Goal: Task Accomplishment & Management: Manage account settings

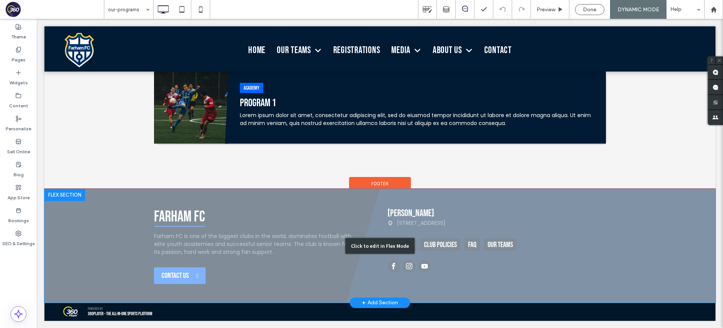
scroll to position [146, 0]
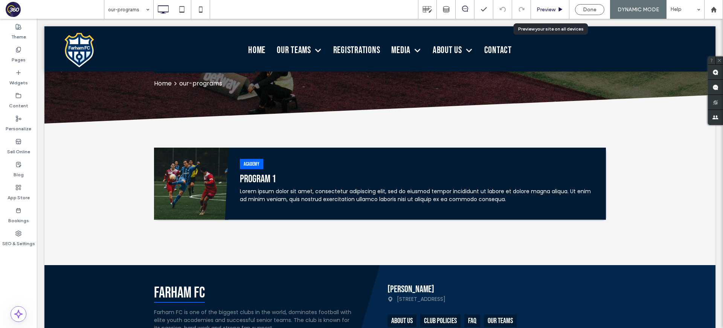
click at [560, 8] on icon at bounding box center [560, 10] width 6 height 6
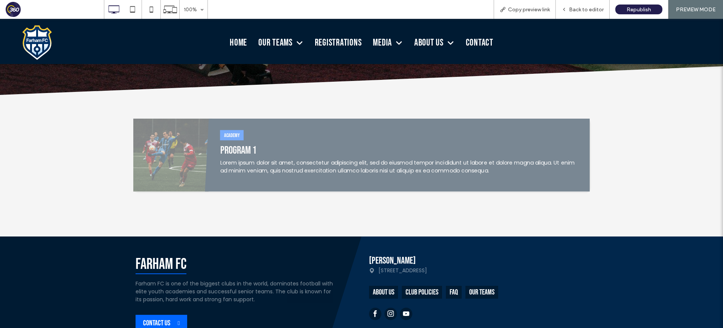
scroll to position [168, 0]
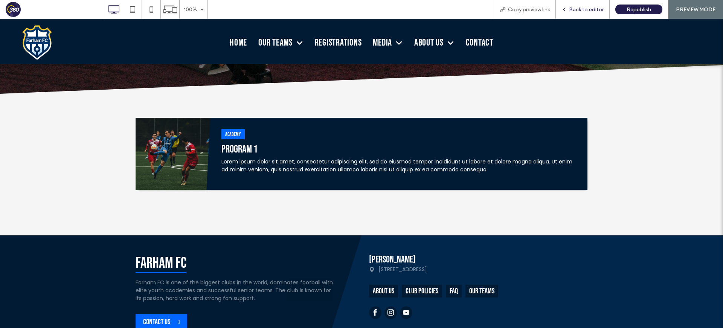
click at [585, 1] on div "Back to editor" at bounding box center [583, 9] width 54 height 19
click at [585, 7] on span "Back to editor" at bounding box center [586, 9] width 35 height 6
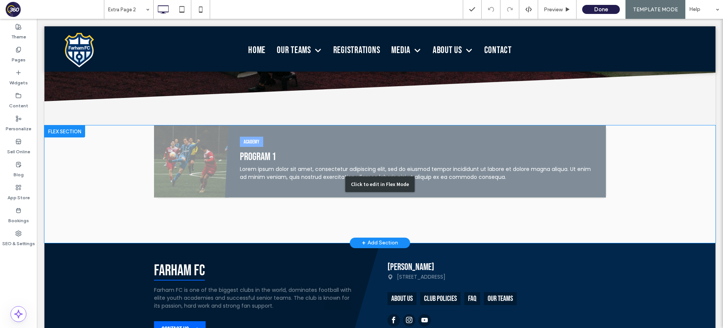
click at [346, 172] on div "Click to edit in Flex Mode" at bounding box center [379, 183] width 671 height 117
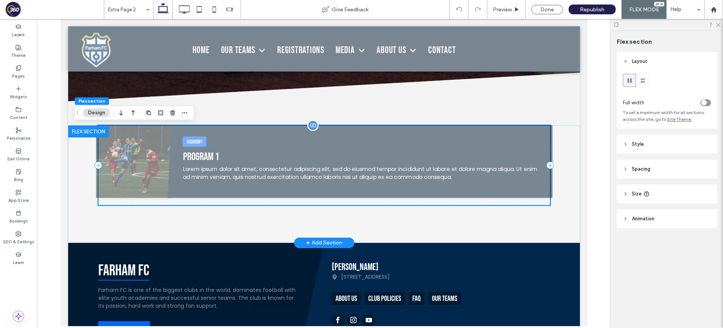
scroll to position [140, 0]
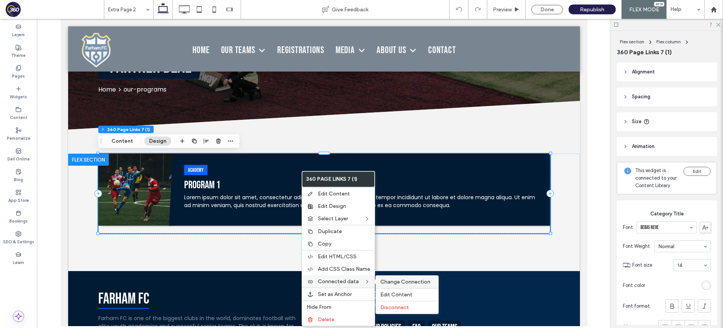
click at [391, 282] on span "Change Connection" at bounding box center [405, 282] width 50 height 6
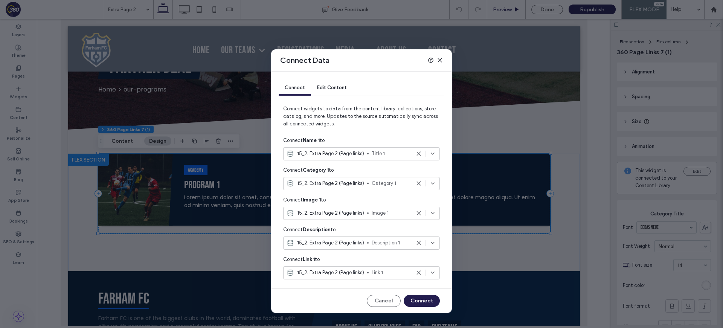
drag, startPoint x: 437, startPoint y: 62, endPoint x: 513, endPoint y: 4, distance: 96.1
click at [438, 62] on icon at bounding box center [440, 60] width 6 height 6
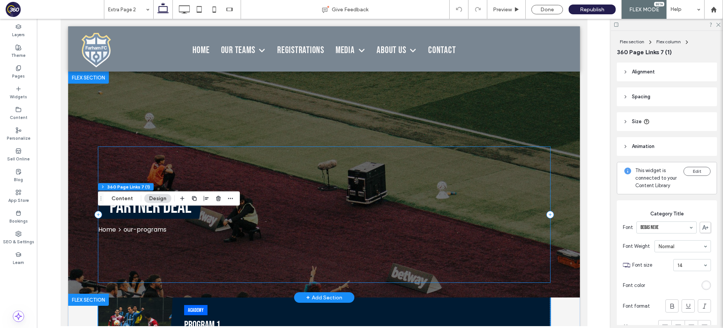
scroll to position [83, 0]
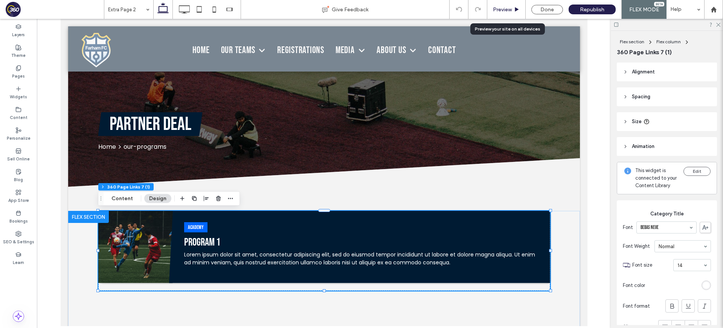
click at [517, 8] on use at bounding box center [517, 9] width 4 height 4
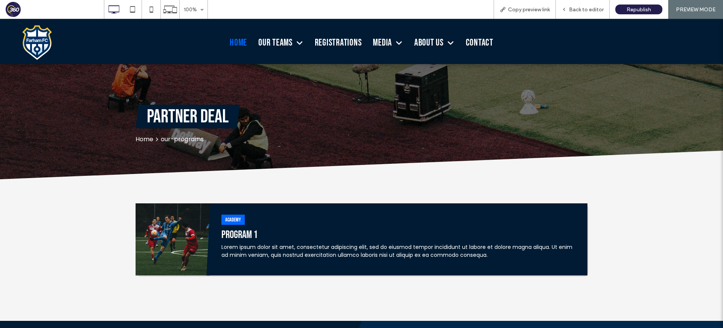
click at [236, 42] on span "Home" at bounding box center [238, 43] width 17 height 12
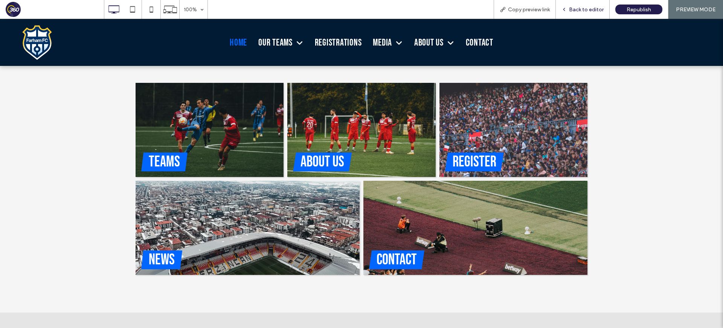
scroll to position [318, 0]
drag, startPoint x: 548, startPoint y: 11, endPoint x: 591, endPoint y: 9, distance: 43.7
click at [591, 9] on span "Back to editor" at bounding box center [586, 9] width 35 height 6
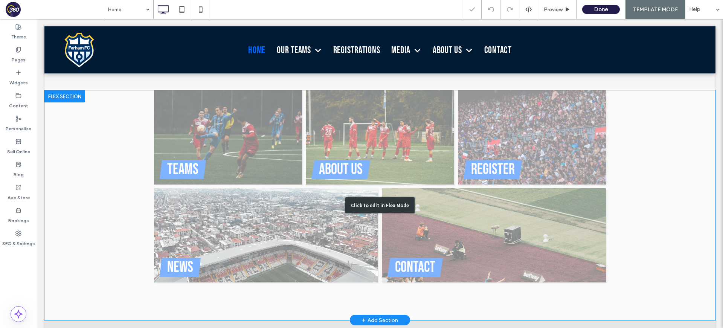
click at [314, 172] on div "Click to edit in Flex Mode" at bounding box center [379, 205] width 671 height 230
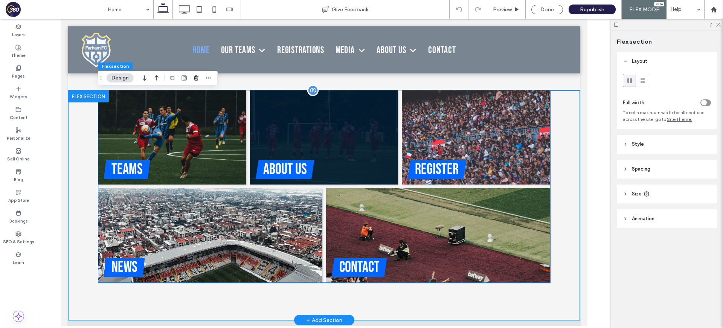
click at [314, 172] on div "About us" at bounding box center [324, 169] width 148 height 30
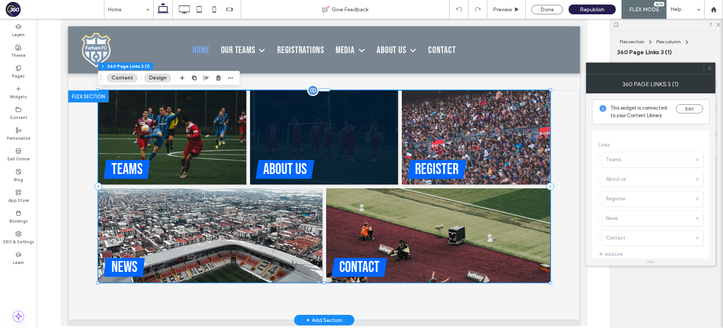
click at [314, 172] on div "About us" at bounding box center [324, 169] width 148 height 30
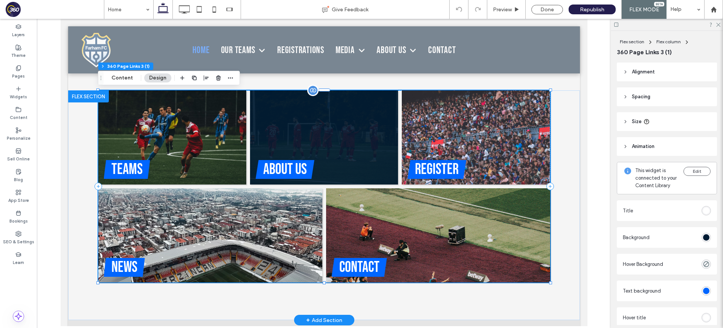
click at [311, 172] on div "About us" at bounding box center [284, 169] width 59 height 19
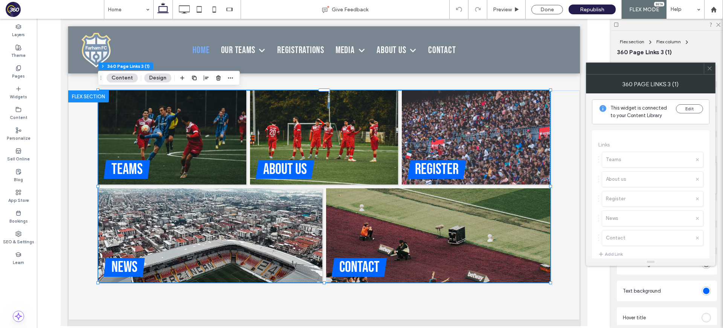
drag, startPoint x: 711, startPoint y: 68, endPoint x: 651, endPoint y: 79, distance: 61.6
click at [709, 68] on icon at bounding box center [709, 68] width 6 height 6
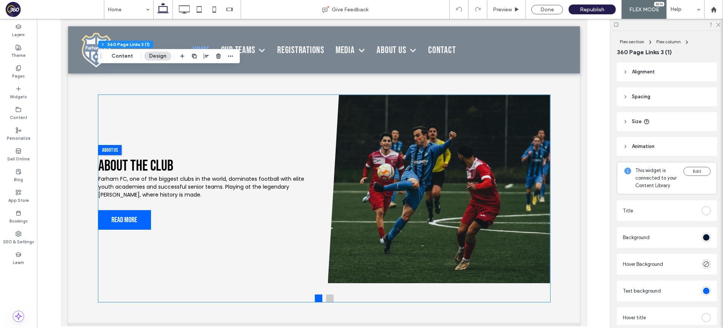
scroll to position [709, 0]
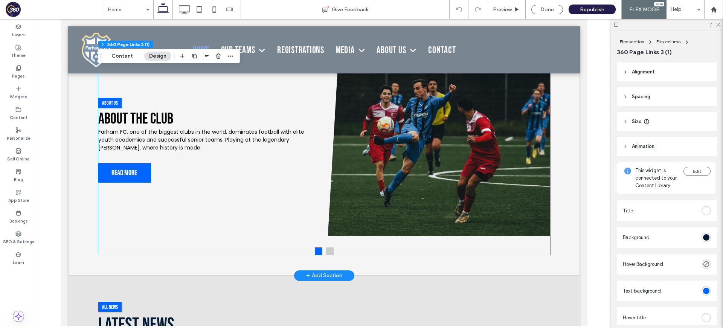
click at [439, 106] on img at bounding box center [438, 142] width 222 height 188
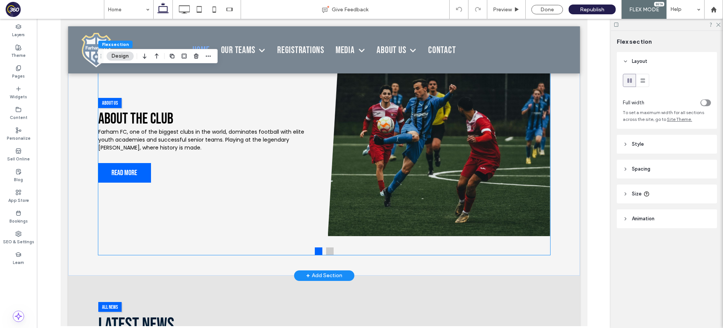
click at [439, 106] on img at bounding box center [438, 142] width 222 height 188
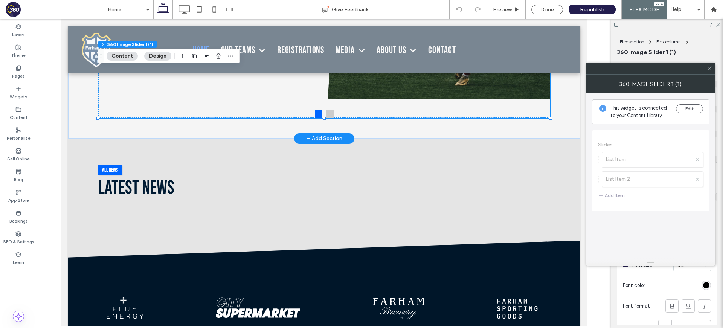
scroll to position [940, 0]
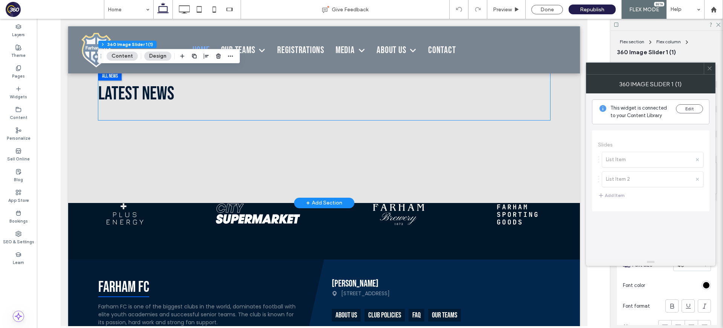
click at [253, 96] on h2 "Latest News" at bounding box center [324, 93] width 452 height 23
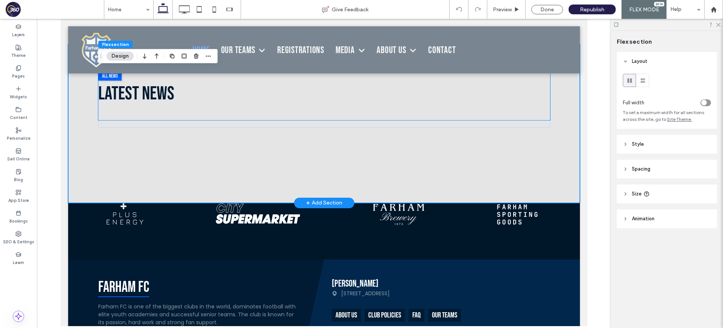
click at [253, 96] on h2 "Latest News" at bounding box center [324, 93] width 452 height 23
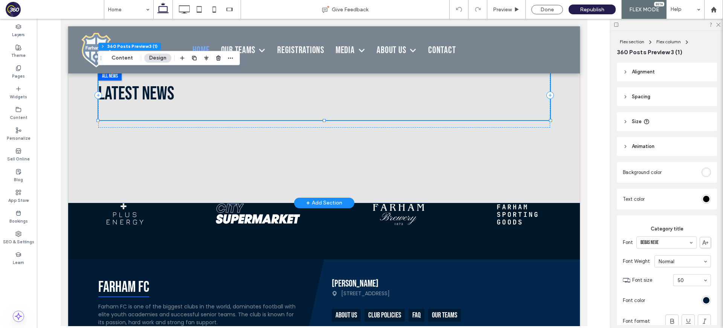
click at [253, 96] on h2 "Latest News" at bounding box center [324, 93] width 452 height 23
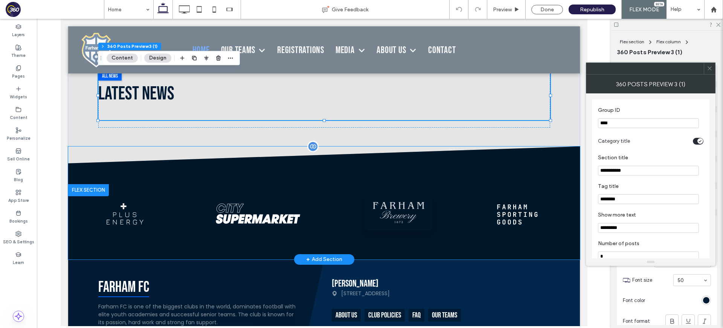
click at [374, 216] on img at bounding box center [398, 212] width 52 height 23
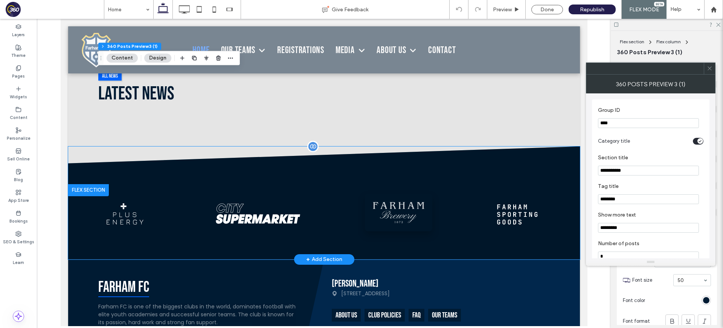
click at [374, 216] on img at bounding box center [398, 212] width 52 height 23
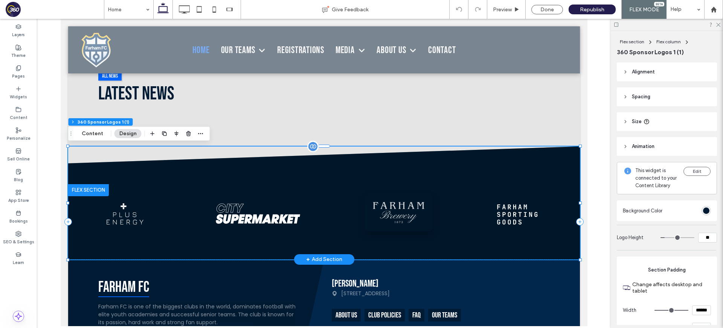
click at [374, 216] on img at bounding box center [398, 212] width 52 height 23
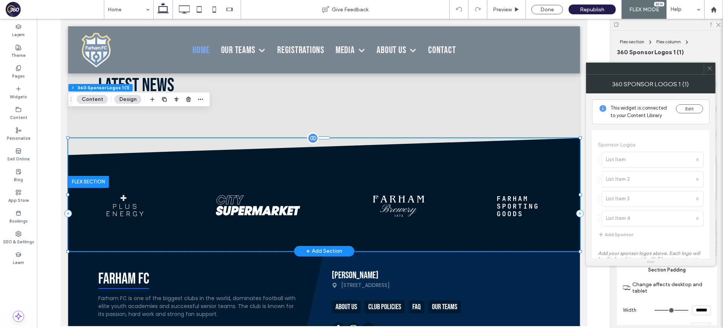
scroll to position [1005, 0]
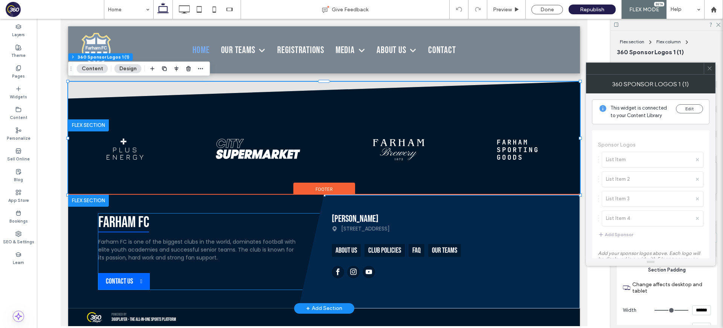
click at [227, 228] on div "Farham FC Farham FC is one of the biggest clubs in the world, dominates footbal…" at bounding box center [197, 237] width 199 height 48
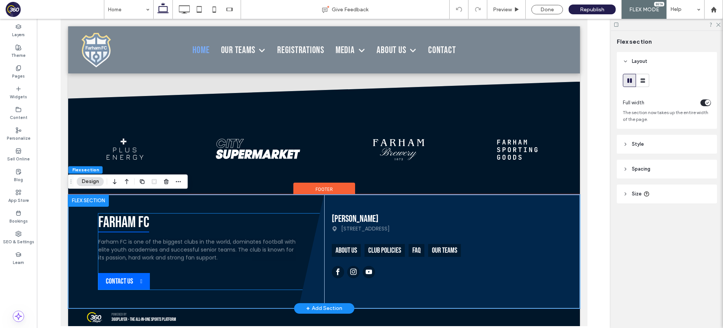
click at [227, 228] on div "Farham FC Farham FC is one of the biggest clubs in the world, dominates footbal…" at bounding box center [197, 237] width 199 height 48
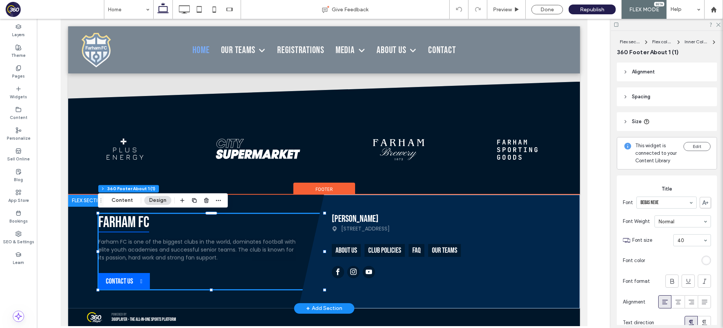
click at [227, 228] on div "Farham FC Farham FC is one of the biggest clubs in the world, dominates footbal…" at bounding box center [197, 237] width 199 height 48
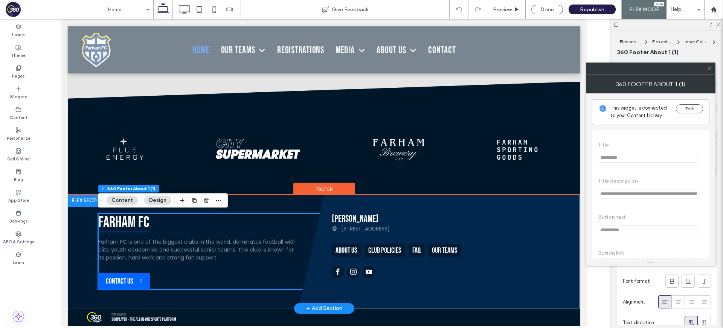
scroll to position [1005, 0]
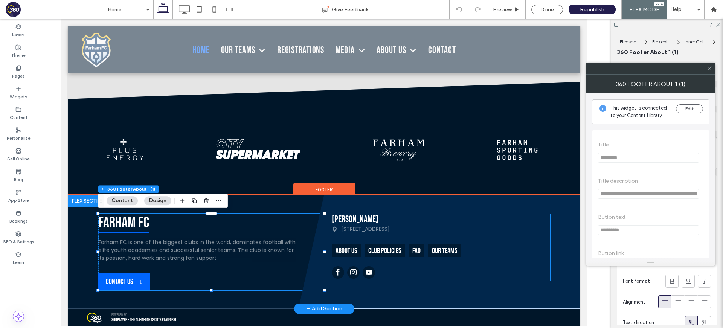
click at [403, 237] on div "Farham Fields 555 Farham Road, Farham City About us Club Policies FAQ Our teams" at bounding box center [440, 235] width 218 height 43
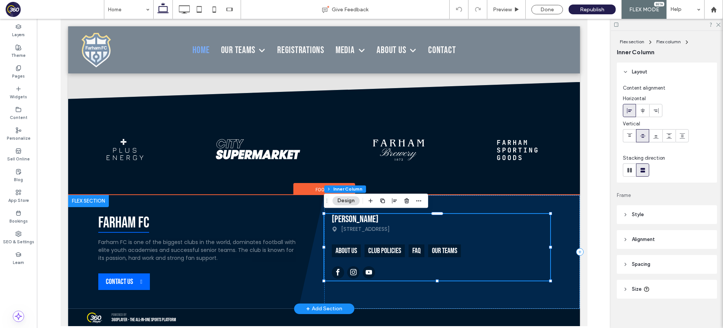
click at [403, 237] on div "Farham Fields 555 Farham Road, Farham City About us Club Policies FAQ Our teams" at bounding box center [440, 235] width 218 height 43
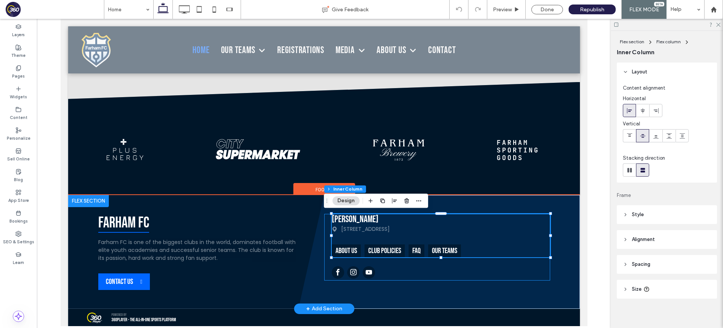
click at [403, 237] on div "Farham Fields 555 Farham Road, Farham City About us Club Policies FAQ Our teams" at bounding box center [440, 235] width 218 height 43
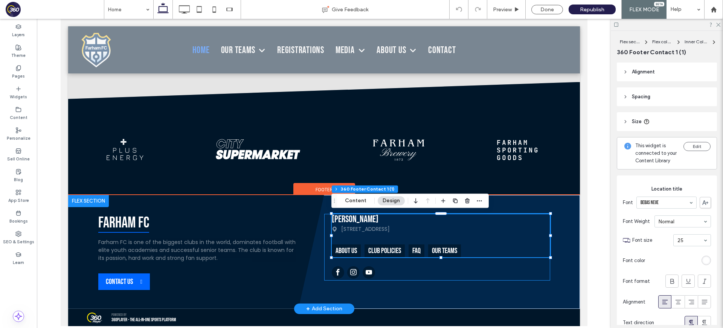
click at [403, 237] on div "Farham Fields 555 Farham Road, Farham City About us Club Policies FAQ Our teams" at bounding box center [440, 235] width 218 height 43
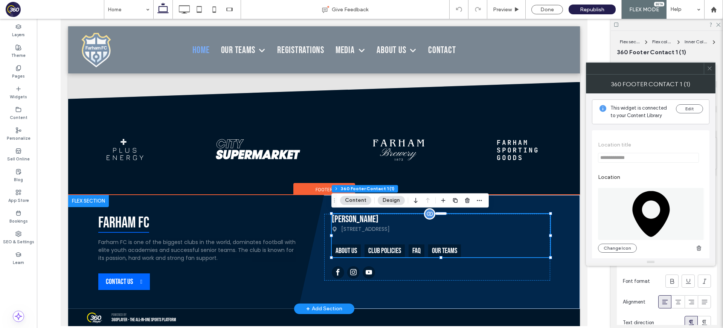
scroll to position [1005, 0]
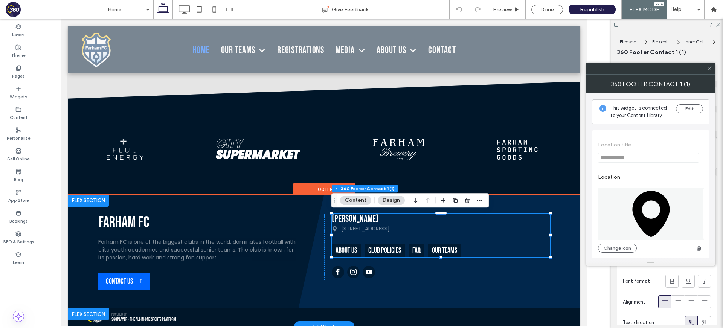
click at [175, 316] on p "Powered By" at bounding box center [143, 314] width 64 height 5
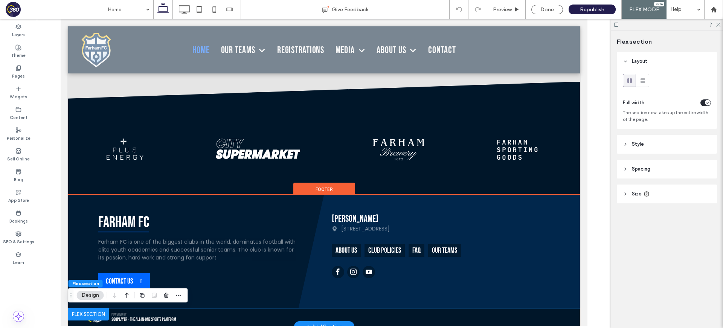
click at [175, 316] on p "Powered By" at bounding box center [143, 314] width 64 height 5
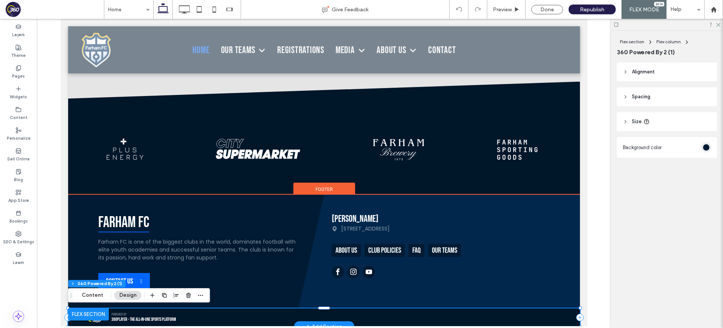
click at [175, 316] on p "Powered By" at bounding box center [143, 314] width 64 height 5
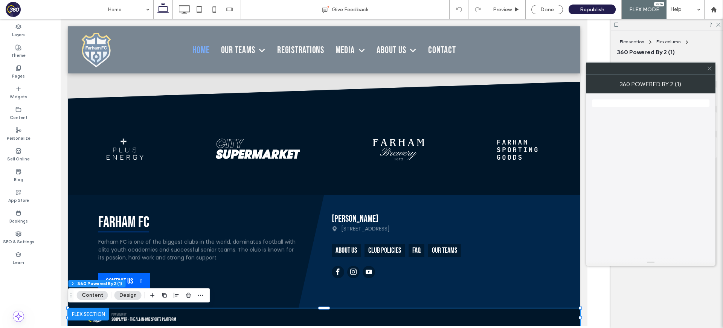
click at [710, 67] on use at bounding box center [709, 69] width 4 height 4
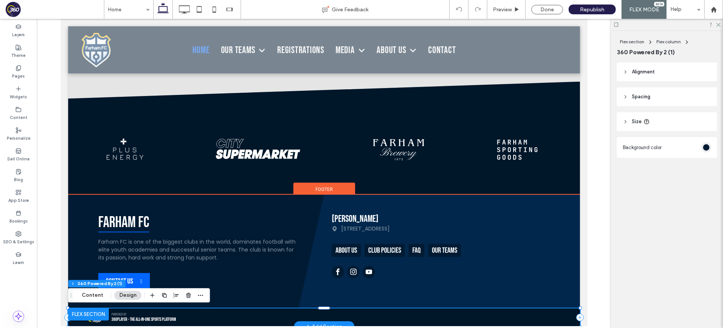
click at [525, 314] on link "Powered By 360Player - The All-In-One Sports Platform" at bounding box center [323, 317] width 511 height 18
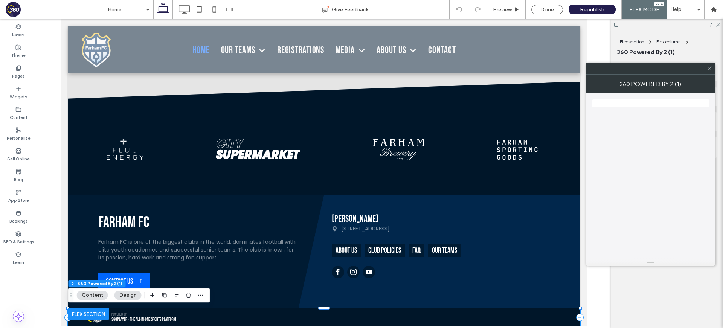
click at [712, 66] on div at bounding box center [708, 68] width 11 height 11
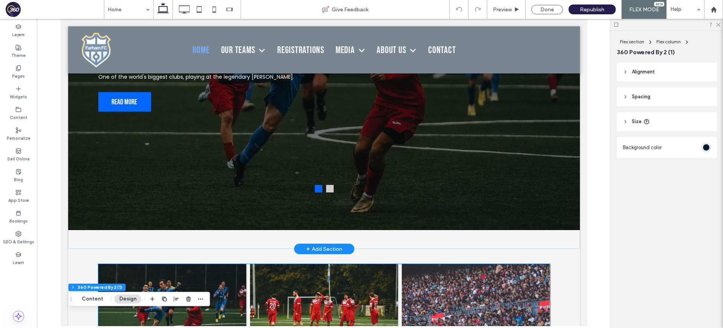
scroll to position [0, 0]
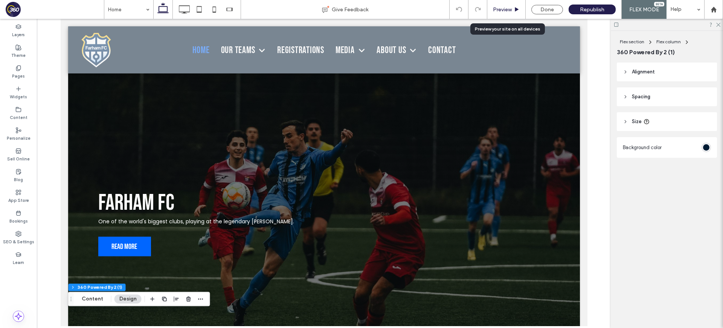
click at [516, 4] on div "Preview" at bounding box center [506, 9] width 38 height 19
click at [510, 9] on span "Preview" at bounding box center [502, 9] width 19 height 6
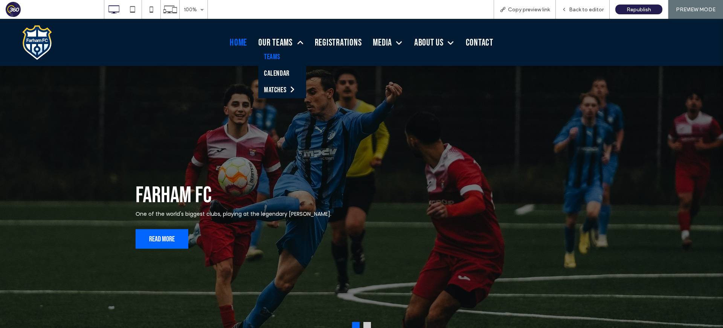
click at [269, 52] on span "Teams" at bounding box center [272, 56] width 16 height 9
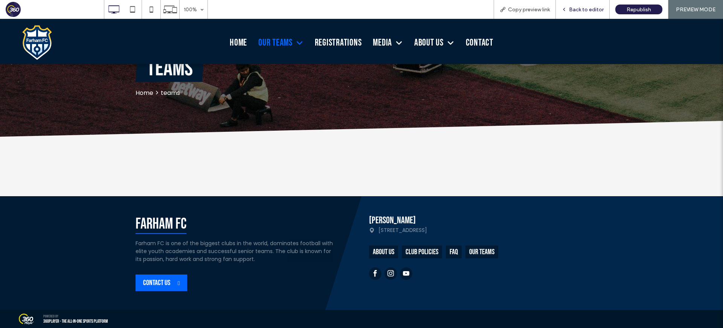
scroll to position [131, 0]
drag, startPoint x: 577, startPoint y: 5, endPoint x: 562, endPoint y: 13, distance: 17.5
click at [577, 5] on div "Back to editor" at bounding box center [583, 9] width 54 height 19
click at [285, 172] on div at bounding box center [361, 175] width 452 height 41
click at [573, 10] on span "Back to editor" at bounding box center [586, 9] width 35 height 6
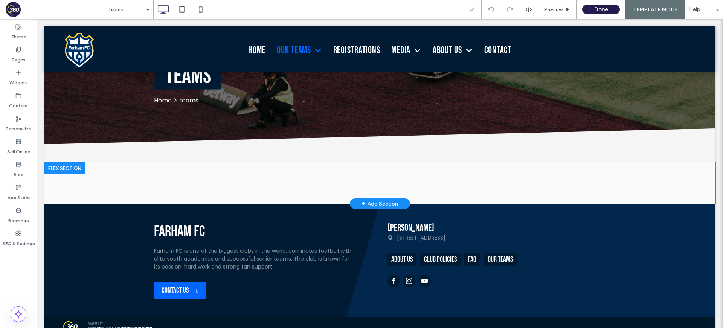
click at [256, 183] on div "Click to edit in Flex Mode" at bounding box center [379, 182] width 671 height 41
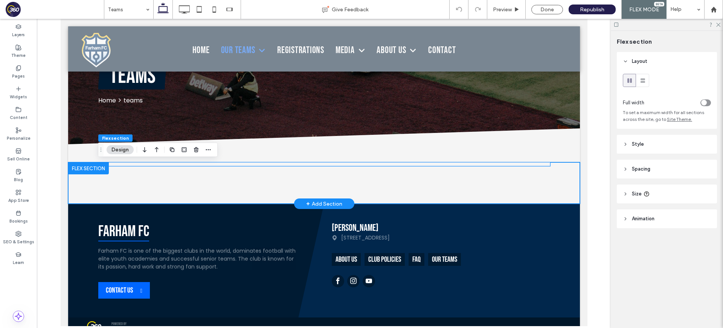
click at [255, 165] on div at bounding box center [324, 164] width 452 height 4
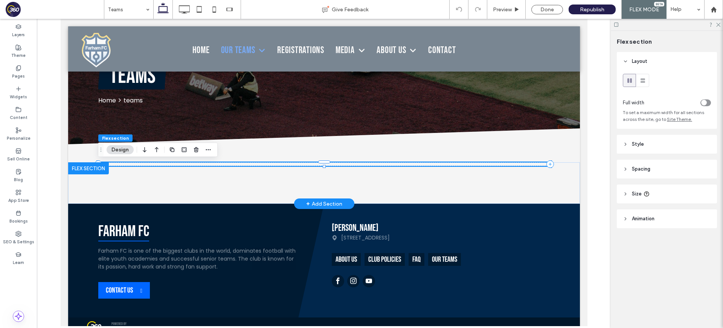
click at [255, 165] on div at bounding box center [324, 164] width 452 height 4
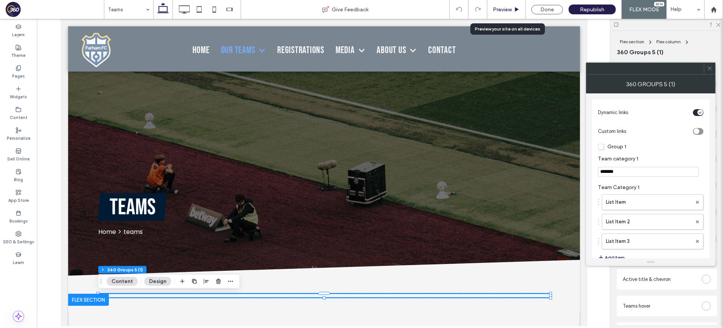
click at [507, 8] on span "Preview" at bounding box center [502, 9] width 19 height 6
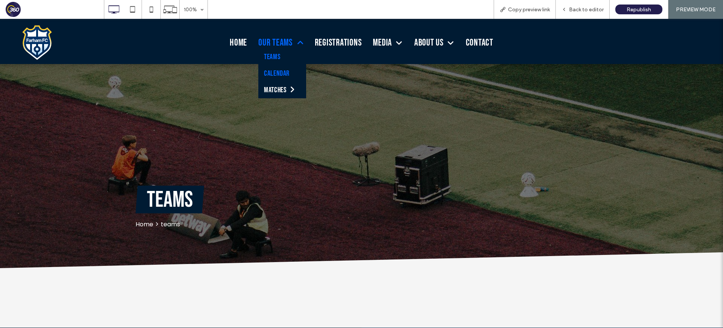
click at [278, 75] on span "Calendar" at bounding box center [277, 73] width 26 height 9
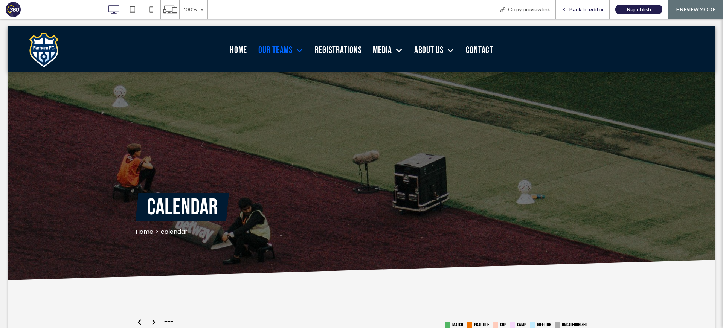
click at [589, 8] on span "Back to editor" at bounding box center [586, 9] width 35 height 6
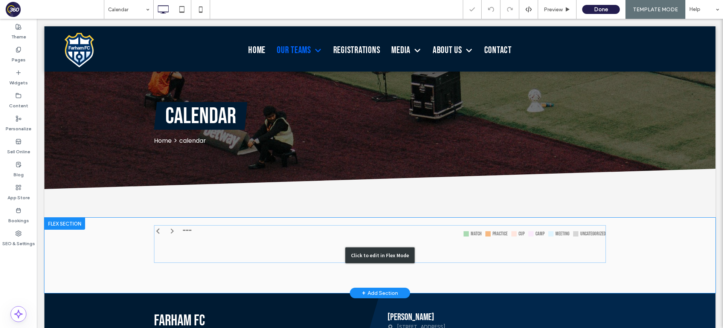
drag, startPoint x: 314, startPoint y: 263, endPoint x: 268, endPoint y: 244, distance: 49.9
click at [314, 263] on div "Click to edit in Flex Mode" at bounding box center [379, 255] width 671 height 75
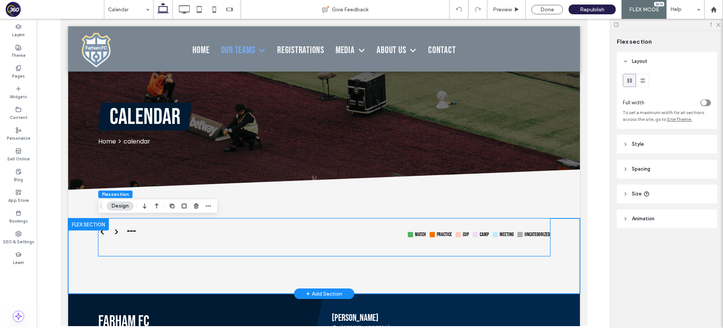
click at [279, 236] on div "---" at bounding box center [211, 231] width 226 height 11
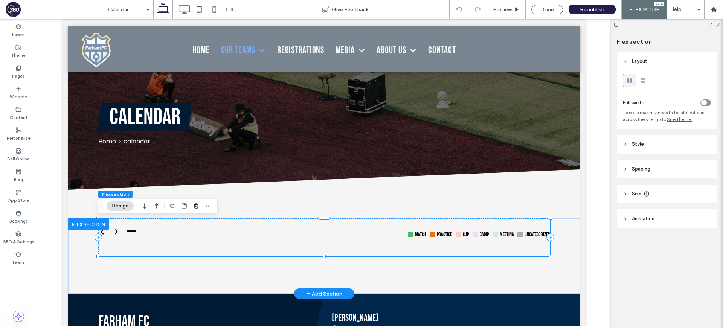
click at [279, 236] on div "---" at bounding box center [211, 231] width 226 height 11
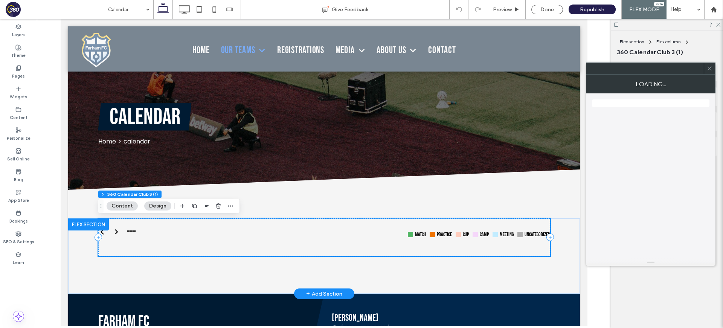
scroll to position [89, 0]
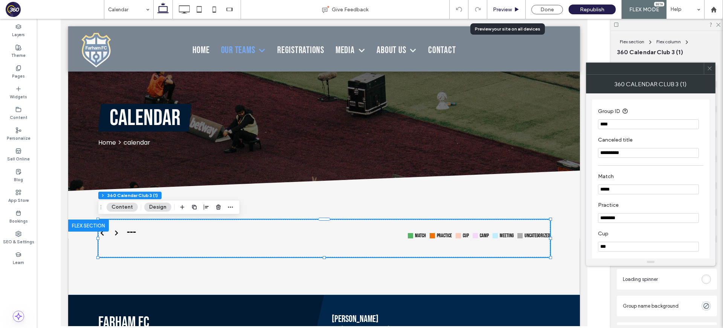
click at [507, 9] on span "Preview" at bounding box center [502, 9] width 19 height 6
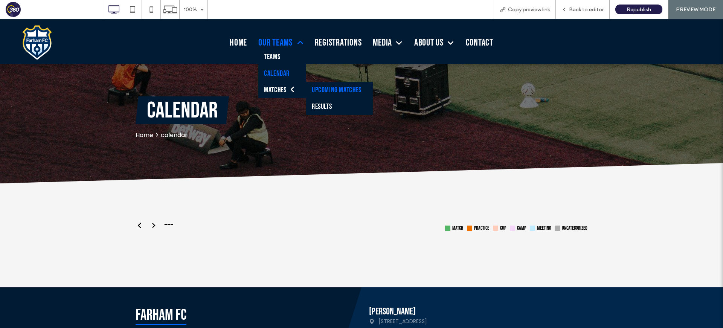
click at [325, 89] on link "Upcoming Matches" at bounding box center [339, 90] width 67 height 17
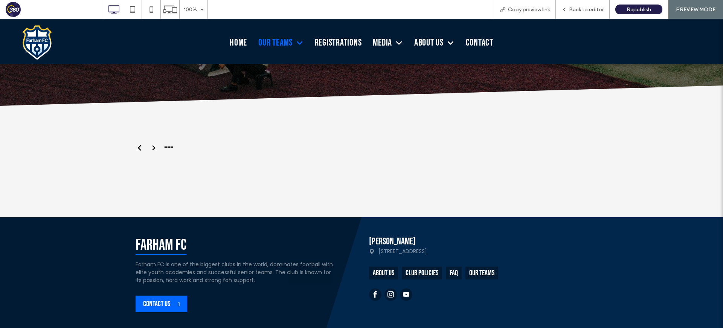
scroll to position [176, 0]
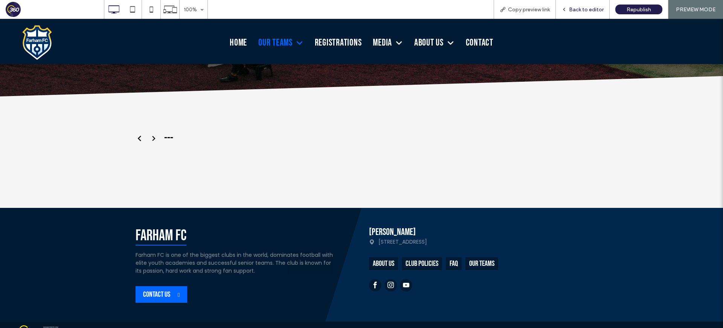
drag, startPoint x: 585, startPoint y: 9, endPoint x: 580, endPoint y: 11, distance: 5.6
click at [580, 11] on span "Back to editor" at bounding box center [586, 9] width 35 height 6
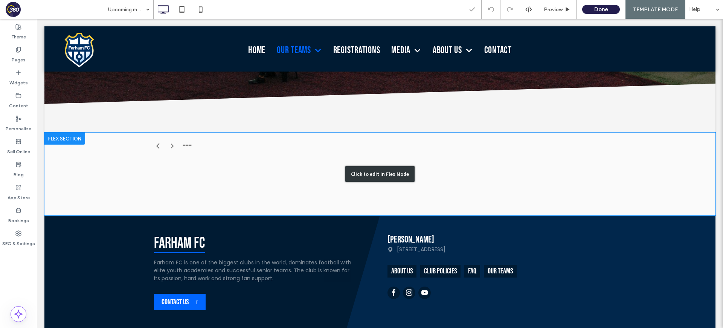
click at [123, 150] on div "Click to edit in Flex Mode" at bounding box center [379, 173] width 671 height 83
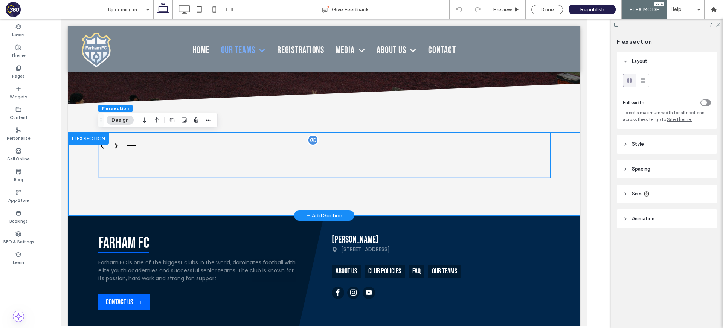
click at [212, 145] on div "---" at bounding box center [324, 145] width 452 height 11
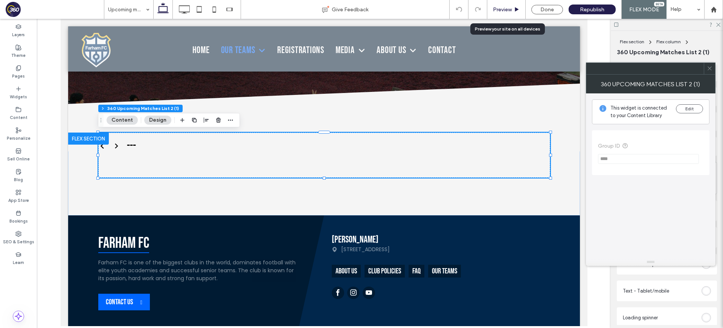
drag, startPoint x: 499, startPoint y: 9, endPoint x: 271, endPoint y: 0, distance: 229.0
click at [499, 9] on span "Preview" at bounding box center [502, 9] width 19 height 6
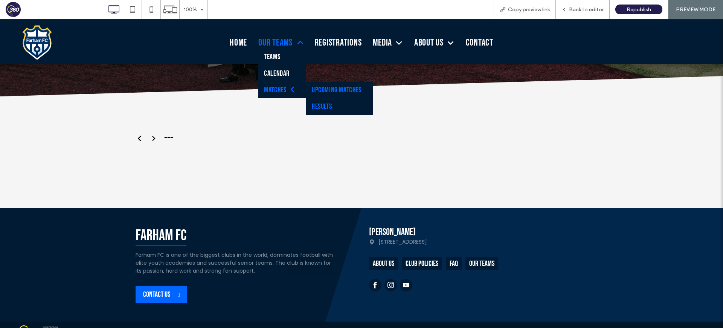
click at [328, 103] on link "Results" at bounding box center [339, 106] width 67 height 17
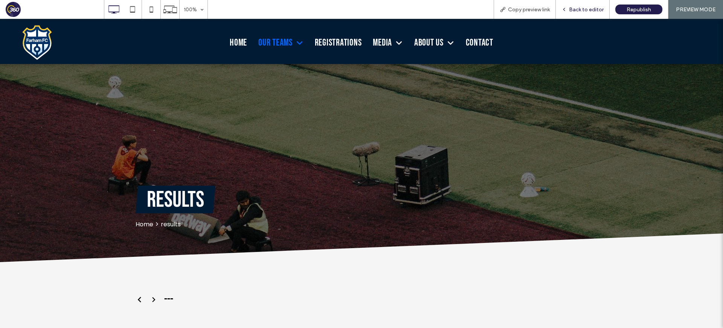
click at [584, 6] on div "Back to editor" at bounding box center [583, 9] width 54 height 19
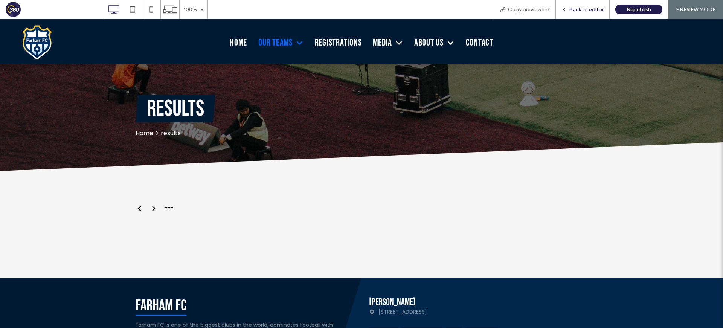
scroll to position [93, 0]
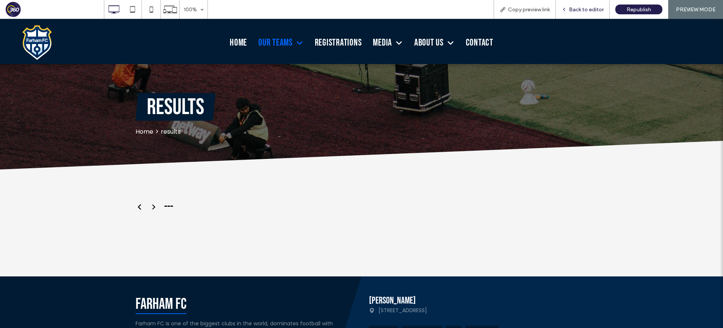
click at [585, 8] on span "Back to editor" at bounding box center [586, 9] width 35 height 6
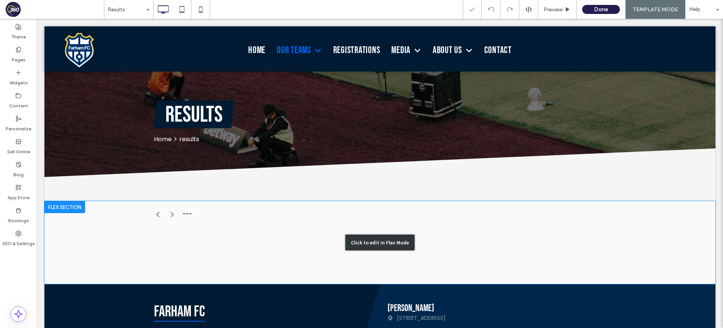
click at [246, 220] on div "Click to edit in Flex Mode" at bounding box center [379, 242] width 671 height 83
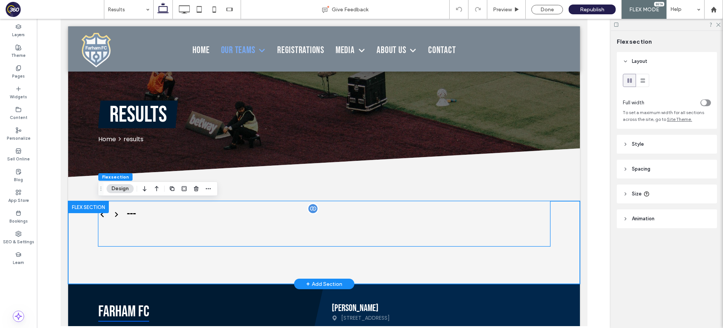
click at [236, 216] on div "---" at bounding box center [324, 214] width 452 height 11
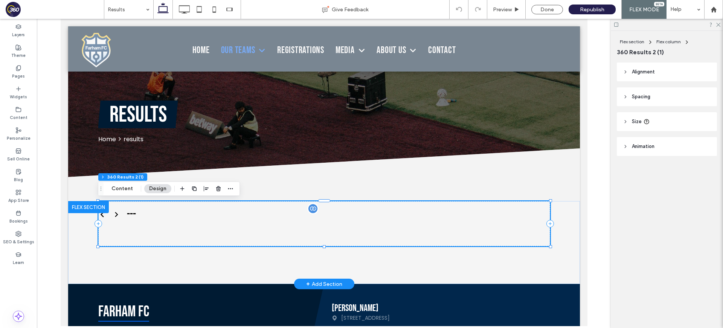
click at [236, 216] on div "---" at bounding box center [324, 214] width 452 height 11
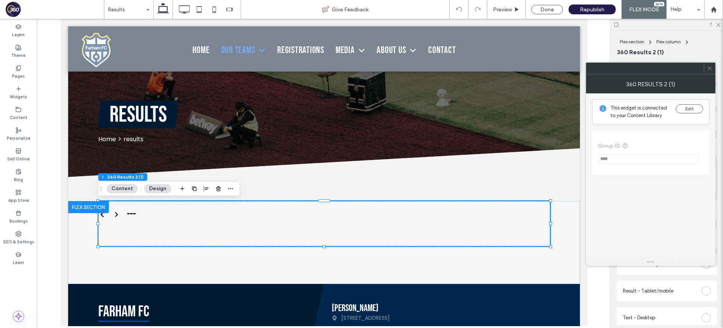
click at [711, 66] on icon at bounding box center [709, 68] width 6 height 6
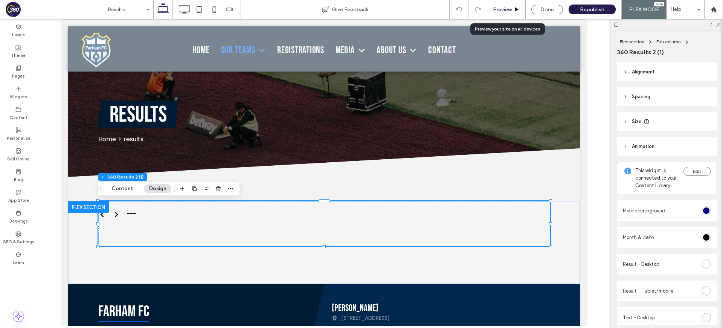
drag, startPoint x: 510, startPoint y: 7, endPoint x: 328, endPoint y: 7, distance: 181.8
click at [510, 7] on span "Preview" at bounding box center [502, 9] width 19 height 6
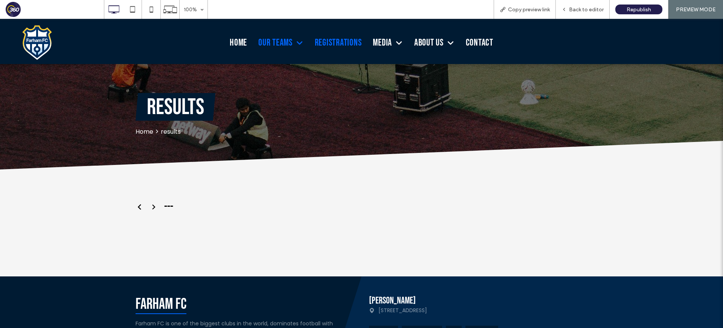
click at [329, 45] on span "Registrations" at bounding box center [338, 43] width 47 height 12
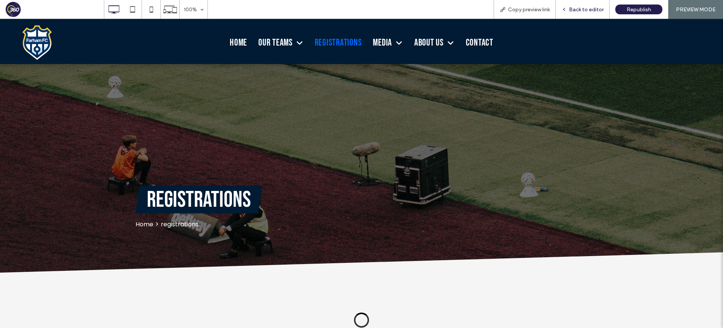
click at [572, 11] on span "Back to editor" at bounding box center [586, 9] width 35 height 6
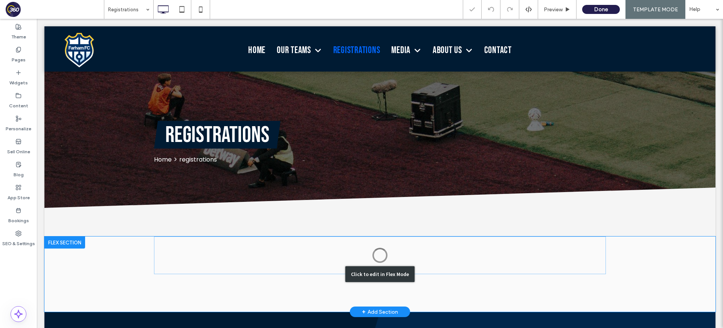
drag, startPoint x: 222, startPoint y: 267, endPoint x: 199, endPoint y: 267, distance: 22.6
click at [222, 267] on div "Click to edit in Flex Mode" at bounding box center [379, 273] width 671 height 75
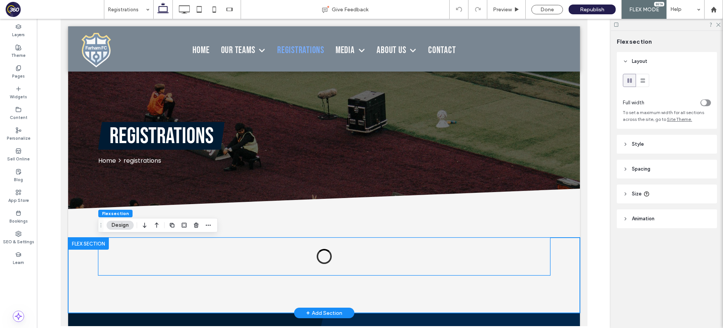
click at [221, 253] on div at bounding box center [324, 256] width 452 height 38
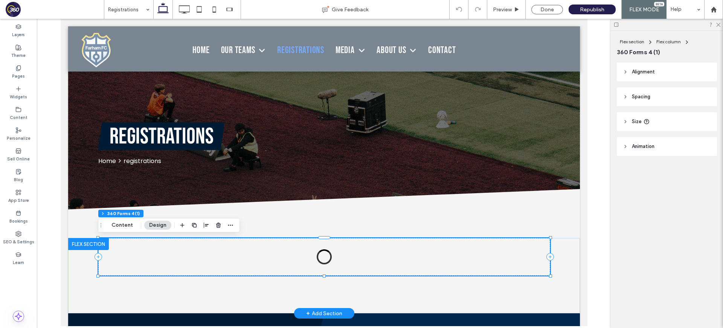
click at [221, 253] on div at bounding box center [324, 257] width 452 height 38
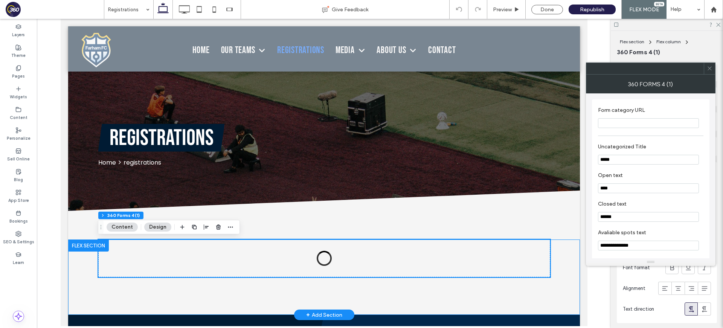
scroll to position [70, 0]
click at [87, 280] on div at bounding box center [323, 276] width 511 height 75
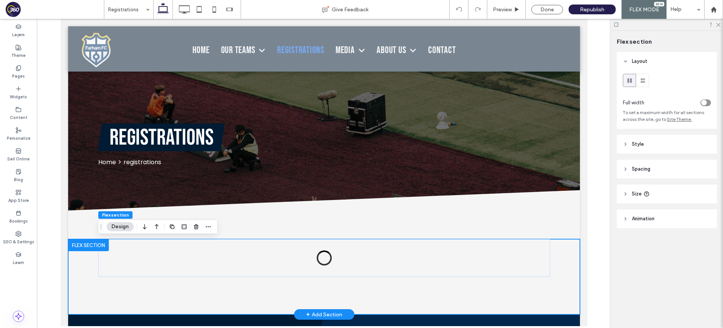
click at [145, 259] on div at bounding box center [324, 258] width 452 height 38
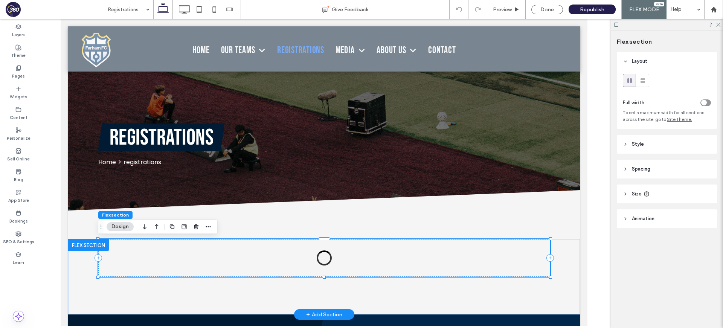
click at [145, 259] on div at bounding box center [324, 258] width 452 height 38
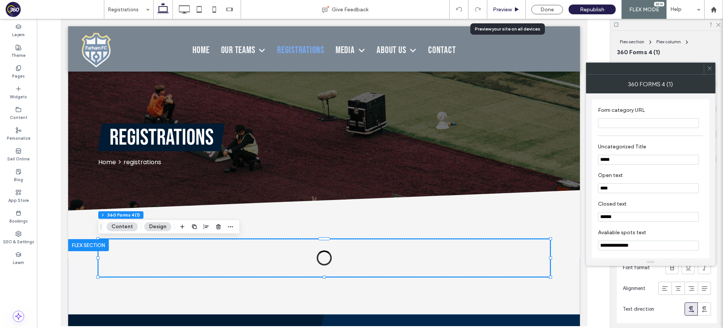
click at [505, 8] on span "Preview" at bounding box center [502, 9] width 19 height 6
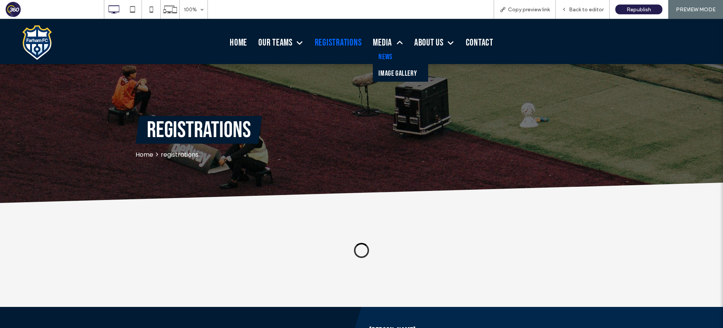
click at [380, 60] on span "News" at bounding box center [385, 56] width 14 height 9
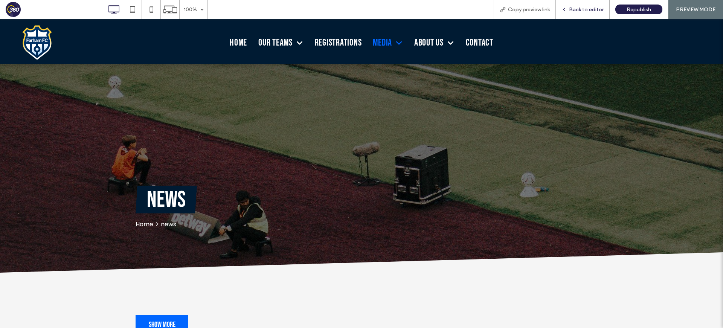
click at [582, 8] on span "Back to editor" at bounding box center [586, 9] width 35 height 6
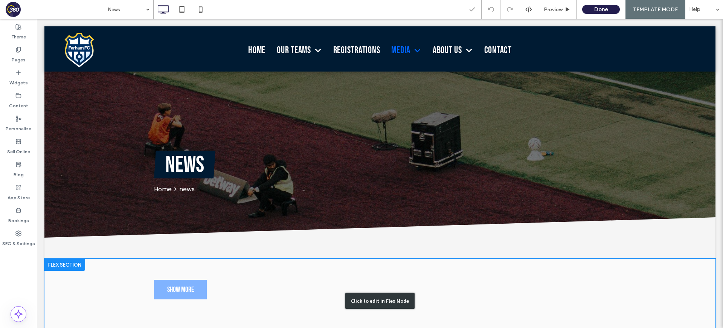
scroll to position [44, 0]
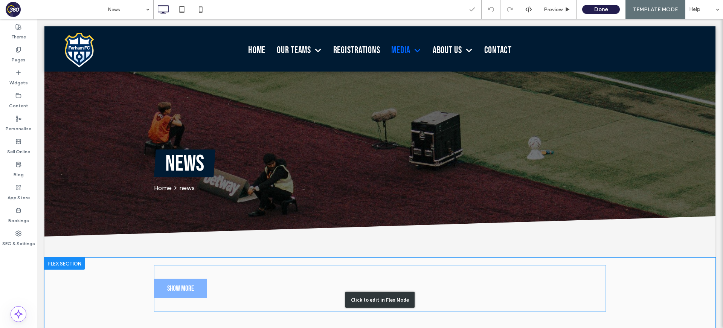
click at [277, 297] on div "Click to edit in Flex Mode" at bounding box center [379, 299] width 671 height 84
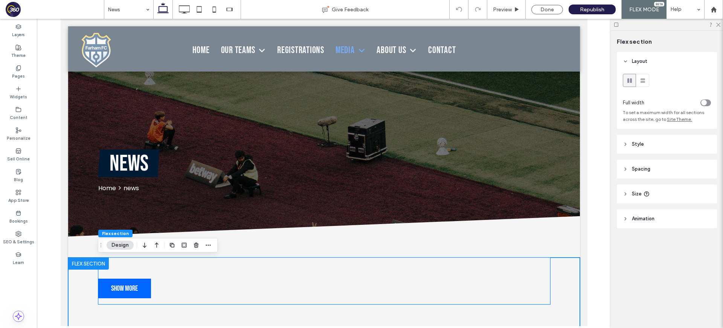
click at [272, 289] on div "Show more" at bounding box center [324, 288] width 452 height 47
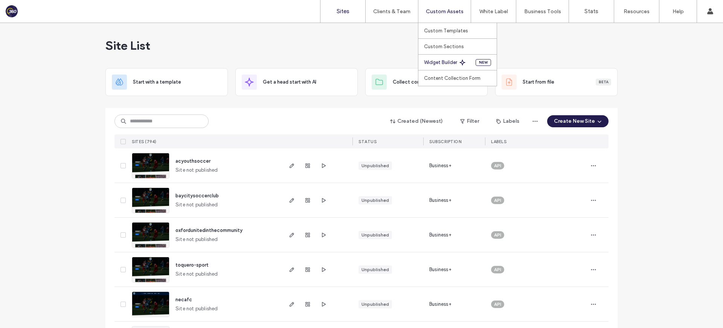
click at [450, 62] on label "Widget Builder" at bounding box center [440, 62] width 33 height 6
click at [442, 30] on label "Custom Templates" at bounding box center [446, 31] width 44 height 6
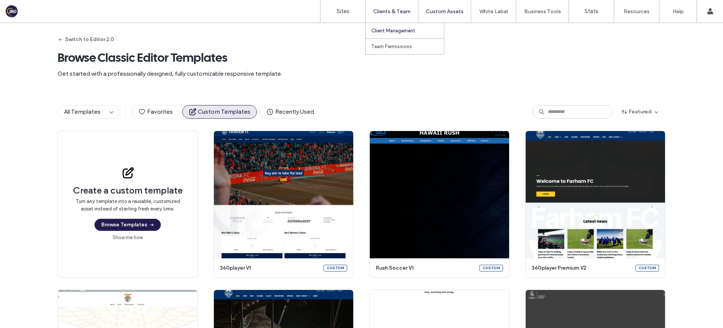
click at [393, 29] on label "Client Management" at bounding box center [393, 31] width 44 height 6
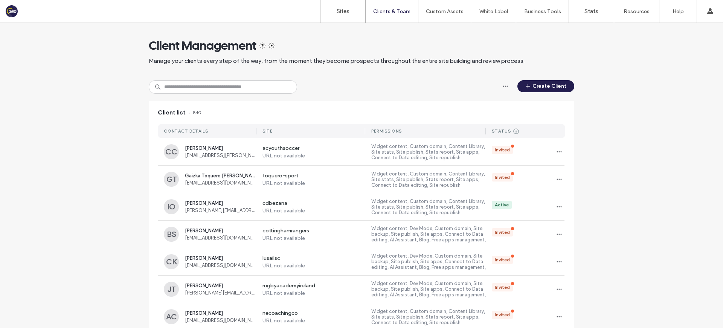
drag, startPoint x: 446, startPoint y: 91, endPoint x: 451, endPoint y: 90, distance: 5.6
click at [446, 91] on div "Create Client" at bounding box center [361, 87] width 425 height 14
click at [539, 90] on button "Create Client" at bounding box center [545, 86] width 57 height 12
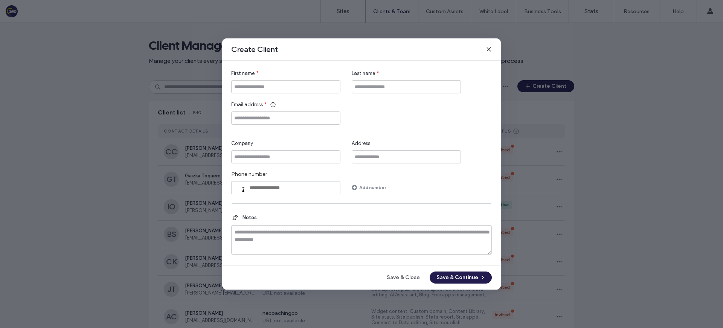
click at [266, 79] on div "First name *" at bounding box center [285, 82] width 109 height 24
click at [265, 82] on input "First name" at bounding box center [285, 86] width 109 height 13
paste input "**********"
type input "**********"
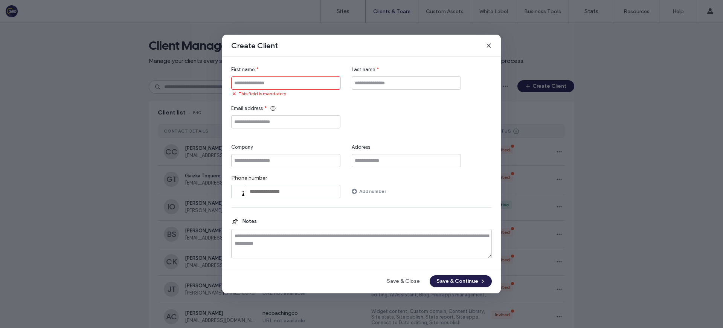
paste input "**********"
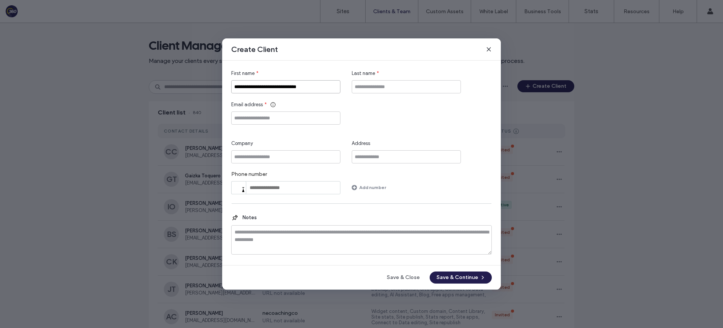
click at [266, 85] on input "**********" at bounding box center [285, 86] width 109 height 13
type input "**********"
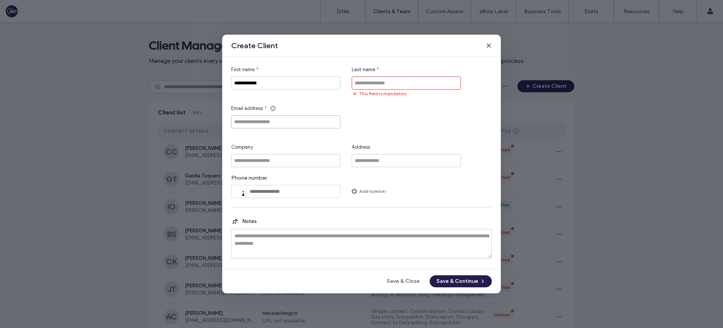
paste input "**********"
type input "**********"
drag, startPoint x: 257, startPoint y: 85, endPoint x: 247, endPoint y: 85, distance: 9.4
click at [247, 85] on input "**********" at bounding box center [285, 82] width 109 height 13
type input "****"
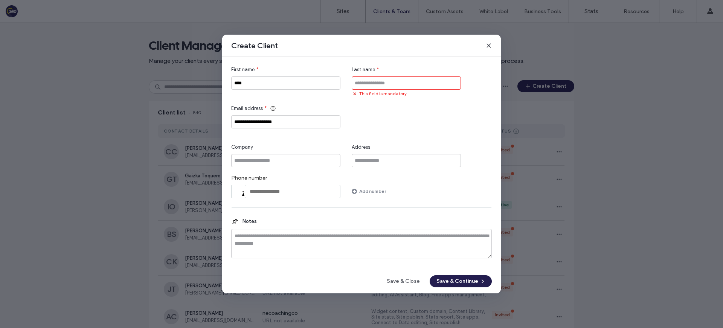
paste input "*******"
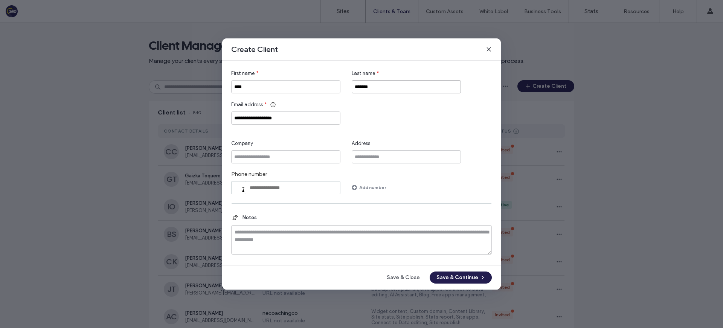
type input "*******"
drag, startPoint x: 355, startPoint y: 100, endPoint x: 248, endPoint y: 120, distance: 109.1
click at [340, 104] on div "**********" at bounding box center [361, 113] width 260 height 24
click at [233, 116] on input "**********" at bounding box center [285, 117] width 109 height 13
type input "**********"
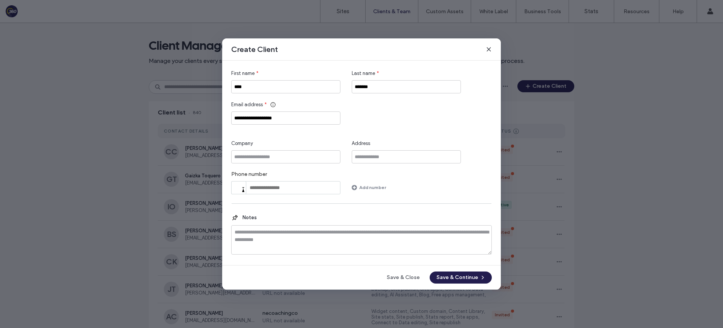
click at [371, 131] on div "**********" at bounding box center [361, 132] width 260 height 125
click at [466, 276] on button "Save & Continue" at bounding box center [460, 277] width 62 height 12
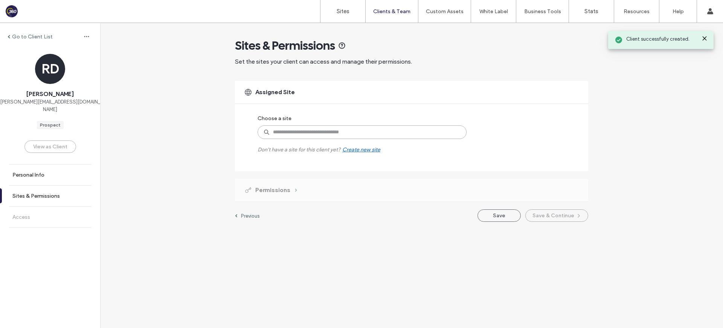
click at [313, 125] on input at bounding box center [361, 132] width 209 height 14
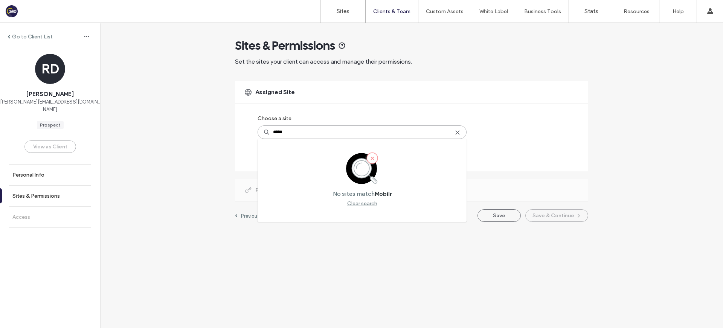
type input "******"
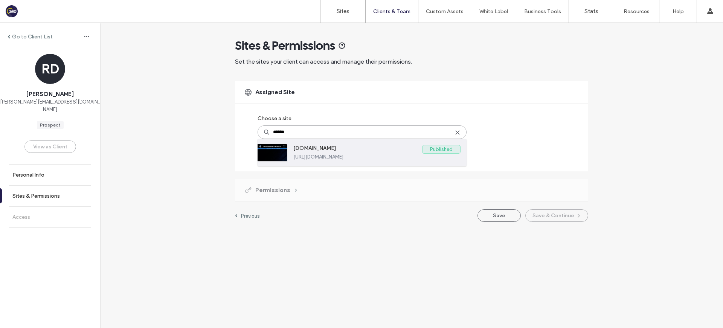
click at [364, 149] on label "www.mobileunitedrush.com" at bounding box center [357, 149] width 129 height 9
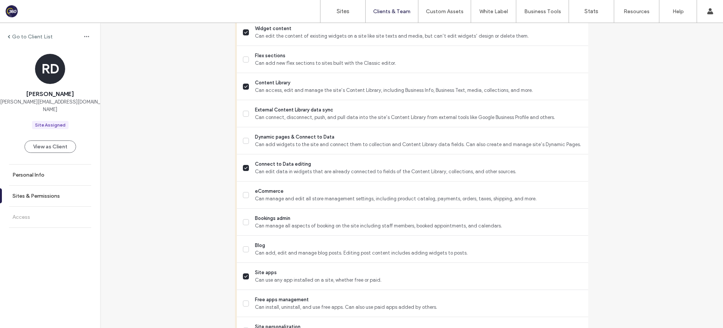
scroll to position [630, 0]
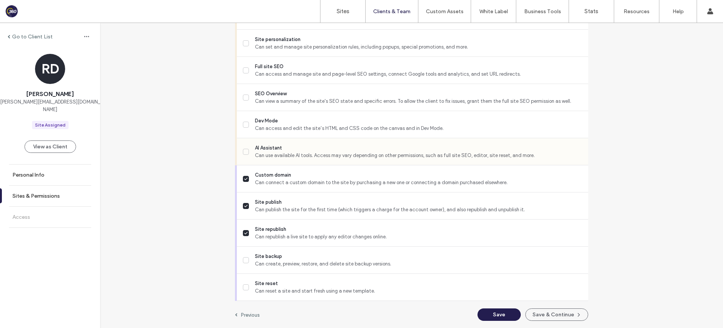
click at [291, 145] on span "AI Assistant" at bounding box center [418, 148] width 327 height 8
click at [297, 129] on span "Can access and edit the site’s HTML and CSS code on the canvas and in Dev Mode." at bounding box center [418, 129] width 327 height 8
click at [295, 99] on span "Can view a summary of the site's SEO state and specific errors. To allow the cl…" at bounding box center [418, 101] width 327 height 8
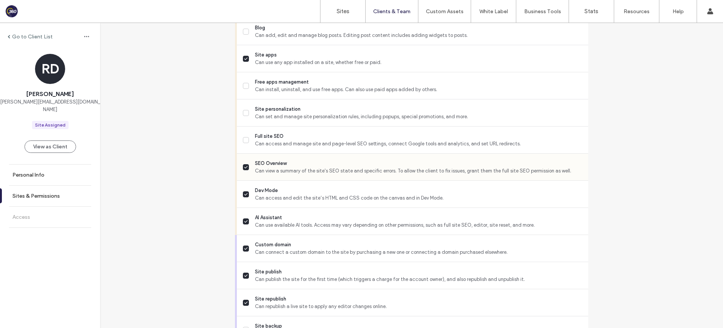
scroll to position [557, 0]
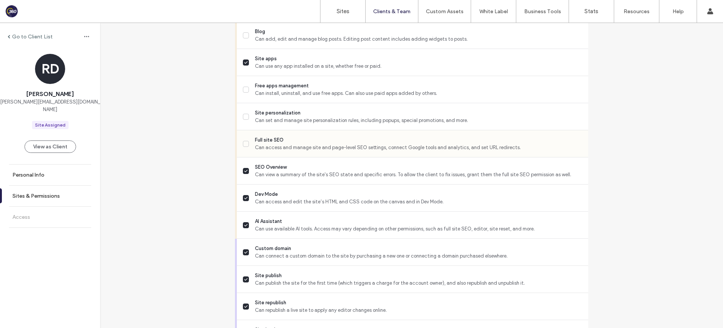
click at [300, 142] on span "Full site SEO" at bounding box center [418, 140] width 327 height 8
click at [295, 119] on span "Can set and manage site personalization rules, including popups, special promot…" at bounding box center [418, 121] width 327 height 8
click at [291, 85] on span "Free apps management" at bounding box center [418, 86] width 327 height 8
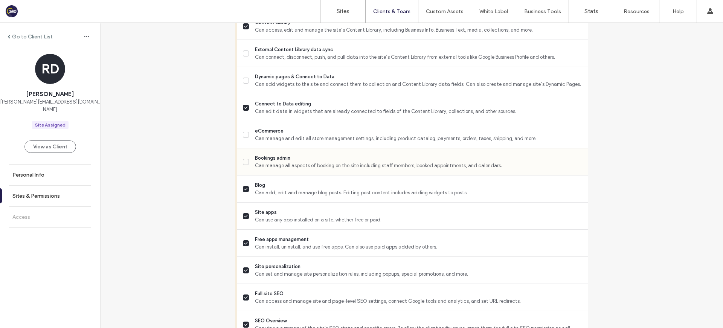
scroll to position [404, 0]
drag, startPoint x: 290, startPoint y: 85, endPoint x: 292, endPoint y: 94, distance: 8.8
click at [290, 86] on span "Can add widgets to the site and connect them to collection and Content Library …" at bounding box center [418, 84] width 327 height 8
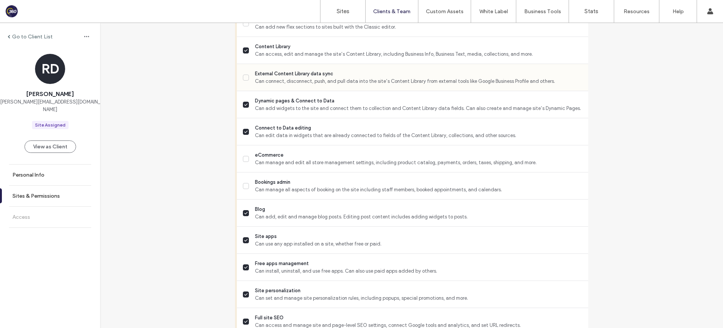
click at [290, 82] on span "Can connect, disconnect, push, and pull data into the site’s Content Library fr…" at bounding box center [418, 82] width 327 height 8
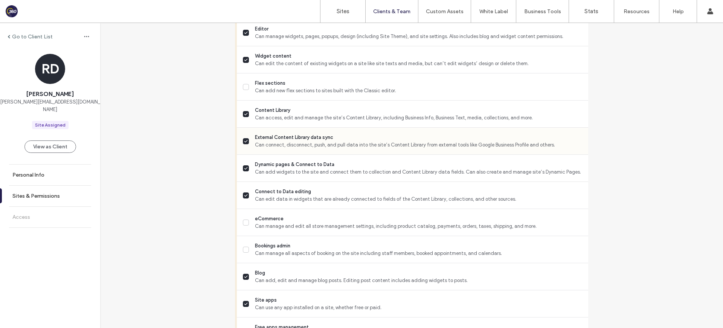
drag, startPoint x: 289, startPoint y: 87, endPoint x: 330, endPoint y: 146, distance: 71.6
click at [289, 88] on span "Can add new flex sections to sites built with the Classic editor." at bounding box center [418, 91] width 327 height 8
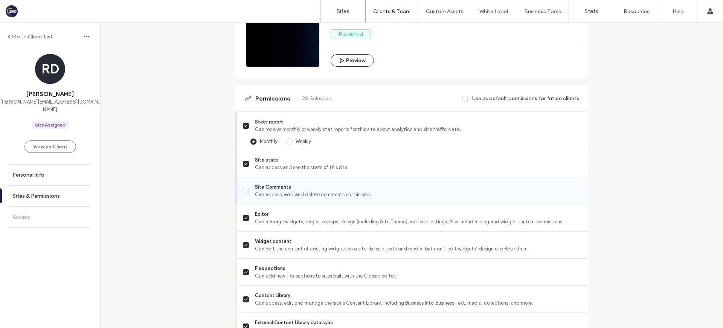
click at [310, 192] on span "Can access, add and delete comments on this site." at bounding box center [418, 195] width 327 height 8
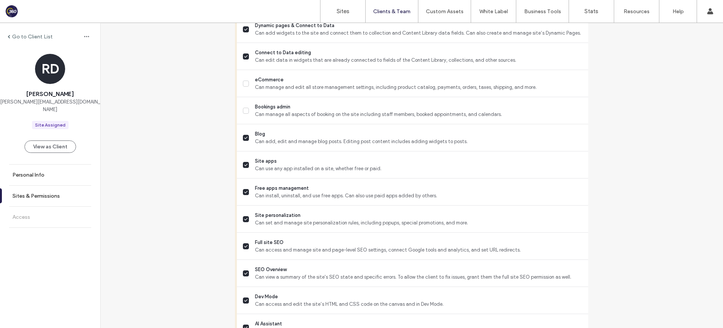
scroll to position [630, 0]
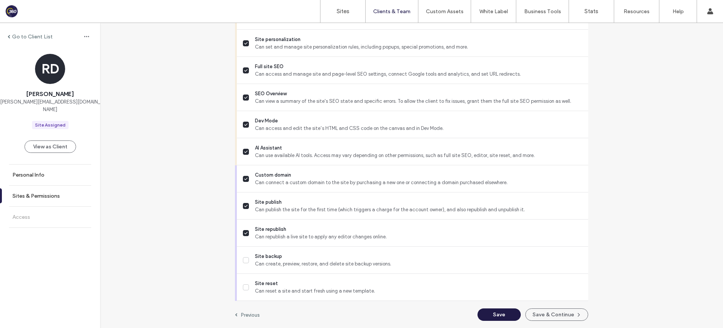
drag, startPoint x: 502, startPoint y: 313, endPoint x: 510, endPoint y: 315, distance: 8.1
click at [502, 313] on button "Save" at bounding box center [498, 314] width 43 height 12
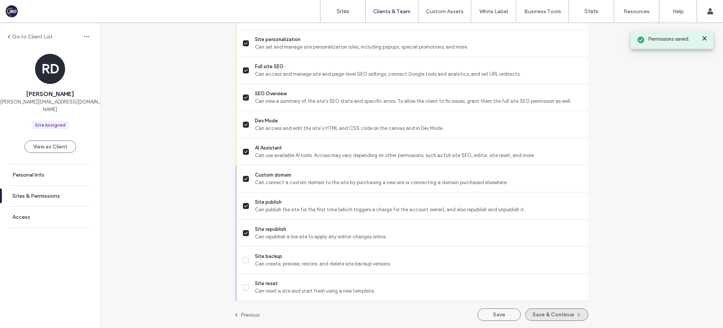
click at [556, 314] on button "Save & Continue" at bounding box center [556, 314] width 63 height 12
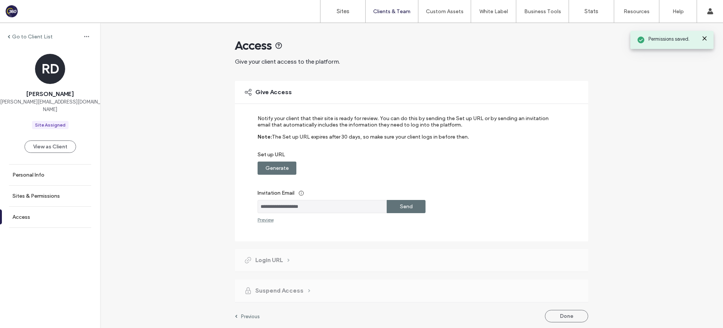
drag, startPoint x: 282, startPoint y: 164, endPoint x: 331, endPoint y: 166, distance: 49.3
click at [282, 164] on label "Generate" at bounding box center [276, 168] width 23 height 14
drag, startPoint x: 394, startPoint y: 164, endPoint x: 424, endPoint y: 135, distance: 41.5
click at [395, 164] on div "Copy" at bounding box center [406, 167] width 39 height 13
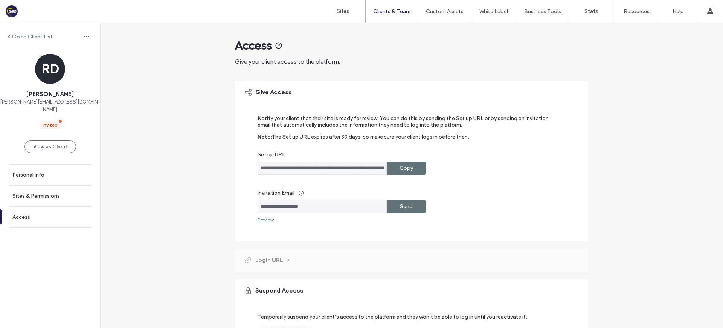
click at [27, 35] on label "Go to Client List" at bounding box center [32, 36] width 41 height 6
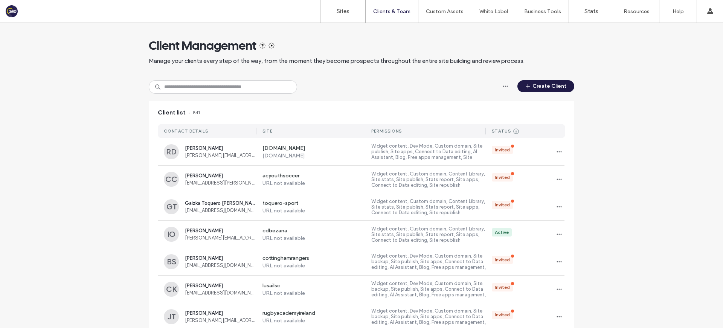
click at [538, 91] on button "Create Client" at bounding box center [545, 86] width 57 height 12
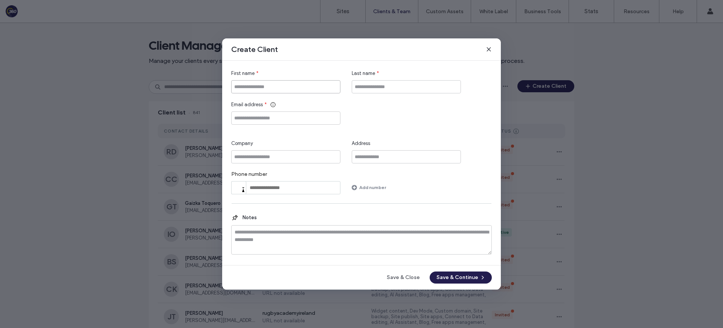
drag, startPoint x: 287, startPoint y: 86, endPoint x: 281, endPoint y: 89, distance: 6.9
click at [287, 87] on input "First name" at bounding box center [285, 86] width 109 height 13
paste input "**********"
click at [267, 87] on input "**********" at bounding box center [285, 86] width 109 height 13
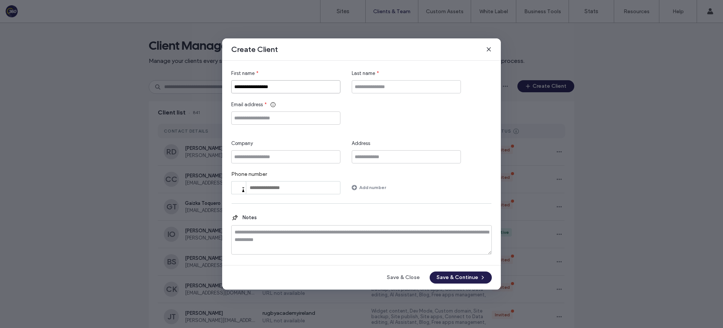
scroll to position [0, 0]
type input "**********"
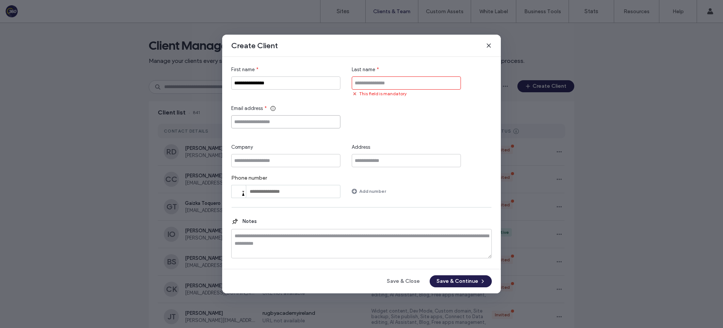
paste input "**********"
type input "**********"
click at [295, 85] on input "**********" at bounding box center [285, 82] width 109 height 13
type input "********"
type input "*"
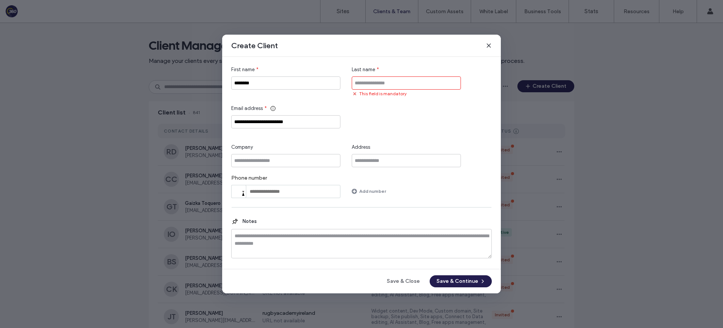
paste input "*******"
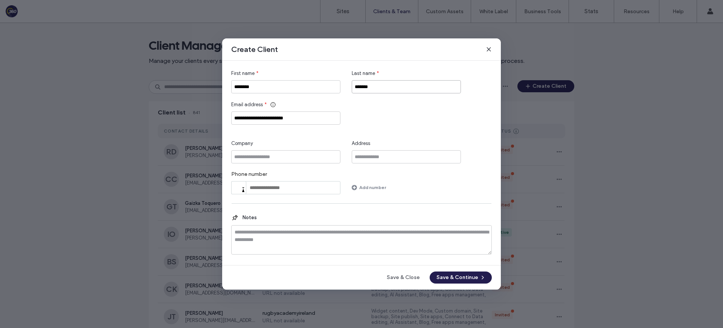
type input "*******"
click at [359, 105] on div "**********" at bounding box center [361, 113] width 260 height 24
click at [463, 279] on button "Save & Continue" at bounding box center [460, 277] width 62 height 12
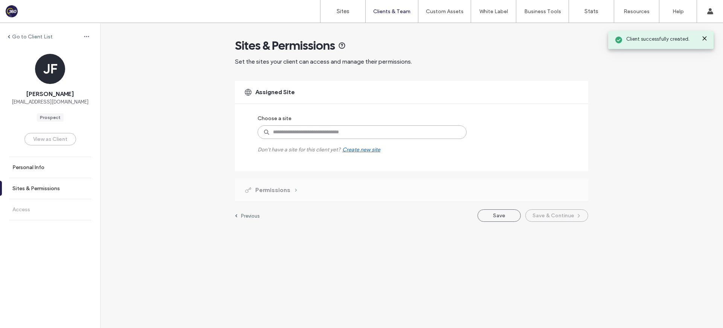
click at [276, 132] on input at bounding box center [361, 132] width 209 height 14
type input "******"
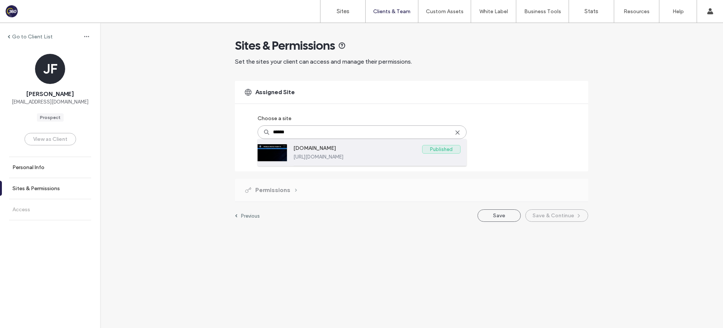
click at [289, 146] on div "www.mobileunitedrush.com Published https://www.mobileunitedrush.com" at bounding box center [361, 152] width 209 height 27
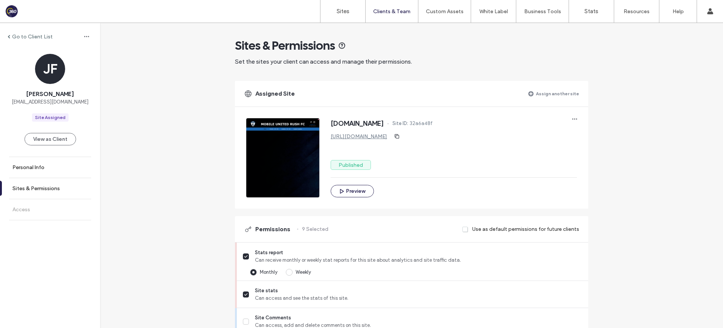
scroll to position [630, 0]
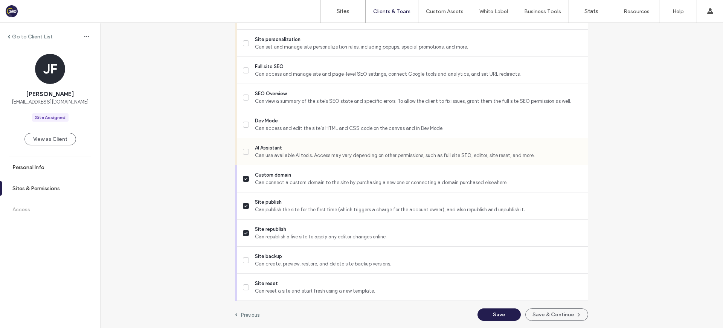
click at [311, 154] on span "Can use available AI tools. Access may vary depending on other permissions, suc…" at bounding box center [418, 156] width 327 height 8
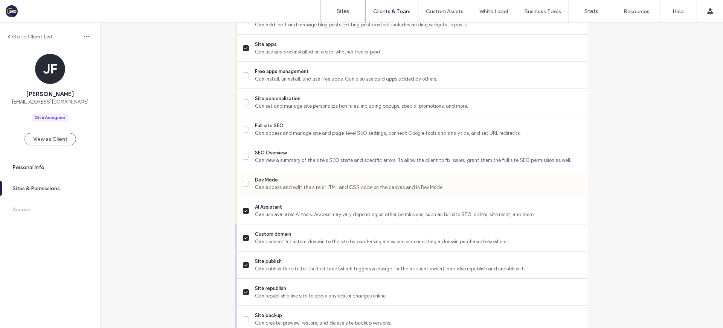
scroll to position [550, 0]
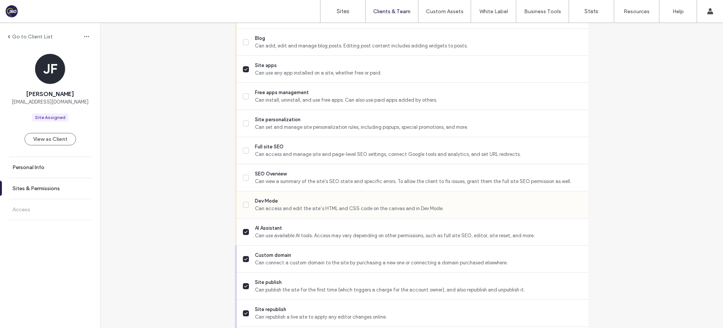
click at [287, 209] on span "Can access and edit the site’s HTML and CSS code on the canvas and in Dev Mode." at bounding box center [418, 209] width 327 height 8
click at [285, 183] on span "Can view a summary of the site's SEO state and specific errors. To allow the cl…" at bounding box center [418, 182] width 327 height 8
click at [287, 145] on span "Full site SEO" at bounding box center [418, 147] width 327 height 8
click at [293, 116] on span "Site personalization" at bounding box center [418, 120] width 327 height 8
click at [294, 99] on span "Can install, uninstall, and use free apps. Can also use paid apps added by othe…" at bounding box center [418, 100] width 327 height 8
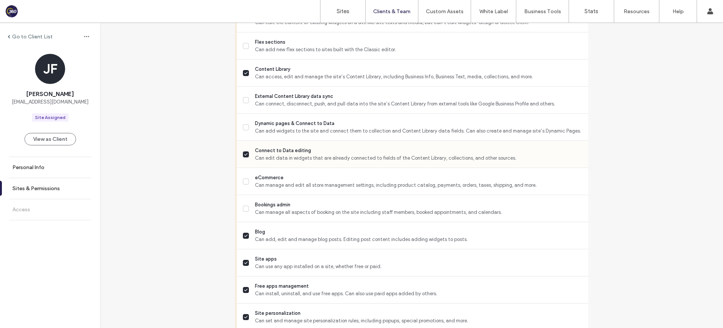
scroll to position [360, 0]
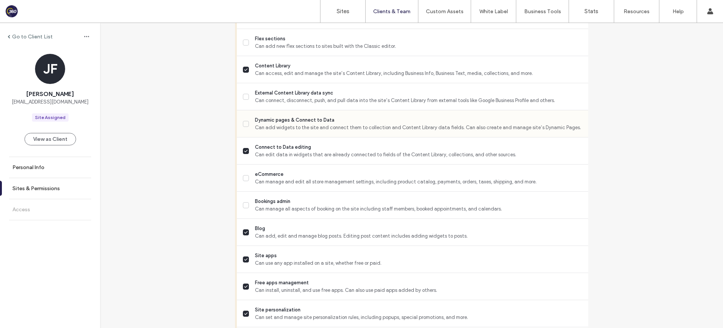
click at [304, 126] on span "Can add widgets to the site and connect them to collection and Content Library …" at bounding box center [418, 128] width 327 height 8
click at [307, 99] on span "Can connect, disconnect, push, and pull data into the site’s Content Library fr…" at bounding box center [418, 101] width 327 height 8
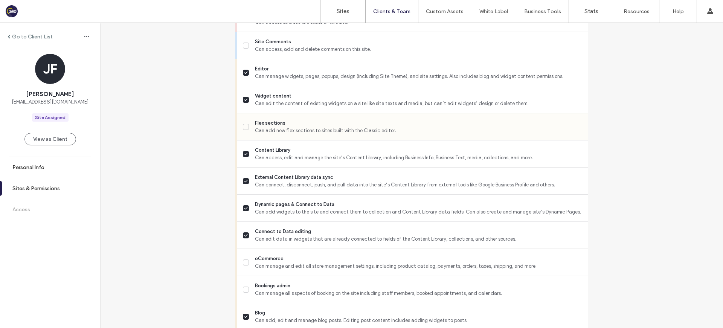
click at [301, 128] on span "Can add new flex sections to sites built with the Classic editor." at bounding box center [418, 131] width 327 height 8
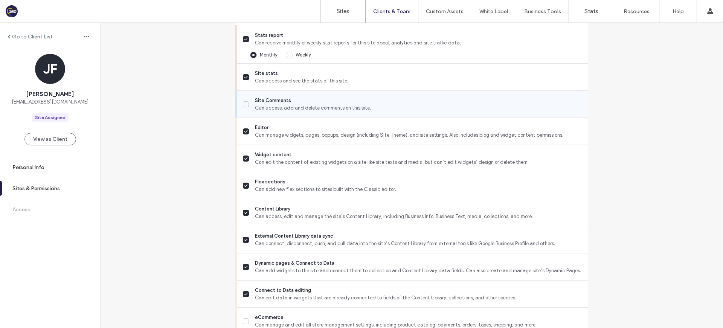
click at [306, 99] on span "Site Comments" at bounding box center [418, 101] width 327 height 8
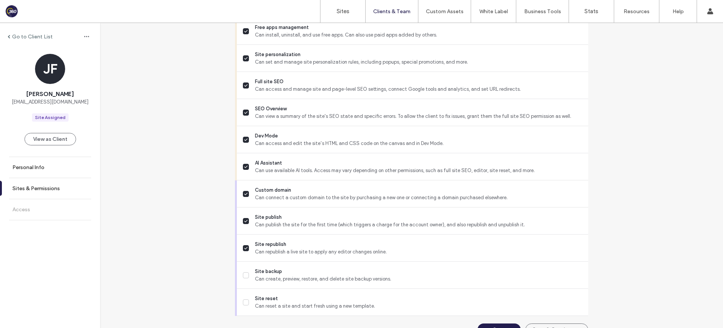
scroll to position [630, 0]
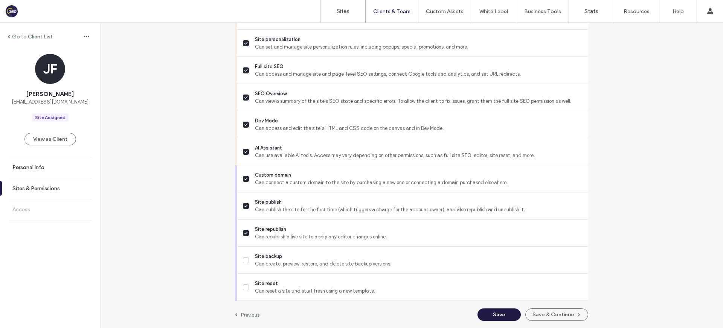
click at [495, 312] on button "Save" at bounding box center [498, 314] width 43 height 12
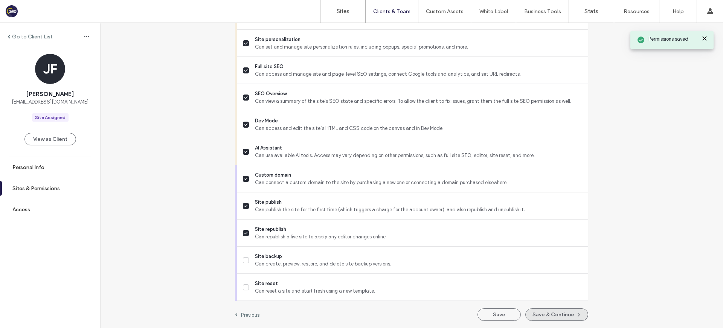
click at [546, 315] on button "Save & Continue" at bounding box center [556, 314] width 63 height 12
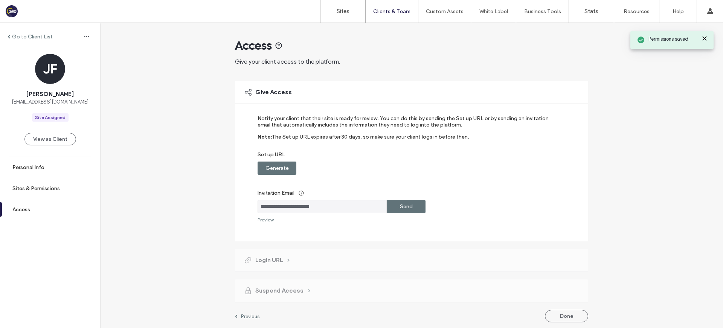
click at [288, 167] on div "Generate" at bounding box center [276, 167] width 39 height 13
click at [405, 169] on label "Copy" at bounding box center [406, 168] width 14 height 14
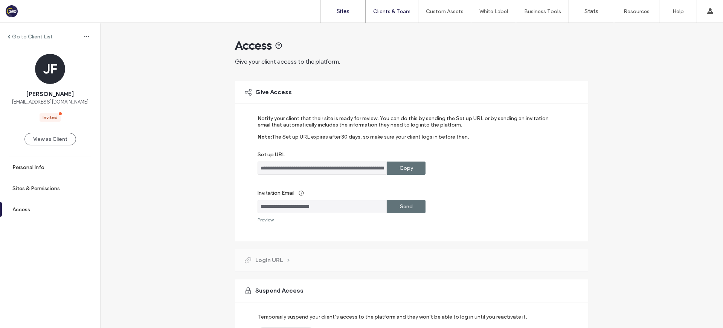
click at [346, 11] on label "Sites" at bounding box center [342, 11] width 13 height 7
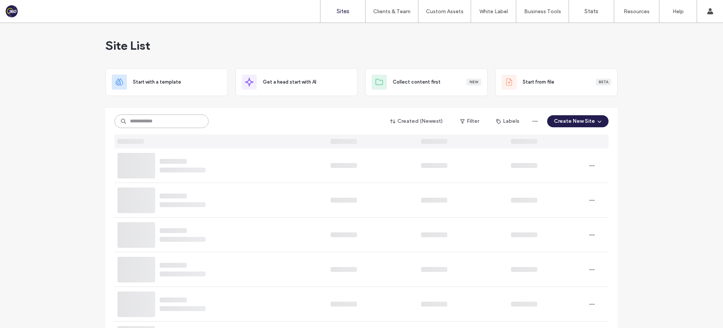
click at [170, 126] on input at bounding box center [161, 121] width 94 height 14
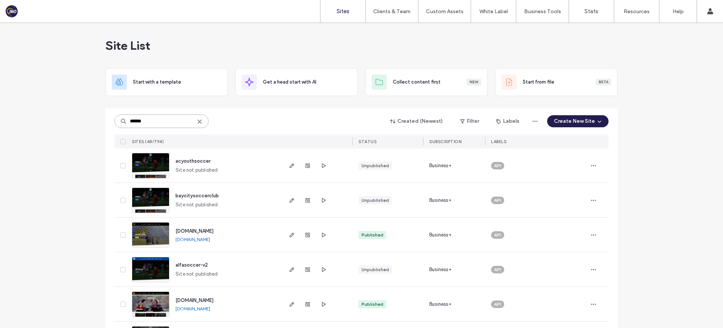
type input "******"
click at [209, 230] on span "www.soccerbeeacademy.com" at bounding box center [194, 231] width 38 height 6
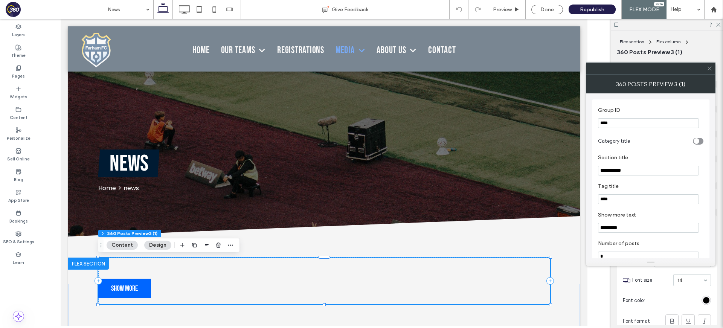
click at [710, 70] on icon at bounding box center [709, 68] width 6 height 6
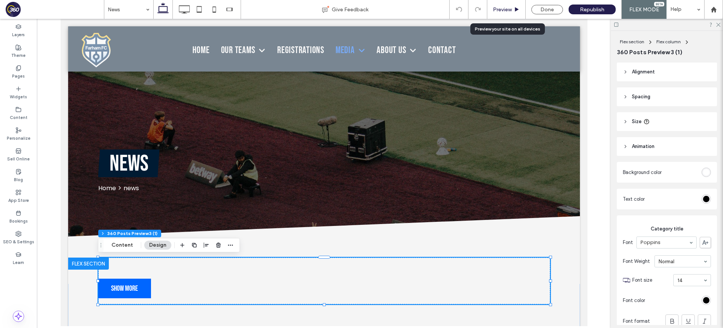
click at [509, 9] on span "Preview" at bounding box center [502, 9] width 19 height 6
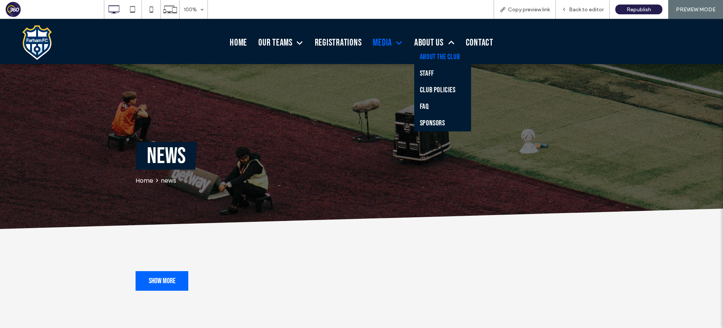
click at [441, 57] on span "About the club" at bounding box center [440, 56] width 40 height 9
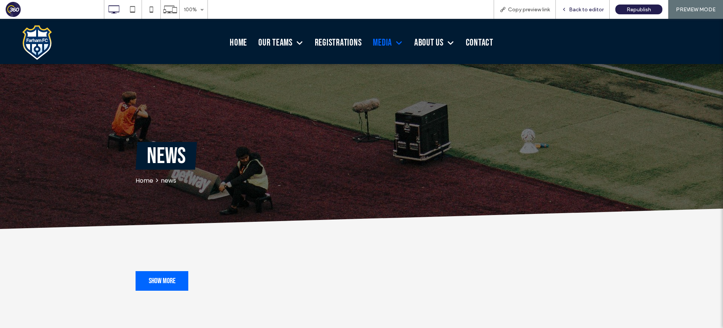
click at [591, 14] on div "Back to editor" at bounding box center [583, 9] width 54 height 19
click at [572, 14] on div "Back to editor" at bounding box center [583, 9] width 54 height 19
click at [575, 11] on span "Back to editor" at bounding box center [586, 9] width 35 height 6
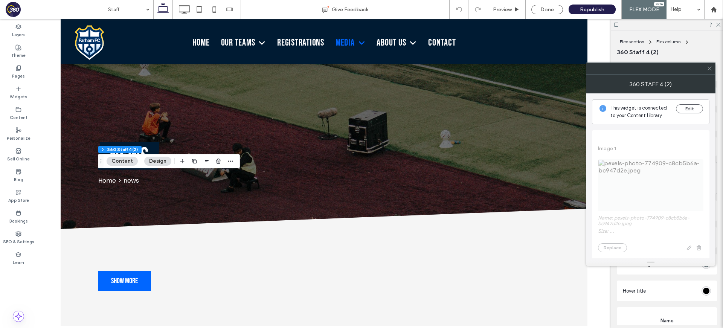
click at [709, 67] on icon at bounding box center [709, 68] width 6 height 6
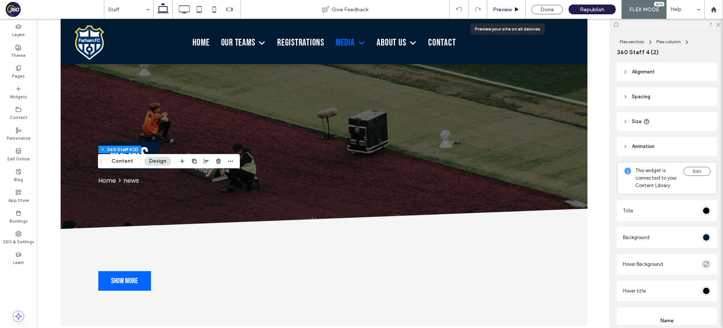
click at [516, 8] on use at bounding box center [517, 9] width 4 height 4
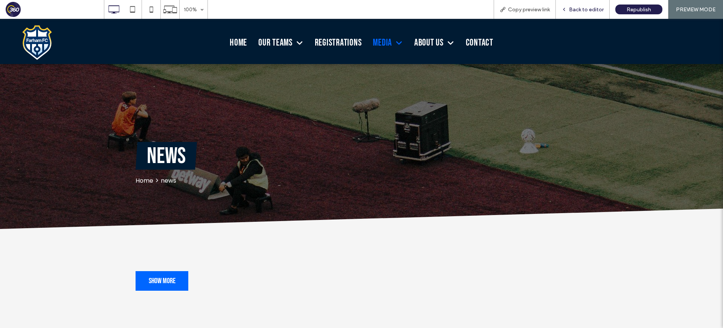
click at [590, 10] on span "Back to editor" at bounding box center [586, 9] width 35 height 6
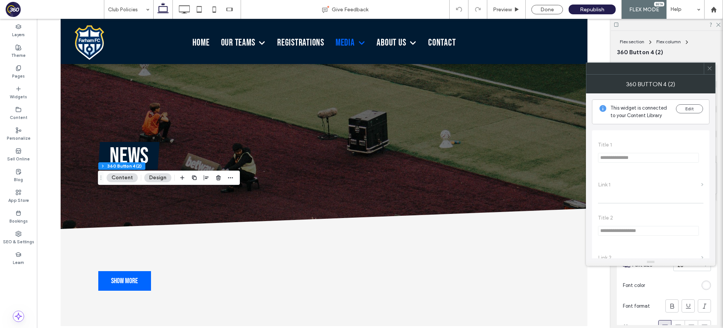
click at [710, 66] on icon at bounding box center [709, 68] width 6 height 6
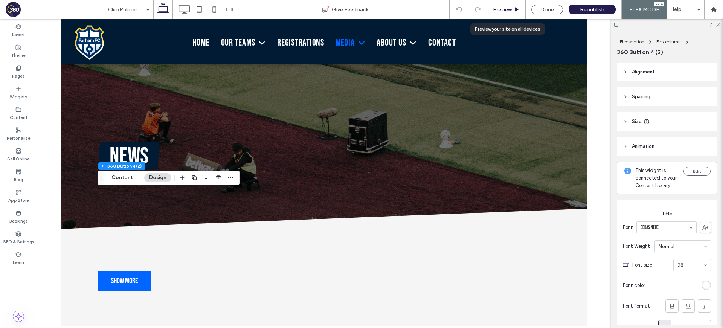
click at [505, 11] on span "Preview" at bounding box center [502, 9] width 19 height 6
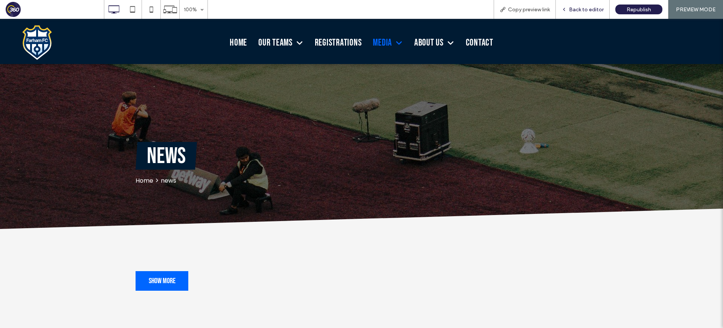
click at [586, 9] on span "Back to editor" at bounding box center [586, 9] width 35 height 6
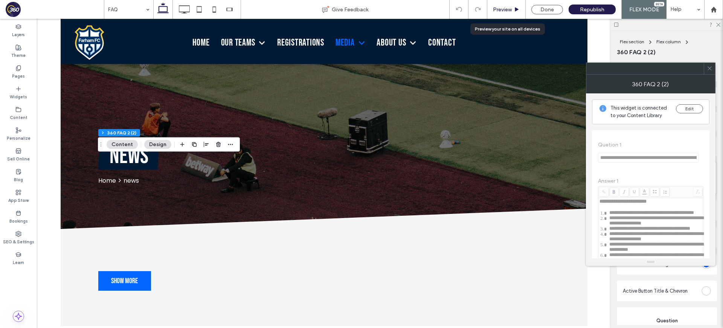
click at [501, 10] on span "Preview" at bounding box center [502, 9] width 19 height 6
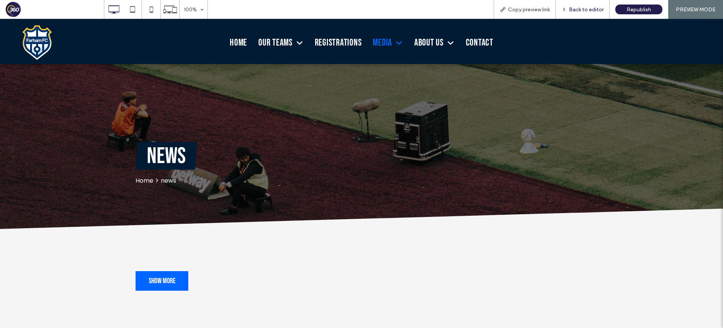
click at [588, 5] on div "Back to editor" at bounding box center [583, 9] width 54 height 19
click at [595, 8] on span "Back to editor" at bounding box center [586, 9] width 35 height 6
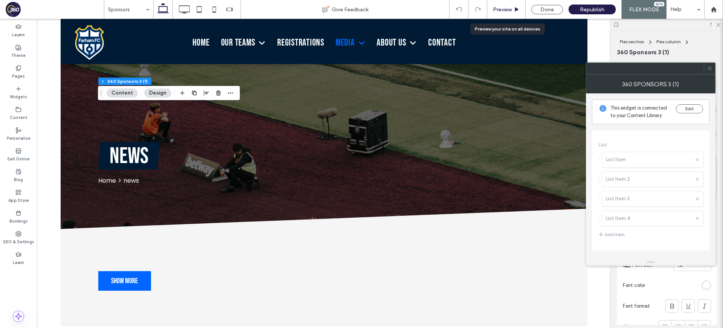
click at [501, 5] on div "Preview" at bounding box center [506, 9] width 38 height 19
click at [498, 8] on span "Preview" at bounding box center [502, 9] width 19 height 6
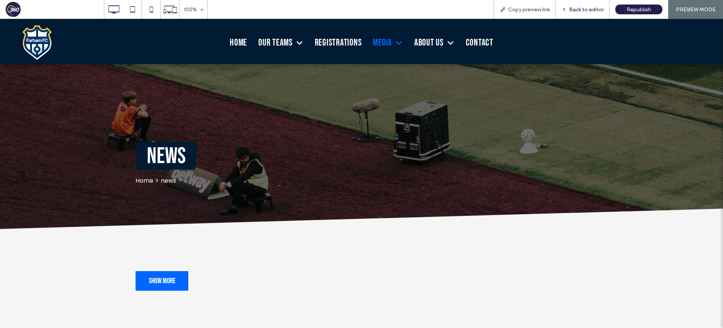
click at [602, 6] on span "Back to editor" at bounding box center [586, 9] width 35 height 6
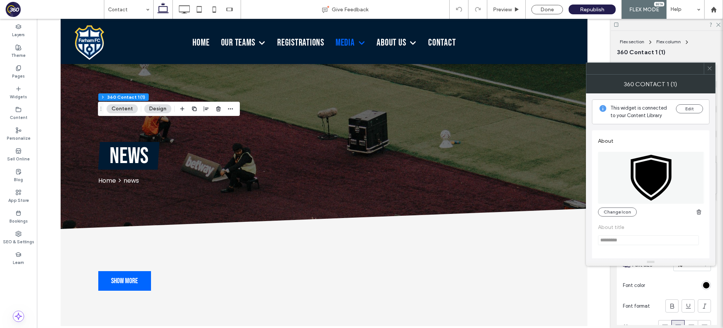
click at [708, 69] on use at bounding box center [709, 69] width 4 height 4
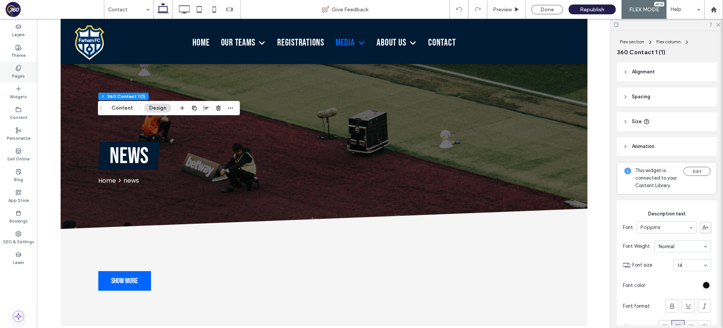
click at [3, 72] on div "Pages" at bounding box center [18, 72] width 37 height 21
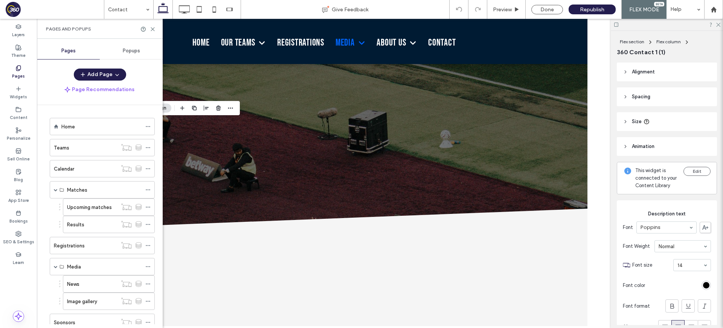
scroll to position [242, 0]
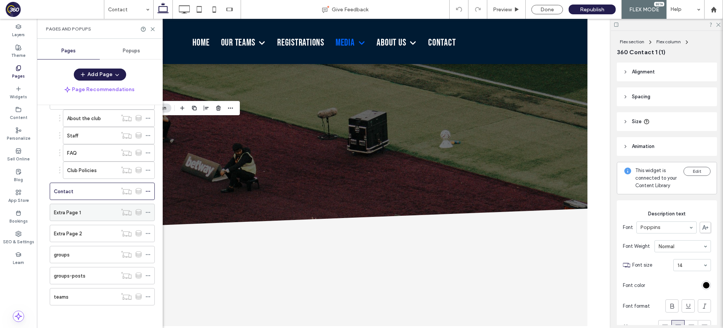
click at [101, 209] on div "Extra Page 1" at bounding box center [85, 213] width 63 height 8
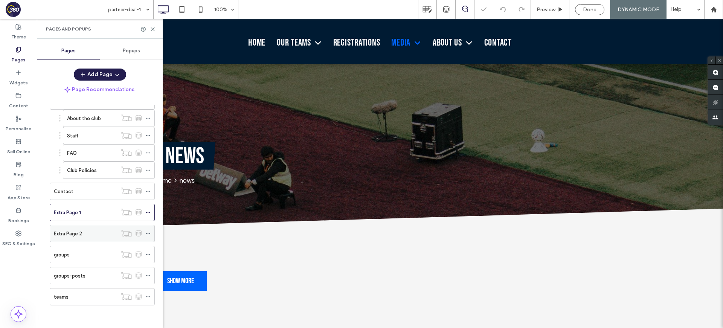
click at [92, 234] on div "Extra Page 2" at bounding box center [85, 234] width 63 height 8
click at [88, 259] on div "groups" at bounding box center [85, 254] width 63 height 17
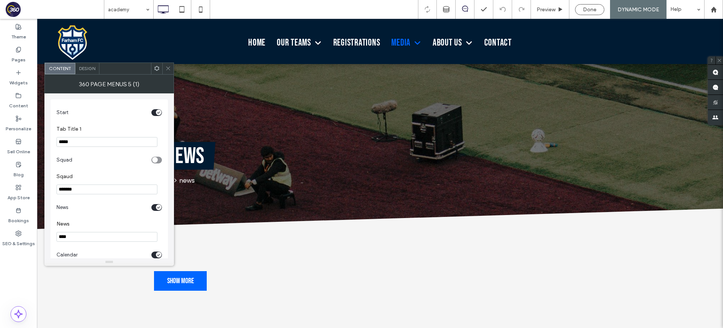
click at [166, 67] on icon at bounding box center [168, 68] width 6 height 6
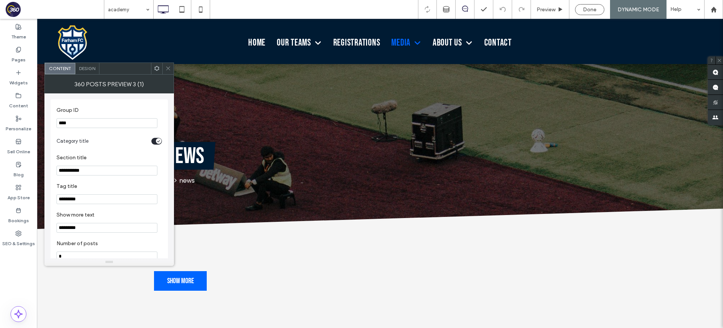
click at [170, 68] on icon at bounding box center [168, 68] width 6 height 6
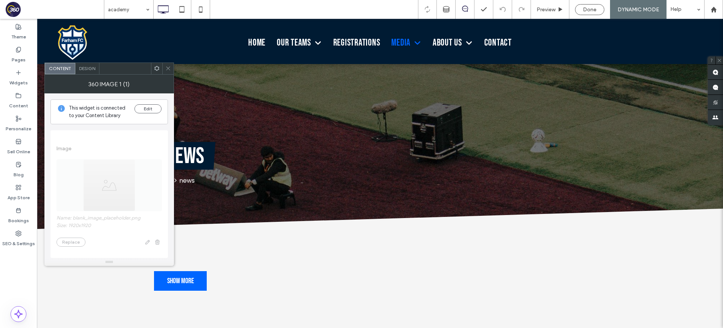
drag, startPoint x: 172, startPoint y: 69, endPoint x: 172, endPoint y: 73, distance: 4.9
click at [172, 69] on div at bounding box center [167, 68] width 11 height 11
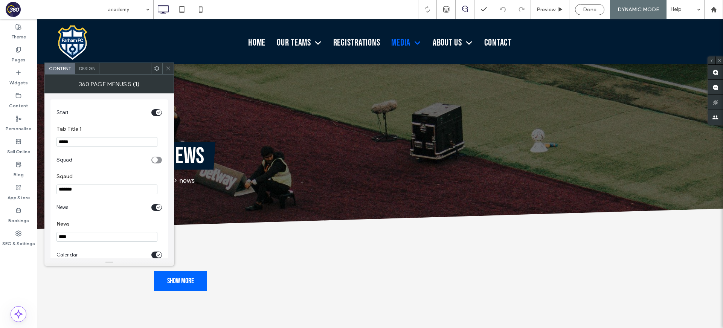
click at [168, 67] on icon at bounding box center [168, 68] width 6 height 6
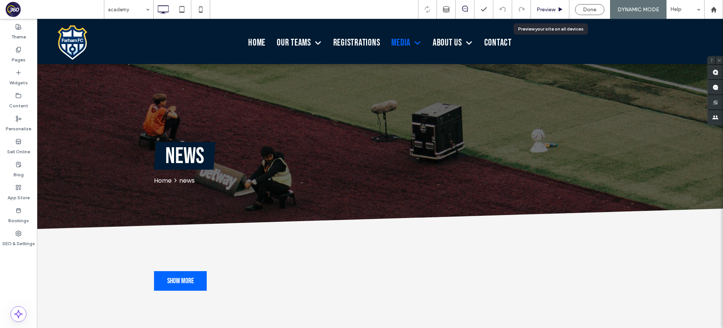
click at [562, 10] on icon at bounding box center [560, 10] width 6 height 6
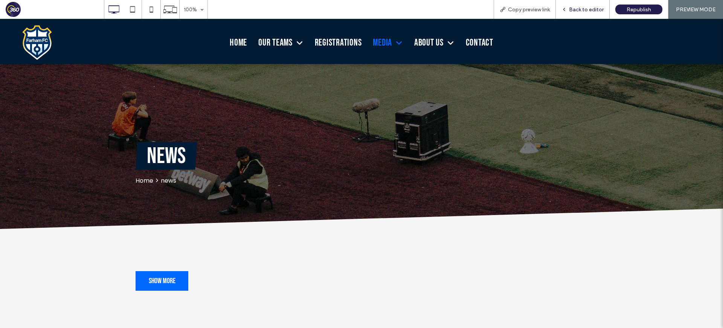
click at [579, 11] on span "Back to editor" at bounding box center [586, 9] width 35 height 6
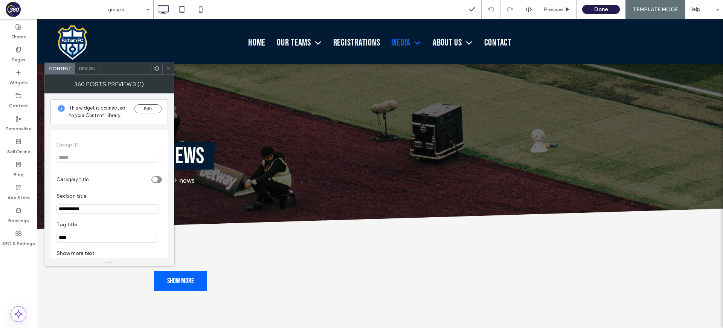
click at [170, 70] on icon at bounding box center [168, 68] width 6 height 6
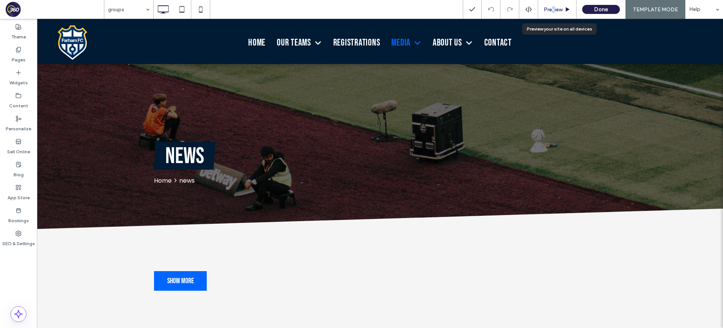
click at [554, 11] on span "Preview" at bounding box center [552, 9] width 19 height 6
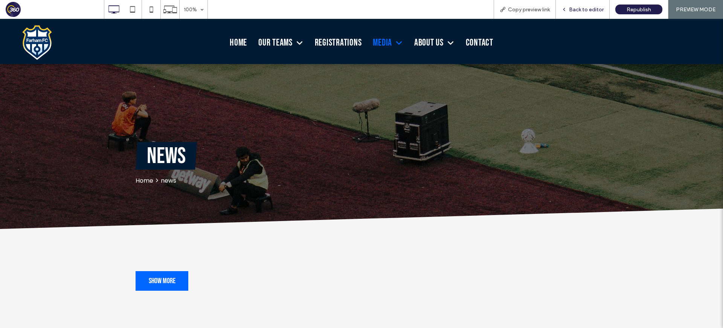
click at [574, 10] on span "Back to editor" at bounding box center [586, 9] width 35 height 6
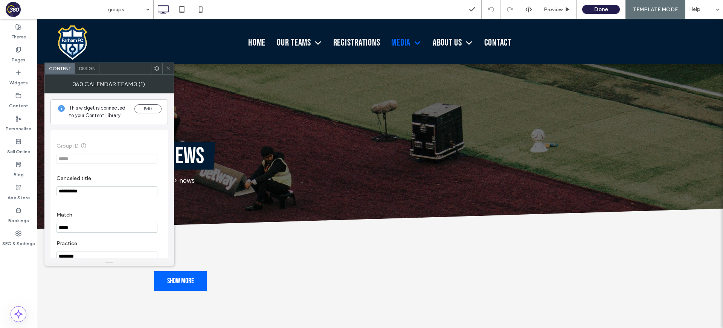
click at [166, 69] on icon at bounding box center [168, 68] width 6 height 6
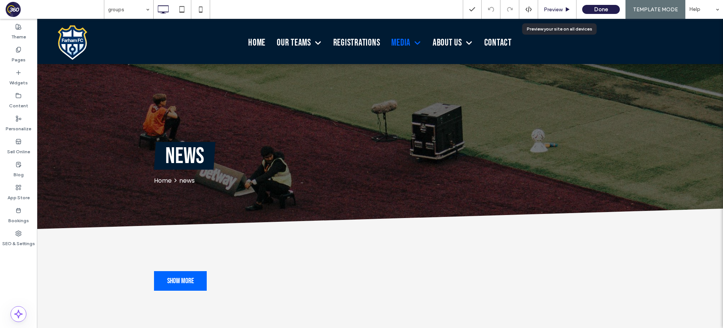
click at [548, 9] on span "Preview" at bounding box center [552, 9] width 19 height 6
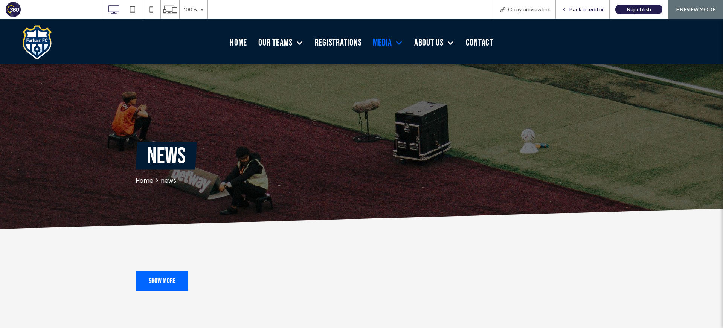
click at [583, 15] on div "Back to editor" at bounding box center [583, 9] width 54 height 19
click at [582, 13] on div "Back to editor" at bounding box center [583, 9] width 54 height 19
click at [581, 10] on span "Back to editor" at bounding box center [586, 9] width 35 height 6
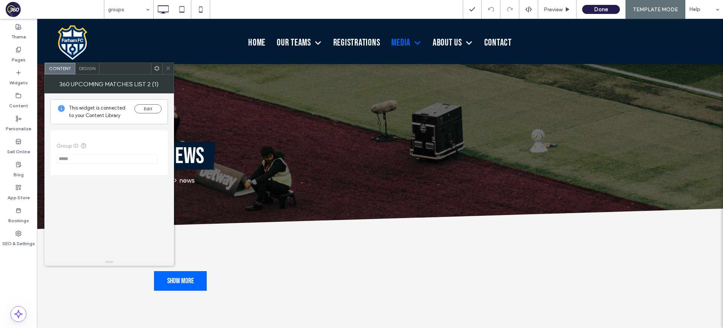
click at [171, 69] on div at bounding box center [167, 68] width 11 height 11
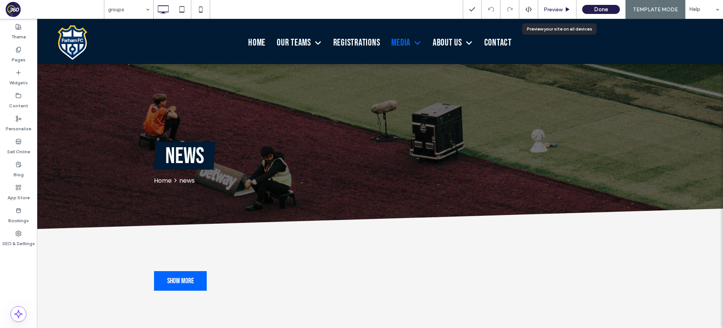
click at [553, 11] on span "Preview" at bounding box center [552, 9] width 19 height 6
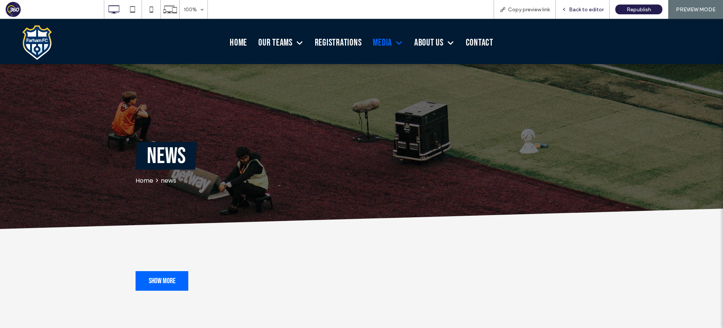
click at [572, 5] on div "Back to editor" at bounding box center [583, 9] width 54 height 19
click at [579, 9] on span "Back to editor" at bounding box center [586, 9] width 35 height 6
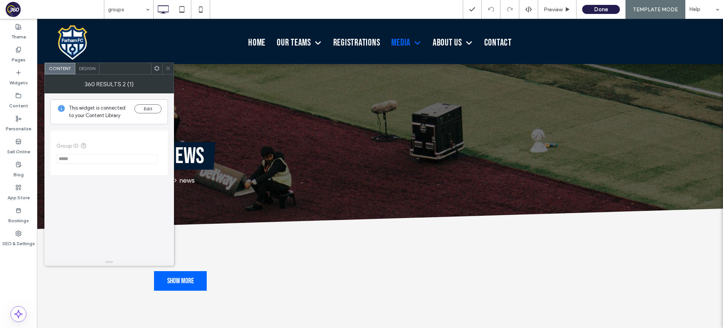
click at [162, 68] on div at bounding box center [167, 68] width 11 height 11
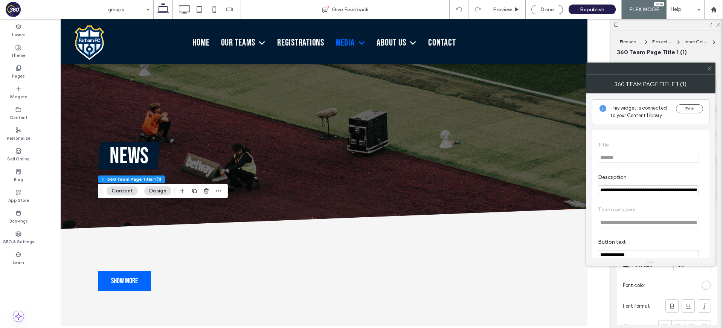
click at [709, 67] on icon at bounding box center [709, 68] width 6 height 6
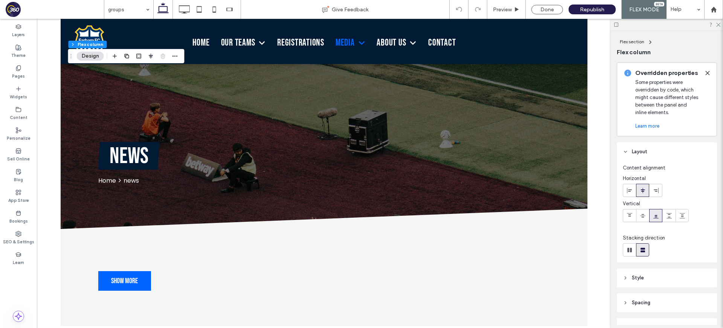
scroll to position [67, 0]
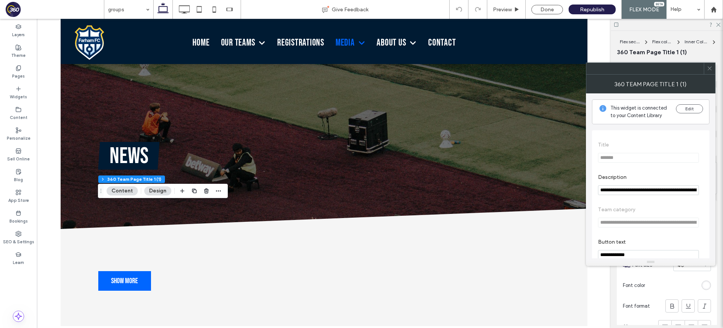
click at [707, 70] on icon at bounding box center [709, 68] width 6 height 6
click at [707, 65] on icon at bounding box center [709, 68] width 6 height 6
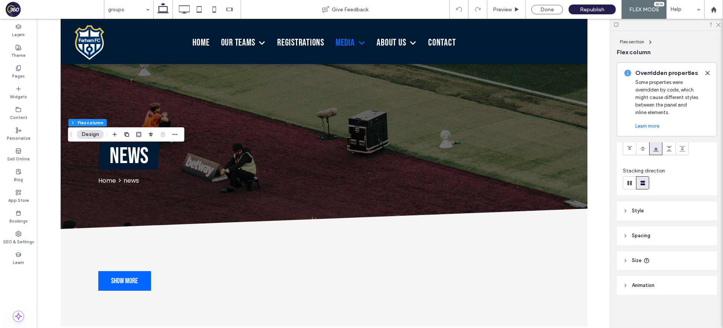
scroll to position [67, 0]
click at [17, 28] on use at bounding box center [18, 26] width 5 height 4
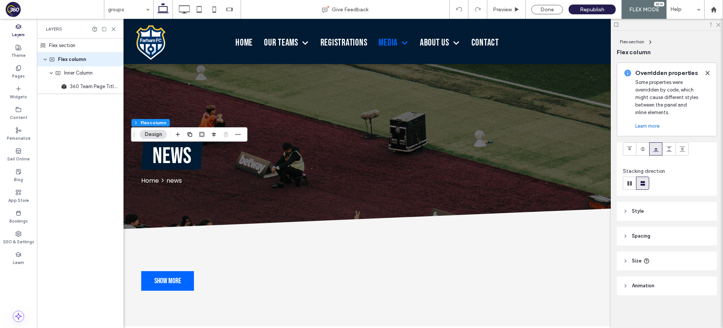
scroll to position [67, 0]
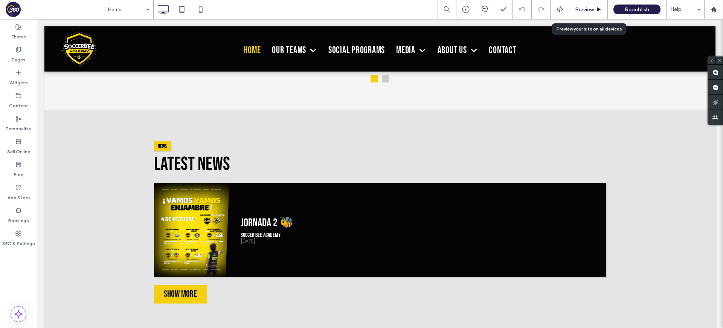
click at [578, 14] on div "Preview" at bounding box center [588, 9] width 38 height 19
click at [585, 11] on span "Preview" at bounding box center [584, 9] width 19 height 6
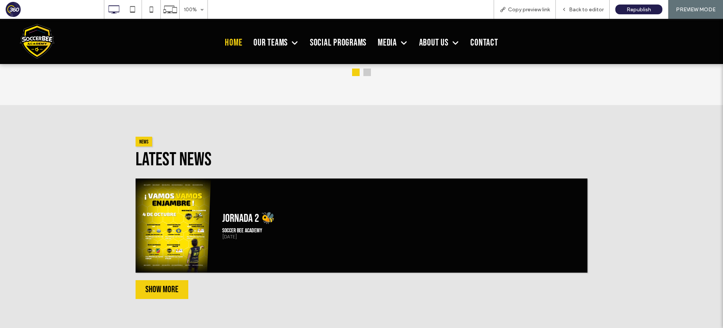
scroll to position [860, 0]
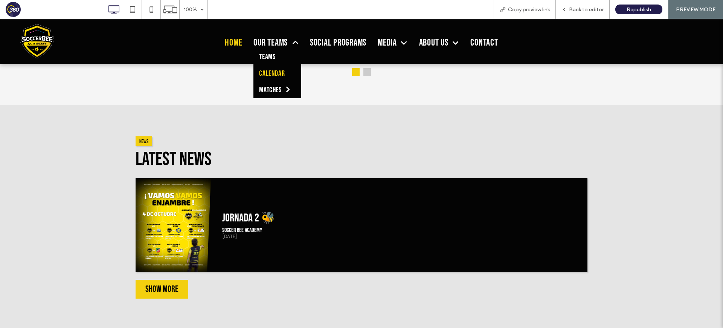
click at [278, 77] on span "Calendar" at bounding box center [272, 73] width 26 height 9
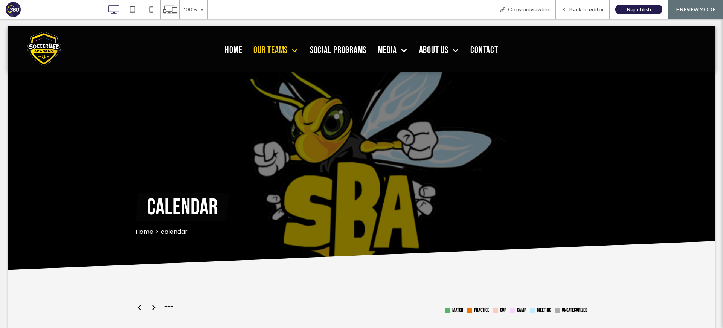
scroll to position [0, 0]
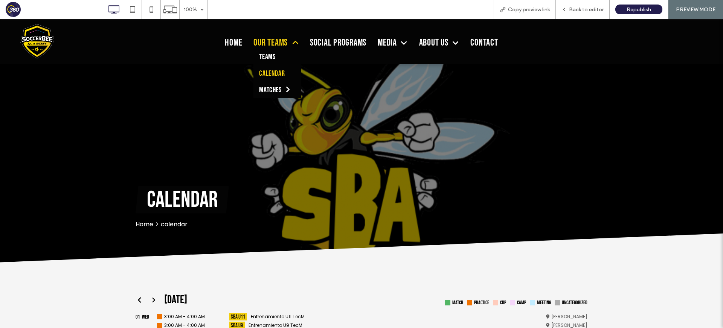
click at [277, 73] on span "Calendar" at bounding box center [272, 73] width 26 height 9
click at [151, 8] on icon at bounding box center [151, 9] width 15 height 15
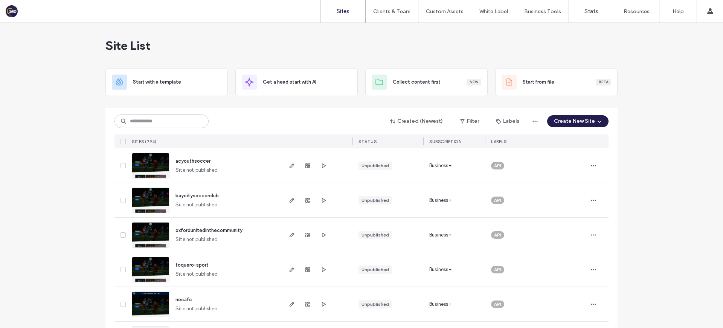
drag, startPoint x: 8, startPoint y: 104, endPoint x: 79, endPoint y: 104, distance: 71.9
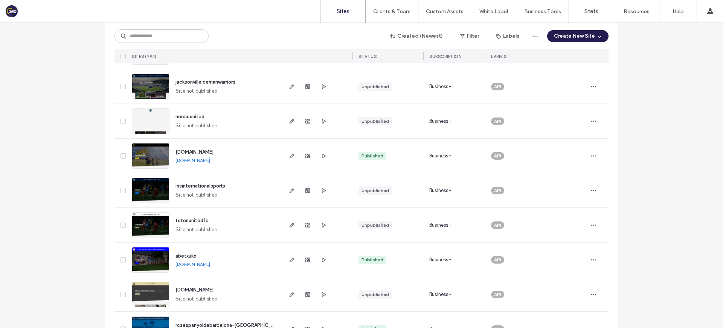
scroll to position [962, 0]
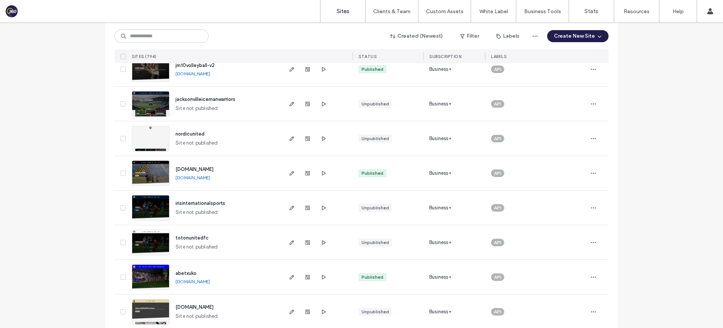
click at [212, 166] on span "[DOMAIN_NAME]" at bounding box center [194, 169] width 38 height 6
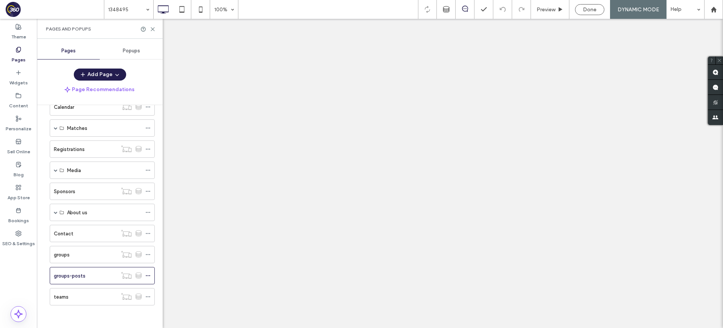
click at [84, 297] on div at bounding box center [361, 164] width 723 height 328
click at [76, 299] on div "teams" at bounding box center [85, 297] width 63 height 8
click at [153, 29] on use at bounding box center [152, 28] width 3 height 3
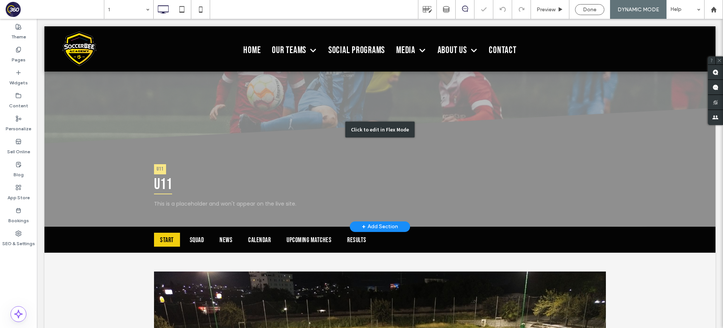
scroll to position [102, 0]
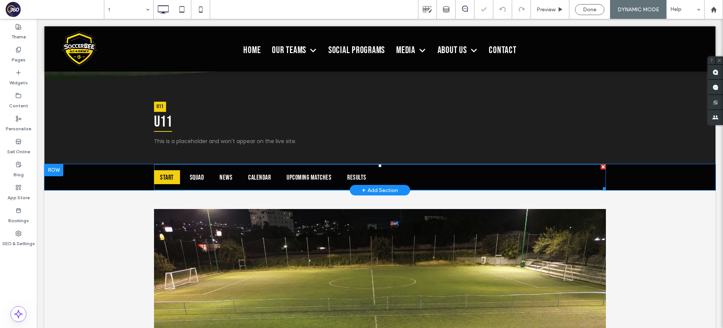
click at [275, 183] on span at bounding box center [380, 177] width 452 height 26
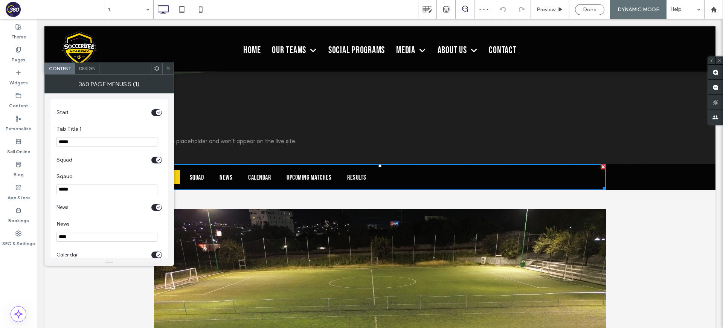
click at [164, 65] on div at bounding box center [167, 68] width 11 height 11
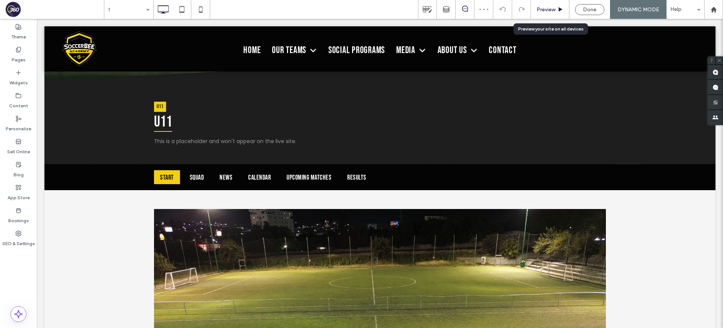
click at [542, 11] on span "Preview" at bounding box center [545, 9] width 19 height 6
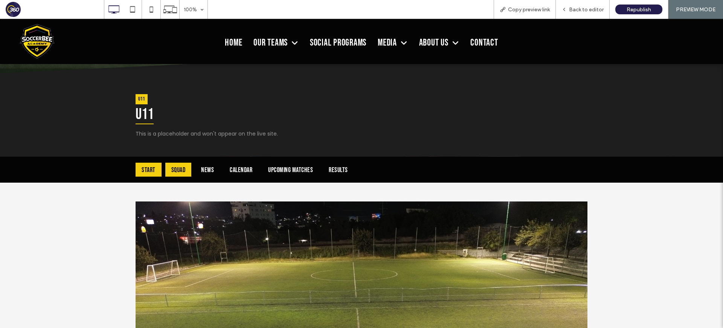
click at [174, 168] on div "Squad" at bounding box center [178, 170] width 26 height 14
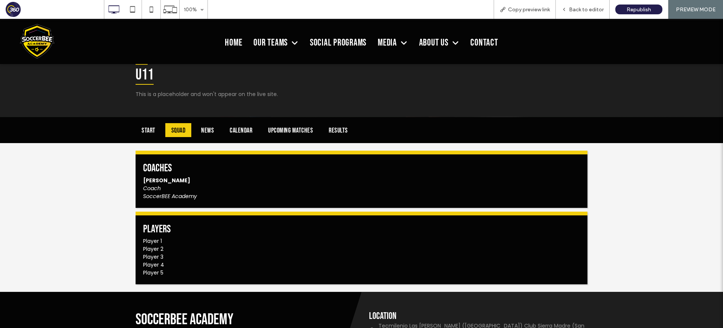
scroll to position [152, 0]
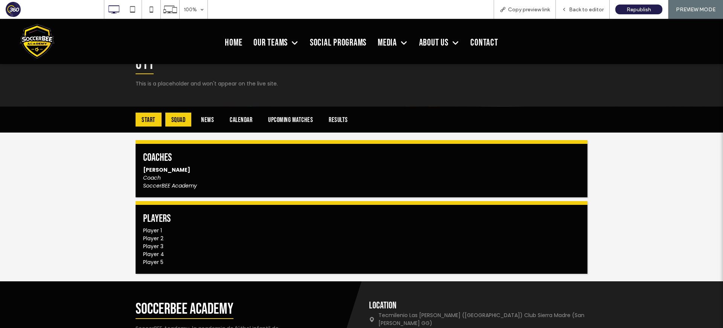
click at [150, 119] on div "Start" at bounding box center [148, 120] width 26 height 14
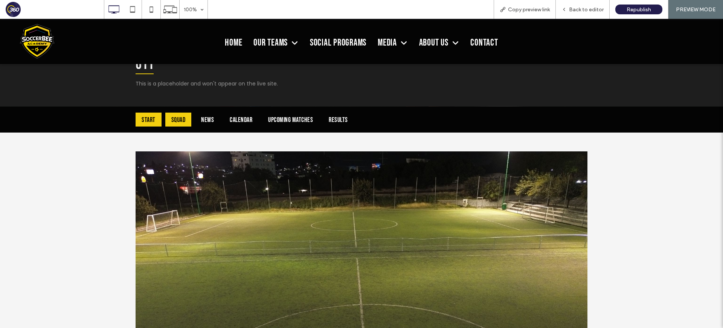
click at [188, 119] on div "Squad" at bounding box center [178, 120] width 26 height 14
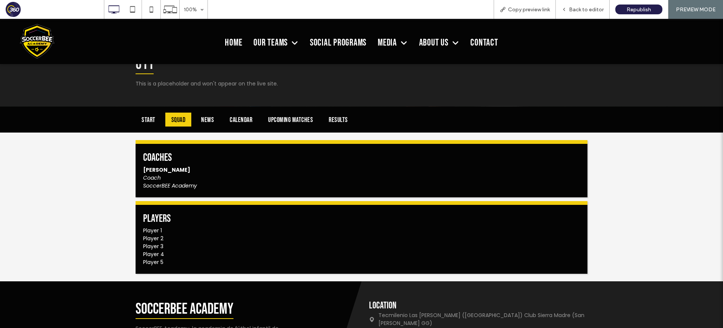
scroll to position [0, 0]
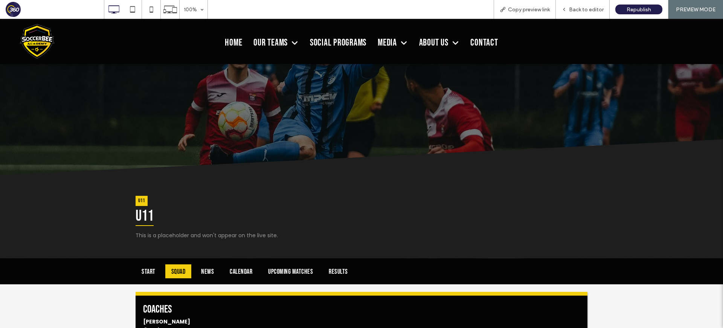
drag, startPoint x: 583, startPoint y: 8, endPoint x: 0, endPoint y: 40, distance: 583.9
click at [582, 8] on span "Back to editor" at bounding box center [586, 9] width 35 height 6
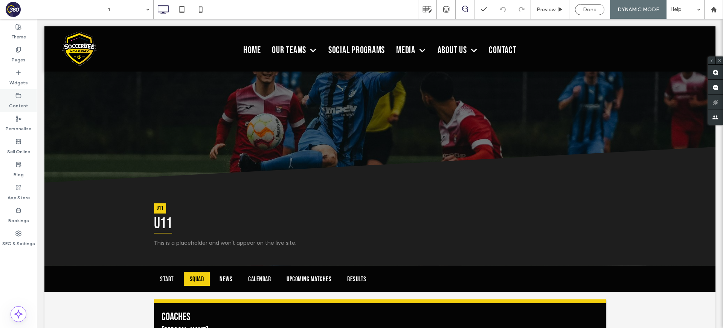
click at [27, 108] on div "Content" at bounding box center [18, 100] width 37 height 23
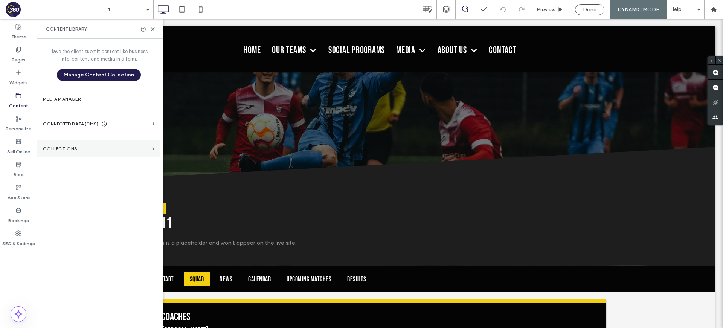
click at [70, 146] on label "Collections" at bounding box center [96, 148] width 106 height 5
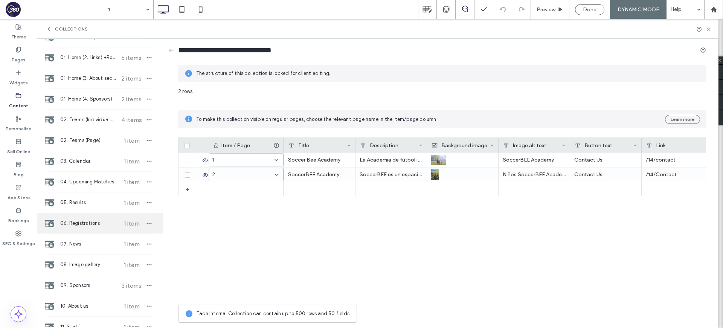
scroll to position [382, 0]
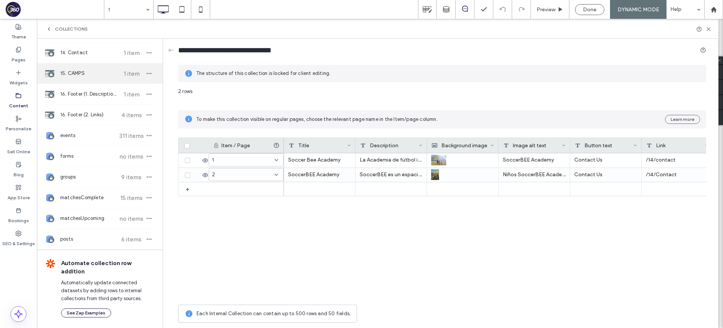
click at [96, 67] on div "15. CAMPS 1 item" at bounding box center [100, 73] width 126 height 20
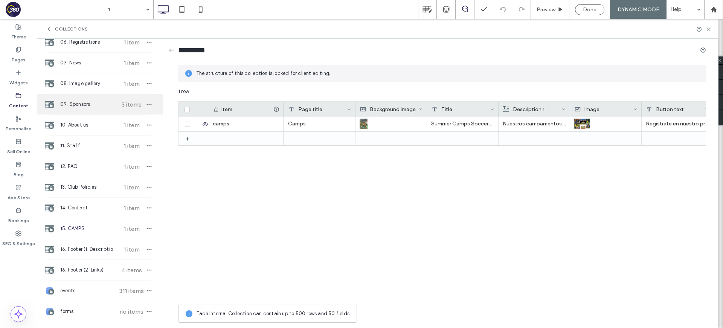
scroll to position [203, 0]
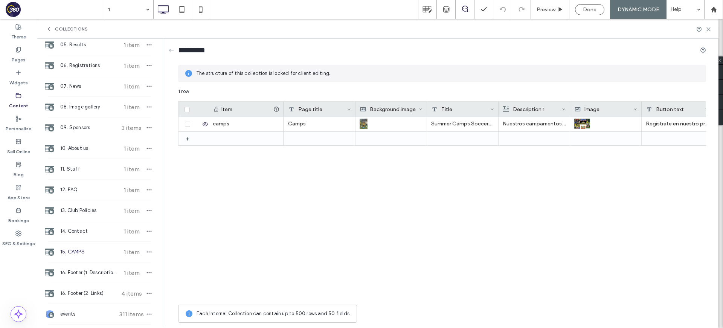
click at [78, 255] on span "15. CAMPS" at bounding box center [88, 252] width 56 height 8
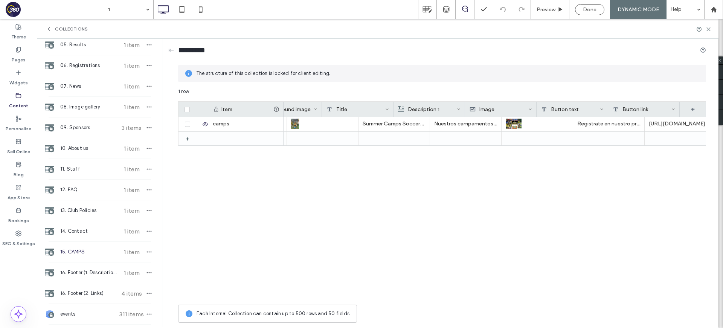
scroll to position [0, 105]
click at [16, 57] on label "Pages" at bounding box center [19, 58] width 14 height 11
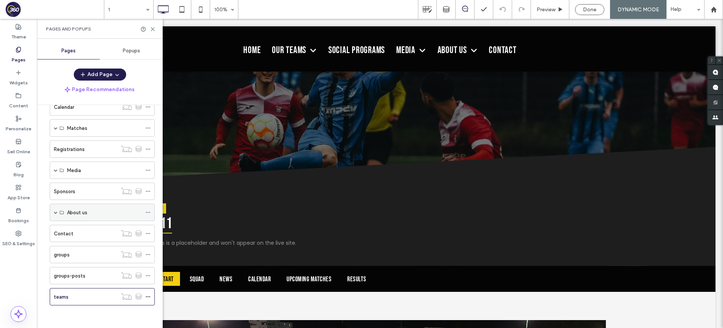
scroll to position [0, 0]
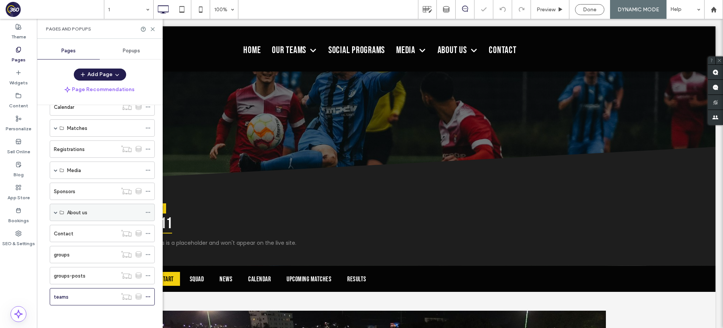
click at [55, 210] on span at bounding box center [56, 212] width 4 height 17
click at [94, 297] on div "Extra Page 1" at bounding box center [92, 299] width 50 height 8
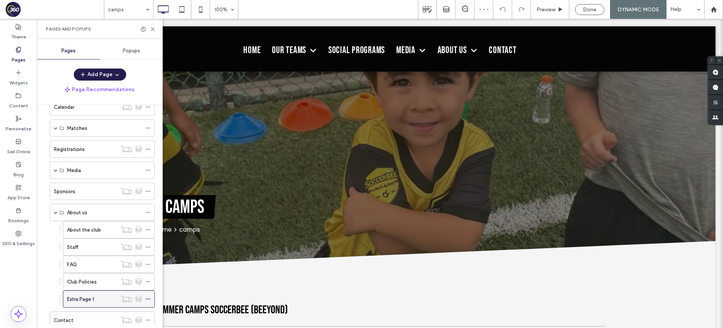
click at [144, 300] on div at bounding box center [131, 299] width 28 height 8
click at [147, 299] on icon at bounding box center [147, 298] width 5 height 5
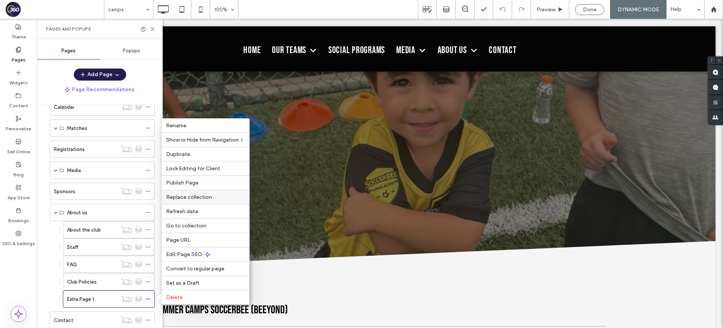
click at [193, 200] on div "Replace collection" at bounding box center [205, 197] width 88 height 14
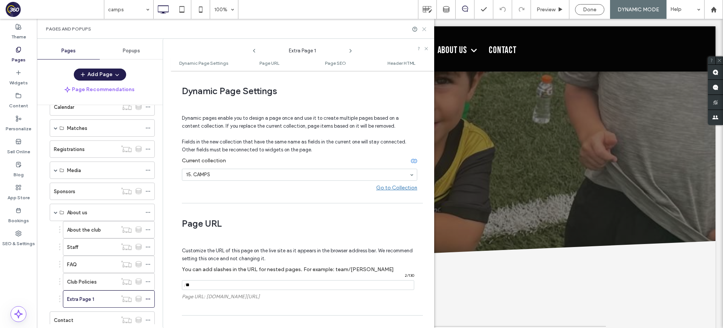
click at [423, 29] on icon at bounding box center [424, 29] width 6 height 6
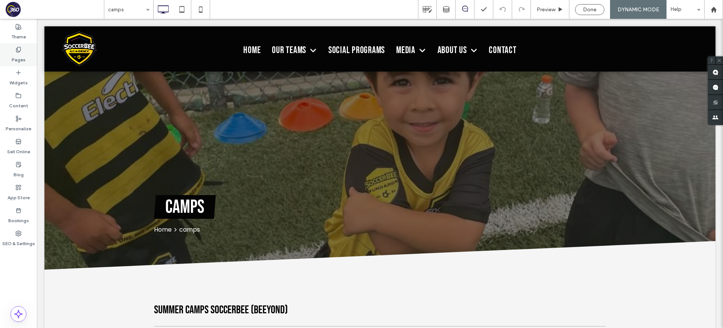
click at [11, 46] on div "Pages" at bounding box center [18, 54] width 37 height 23
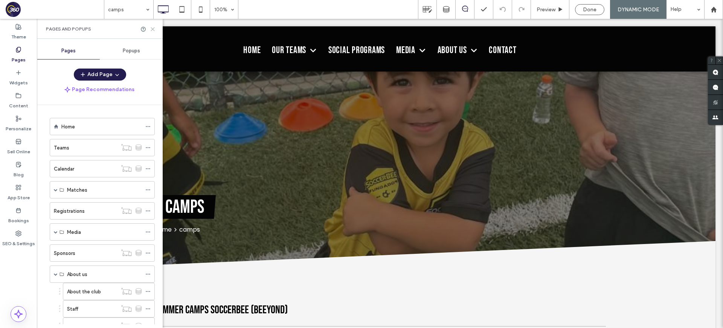
click at [154, 28] on icon at bounding box center [153, 29] width 6 height 6
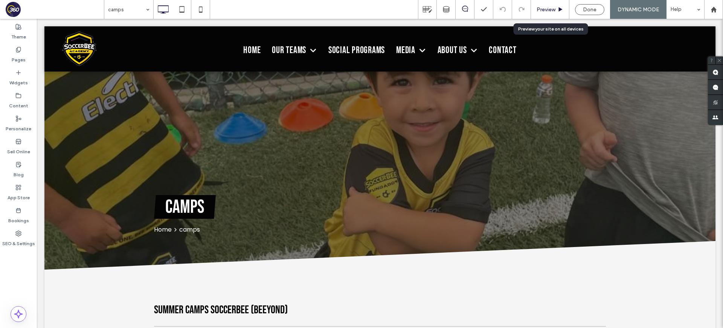
click at [559, 9] on use at bounding box center [561, 9] width 4 height 4
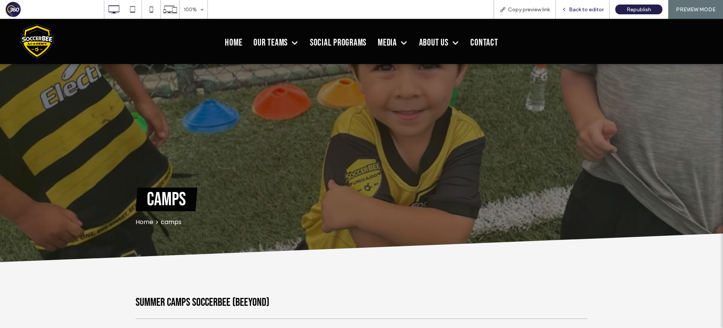
click at [572, 9] on span "Back to editor" at bounding box center [586, 9] width 35 height 6
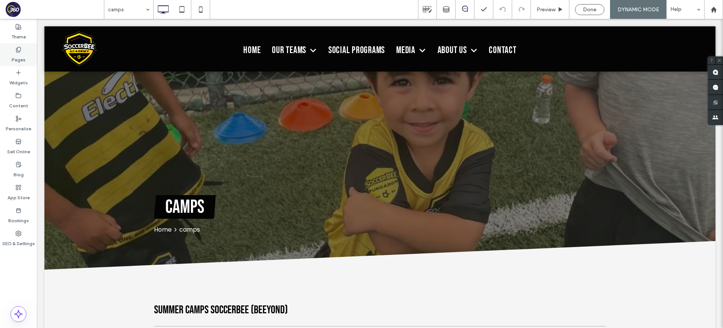
click at [24, 58] on label "Pages" at bounding box center [19, 58] width 14 height 11
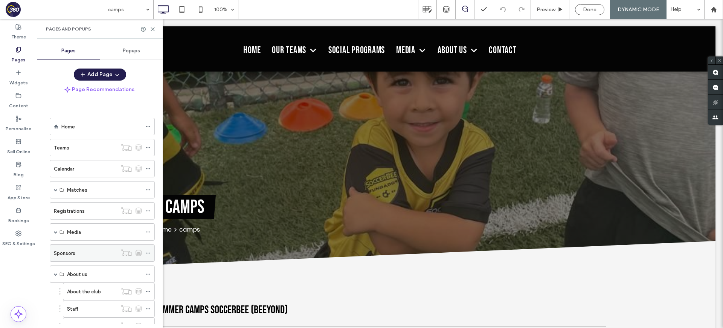
scroll to position [148, 0]
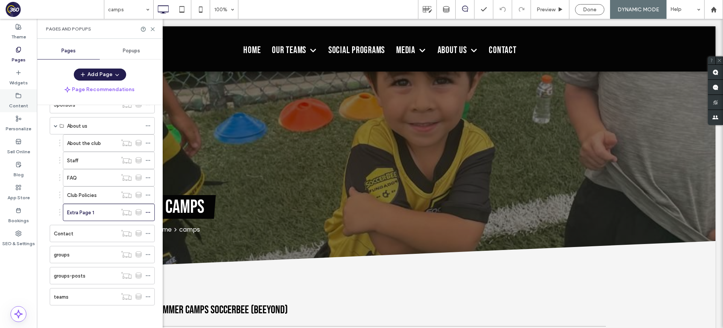
click at [24, 108] on label "Content" at bounding box center [18, 104] width 19 height 11
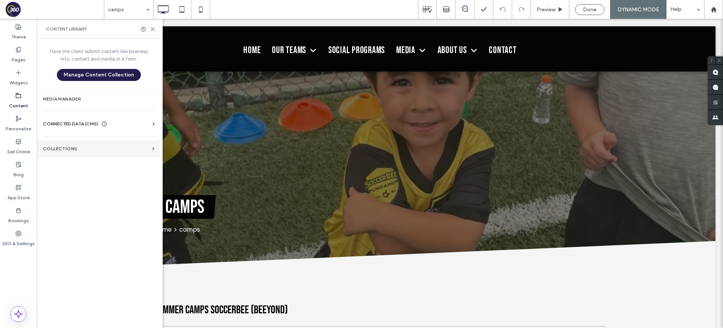
click at [78, 153] on section "Collections" at bounding box center [98, 148] width 123 height 17
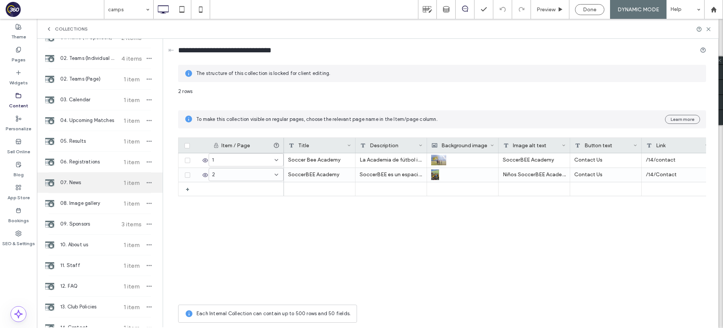
scroll to position [80, 0]
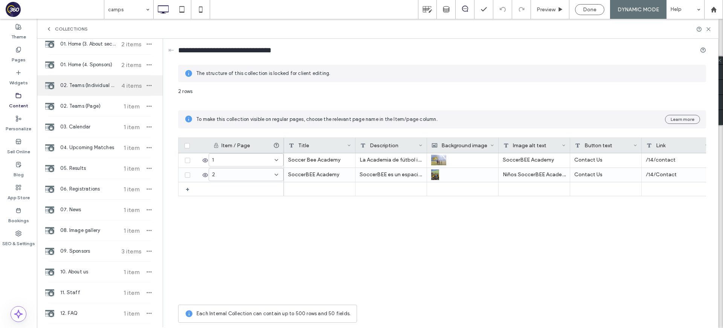
click at [85, 85] on span "02. Teams (Individual Team pages)" at bounding box center [88, 86] width 56 height 8
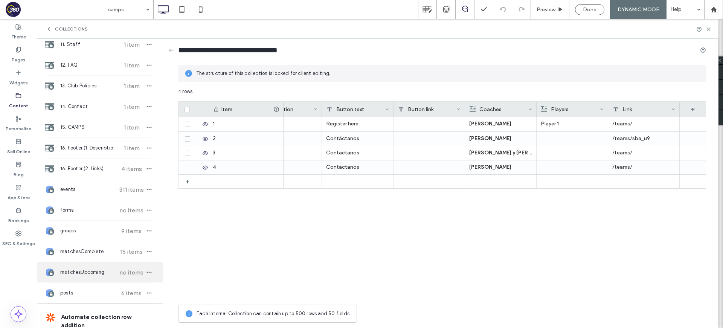
scroll to position [382, 0]
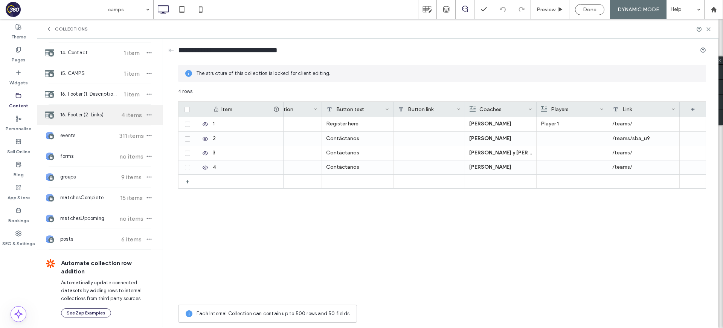
click at [75, 111] on span "16. Footer (2. Links)" at bounding box center [88, 115] width 56 height 8
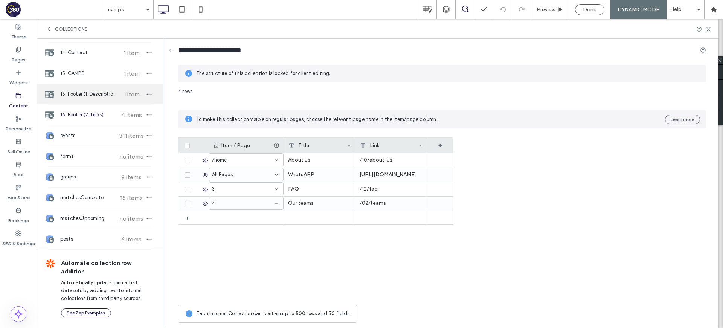
click at [93, 97] on span "16. Footer (1. Description)" at bounding box center [88, 94] width 56 height 8
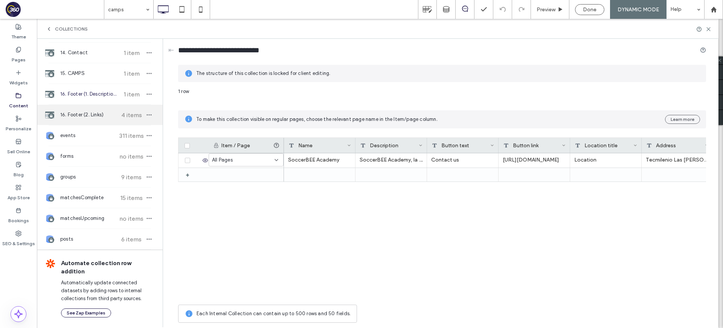
click at [82, 113] on span "16. Footer (2. Links)" at bounding box center [88, 115] width 56 height 8
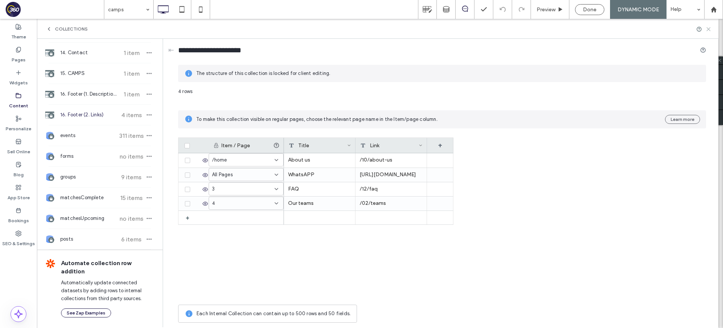
click at [707, 29] on use at bounding box center [707, 28] width 3 height 3
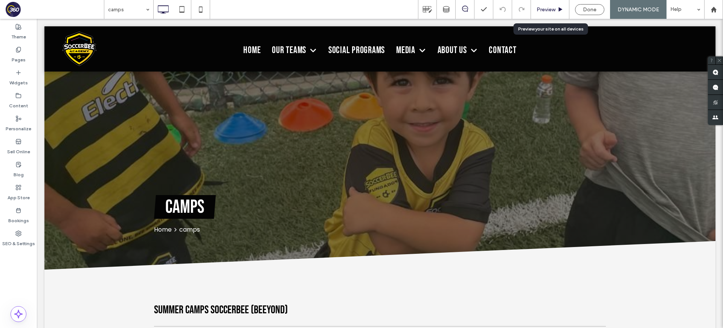
scroll to position [0, 0]
drag, startPoint x: 546, startPoint y: 10, endPoint x: 465, endPoint y: 197, distance: 204.0
click at [546, 10] on span "Preview" at bounding box center [545, 9] width 19 height 6
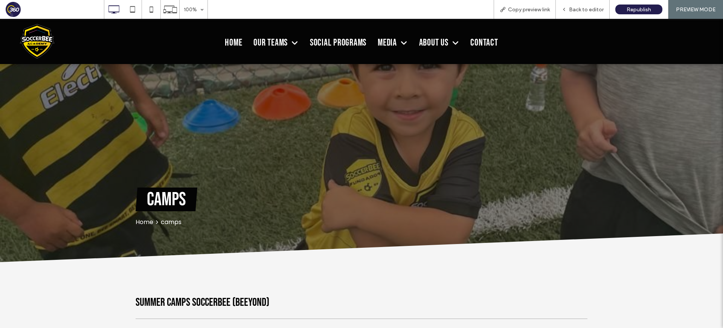
scroll to position [539, 0]
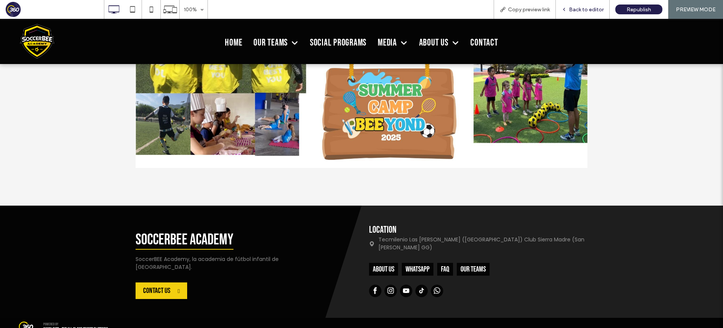
click at [586, 11] on span "Back to editor" at bounding box center [586, 9] width 35 height 6
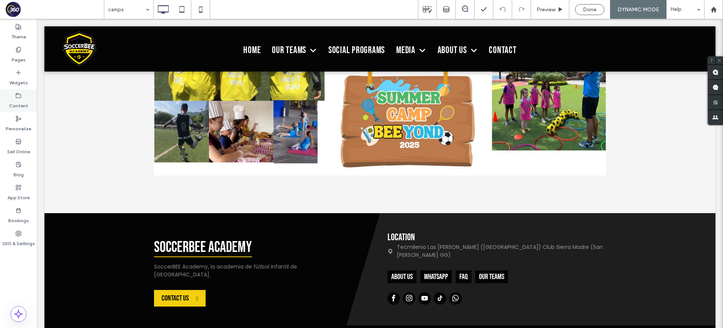
click at [14, 96] on div "Content" at bounding box center [18, 100] width 37 height 23
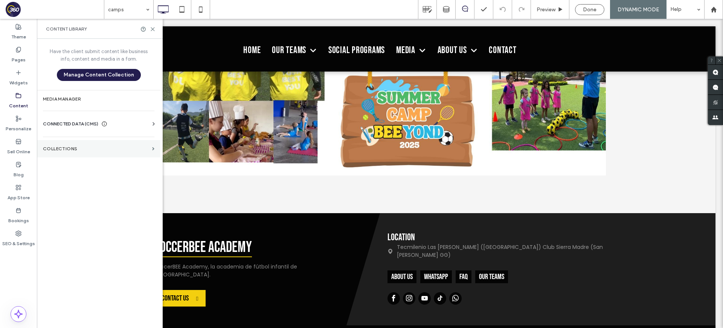
drag, startPoint x: 91, startPoint y: 144, endPoint x: 190, endPoint y: 179, distance: 105.0
click at [91, 144] on section "Collections" at bounding box center [98, 148] width 123 height 17
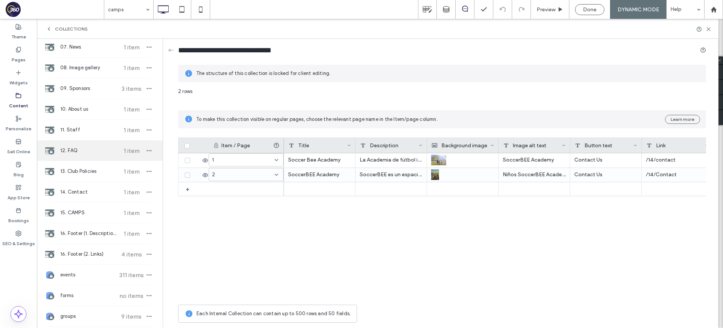
scroll to position [320, 0]
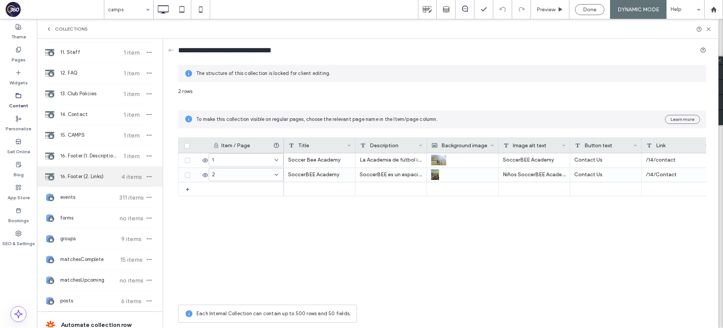
click at [67, 181] on div "16. Footer (2. Links) 4 items" at bounding box center [100, 176] width 126 height 20
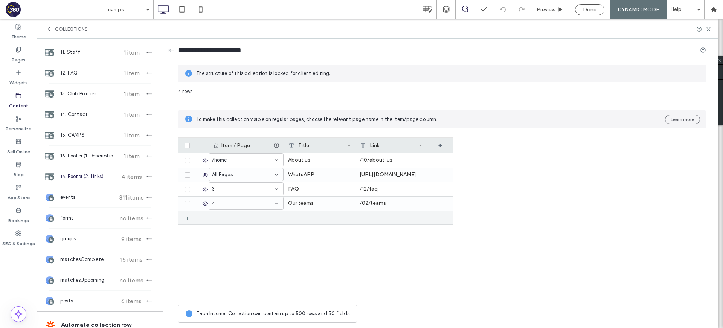
click at [186, 219] on div "+" at bounding box center [190, 218] width 9 height 14
click at [319, 215] on div at bounding box center [320, 218] width 72 height 14
click at [319, 178] on textarea "plain-text-cell" at bounding box center [324, 172] width 83 height 23
paste textarea "**********"
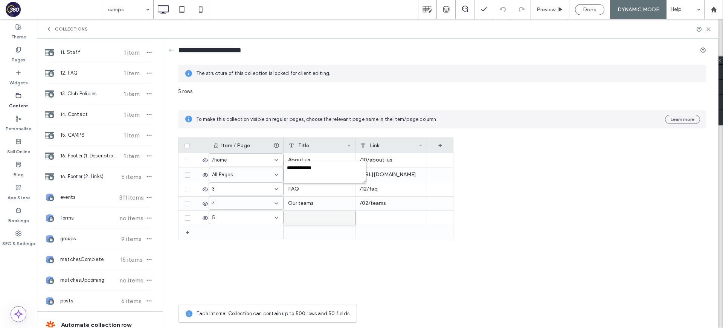
click at [286, 168] on textarea "**********" at bounding box center [324, 172] width 83 height 23
type textarea "**********"
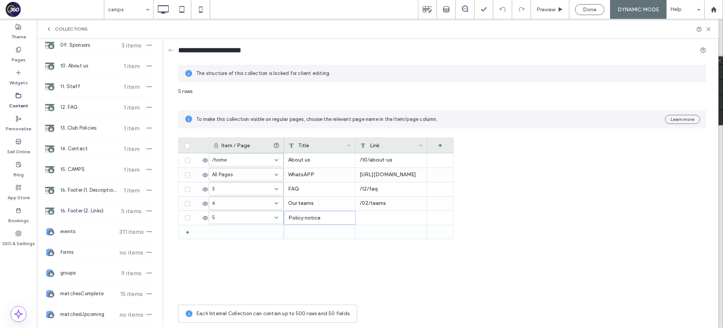
scroll to position [177, 0]
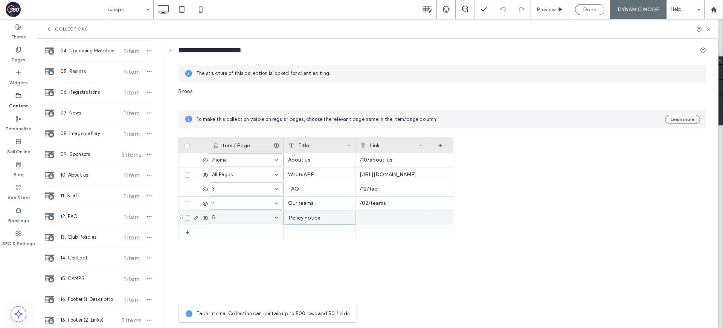
click at [393, 218] on div at bounding box center [391, 218] width 72 height 14
click at [391, 180] on textarea "plain-text-cell" at bounding box center [396, 172] width 83 height 23
type textarea "****"
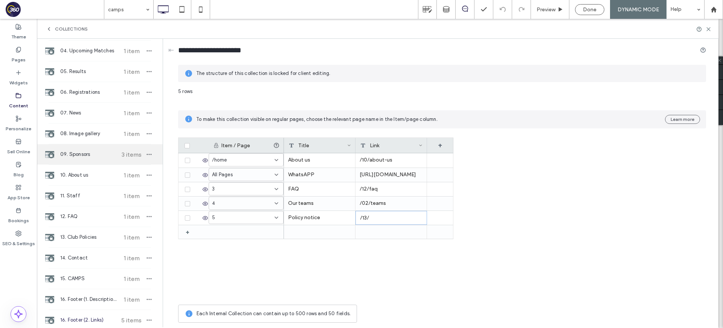
click at [99, 158] on div "09. Sponsors 3 items" at bounding box center [100, 154] width 126 height 20
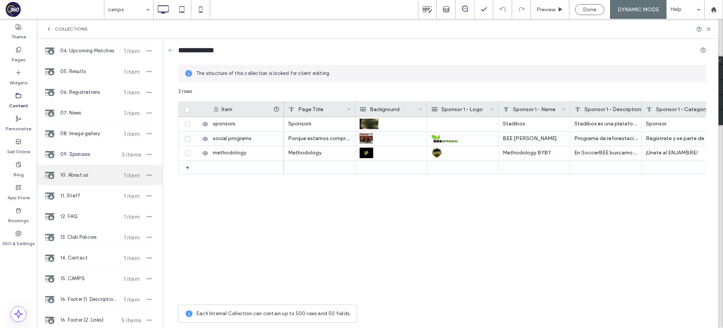
click at [94, 171] on span "10. About us" at bounding box center [88, 175] width 56 height 8
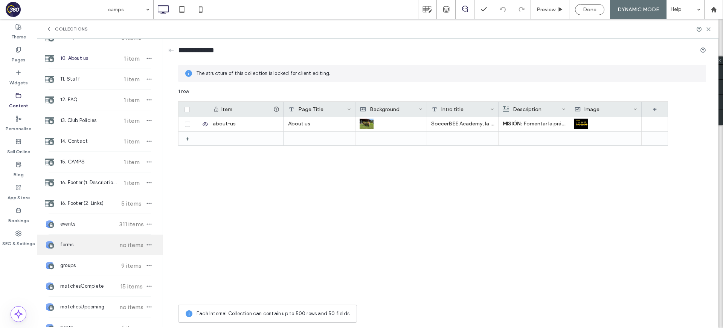
scroll to position [330, 0]
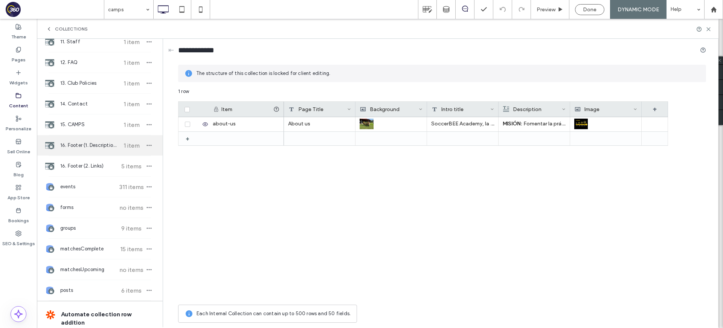
click at [90, 152] on div "16. Footer (1. Description) 1 item" at bounding box center [100, 145] width 126 height 20
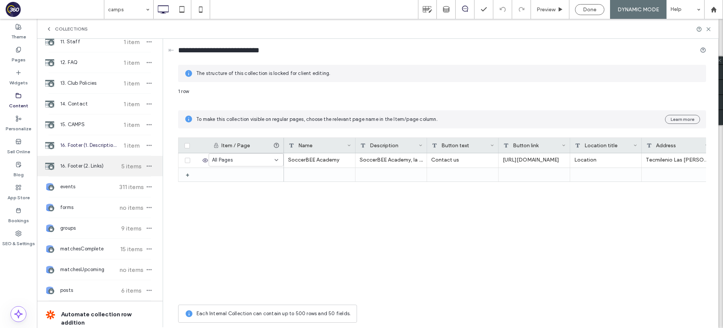
click at [99, 165] on span "16. Footer (2. Links)" at bounding box center [88, 166] width 56 height 8
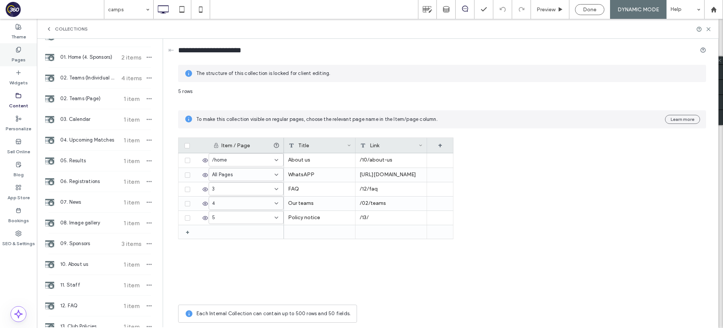
scroll to position [72, 0]
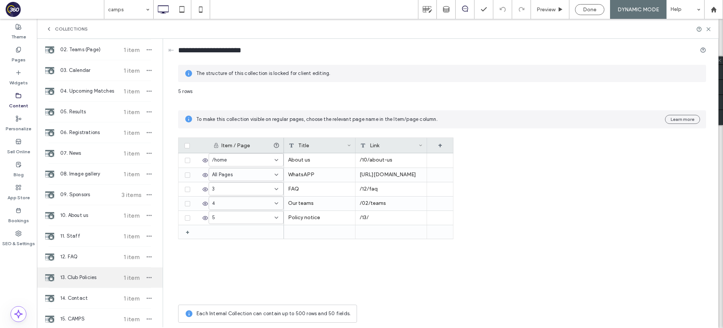
drag, startPoint x: 104, startPoint y: 265, endPoint x: 103, endPoint y: 269, distance: 4.5
click at [104, 265] on div "12. FAQ 1 item" at bounding box center [100, 257] width 126 height 20
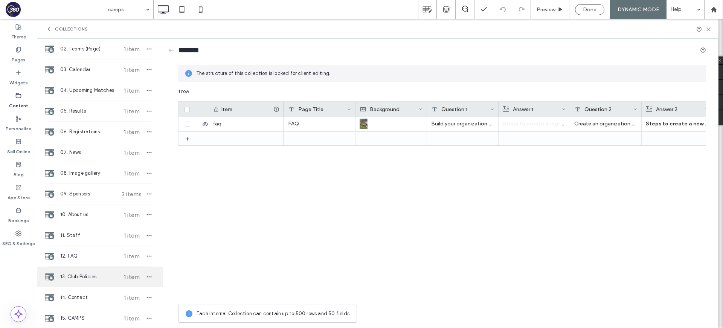
click at [102, 274] on span "13. Club Policies" at bounding box center [88, 277] width 56 height 8
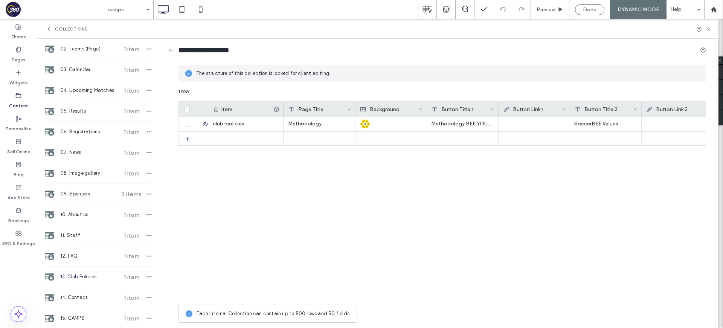
click at [256, 122] on div "club-policies" at bounding box center [246, 124] width 75 height 14
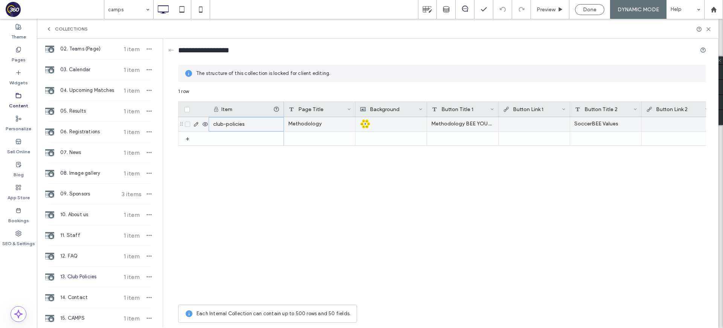
click at [256, 122] on div "club-policies" at bounding box center [246, 124] width 75 height 14
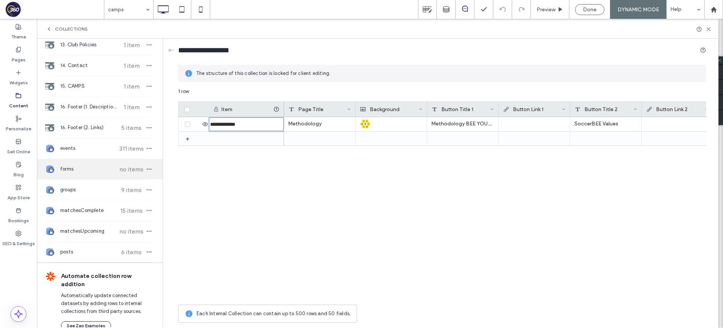
scroll to position [382, 0]
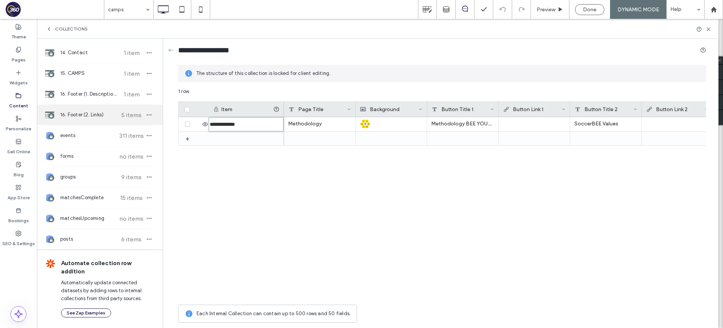
click at [81, 111] on div "16. Footer (2. Links) 5 items" at bounding box center [100, 115] width 126 height 20
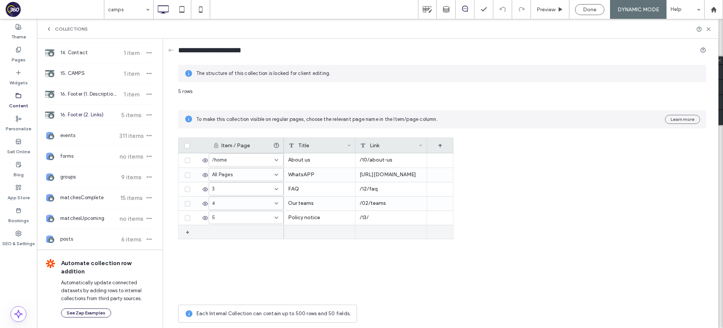
click at [399, 217] on div "/13/" at bounding box center [391, 218] width 72 height 14
click at [391, 173] on textarea "****" at bounding box center [396, 172] width 83 height 23
paste textarea "**********"
type textarea "**********"
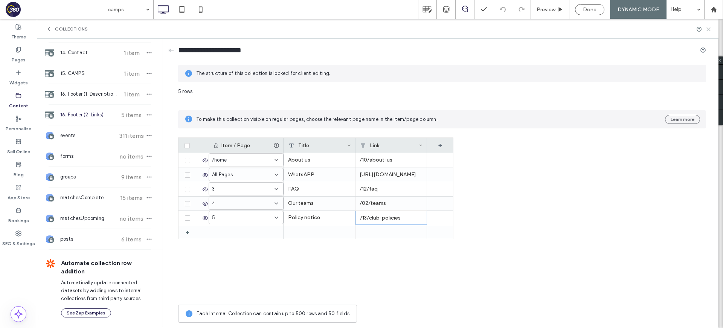
click at [708, 30] on icon at bounding box center [708, 29] width 6 height 6
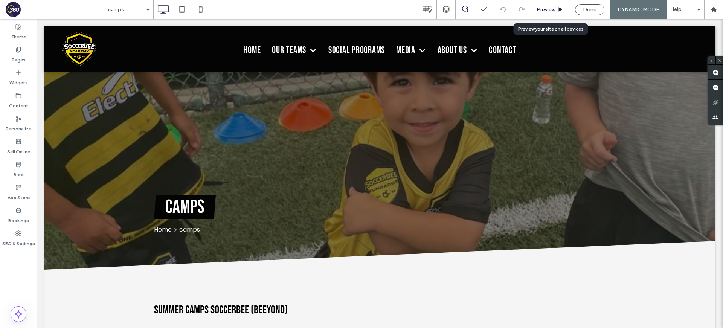
scroll to position [0, 0]
click at [542, 11] on span "Preview" at bounding box center [545, 9] width 19 height 6
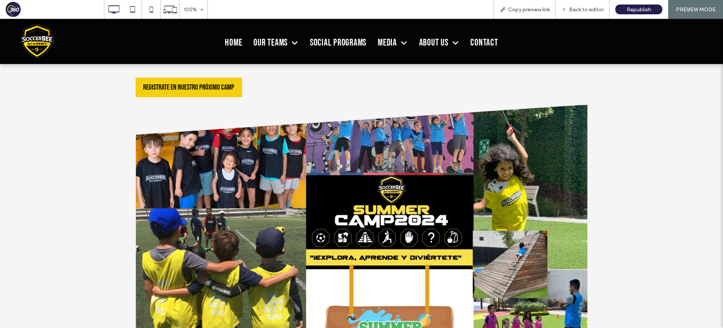
scroll to position [539, 0]
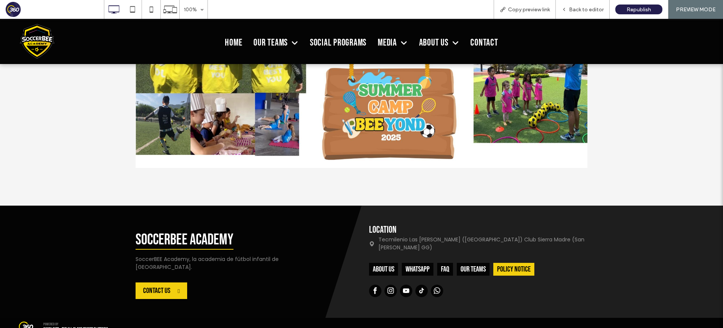
click at [527, 265] on h2 "Policy notice" at bounding box center [513, 269] width 33 height 9
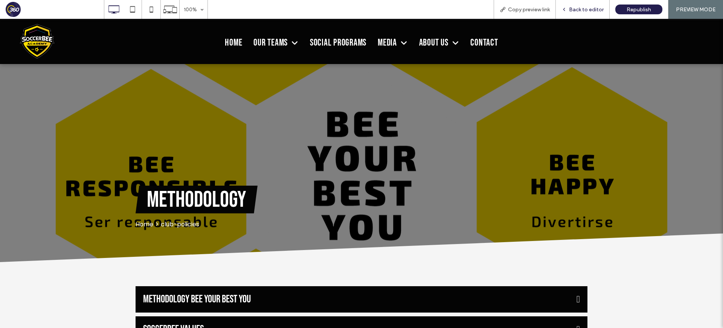
click at [582, 8] on span "Back to editor" at bounding box center [586, 9] width 35 height 6
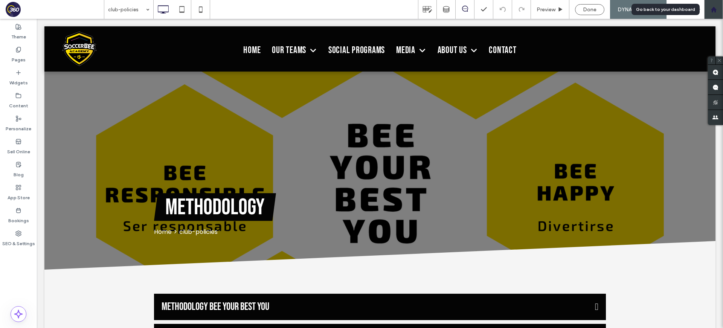
click at [714, 10] on use at bounding box center [713, 9] width 6 height 6
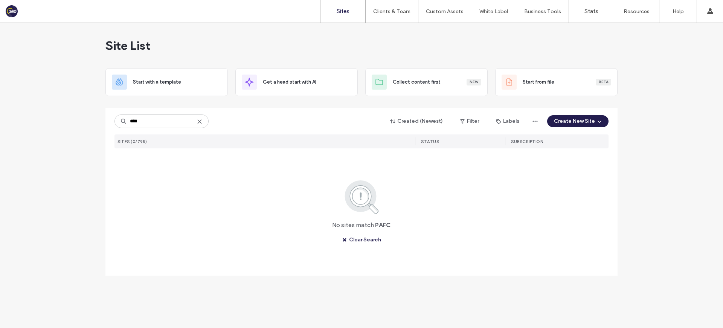
drag, startPoint x: 155, startPoint y: 120, endPoint x: 123, endPoint y: 122, distance: 32.0
click at [123, 122] on div "****" at bounding box center [161, 121] width 94 height 14
type input "**"
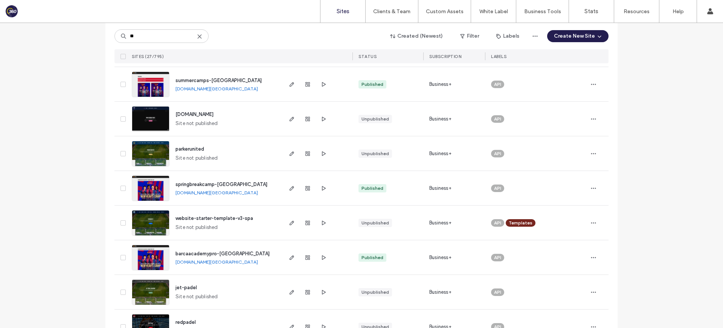
scroll to position [172, 0]
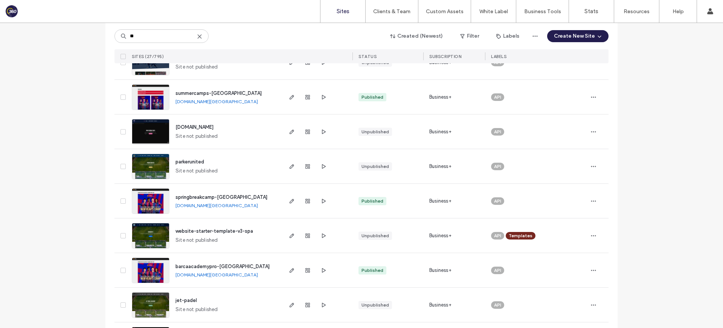
click at [137, 32] on input "**" at bounding box center [161, 36] width 94 height 14
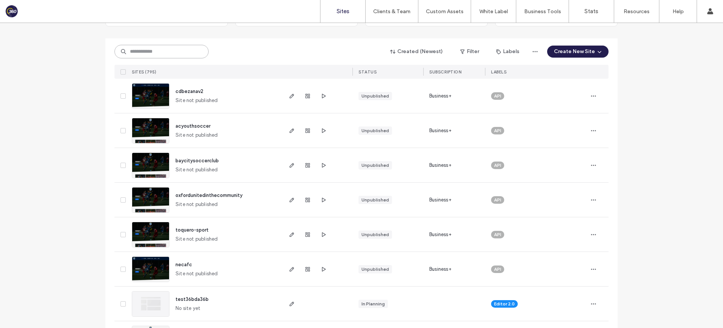
scroll to position [0, 0]
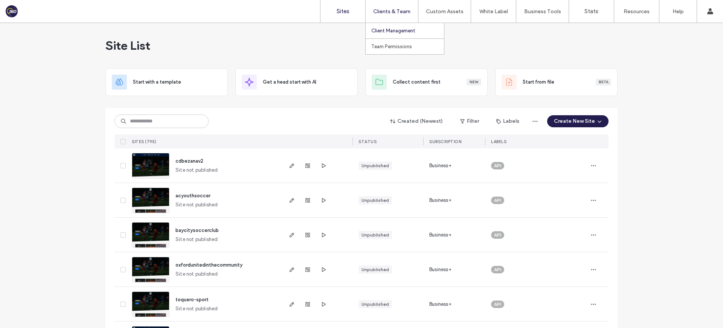
click at [415, 27] on link "Client Management" at bounding box center [407, 30] width 73 height 15
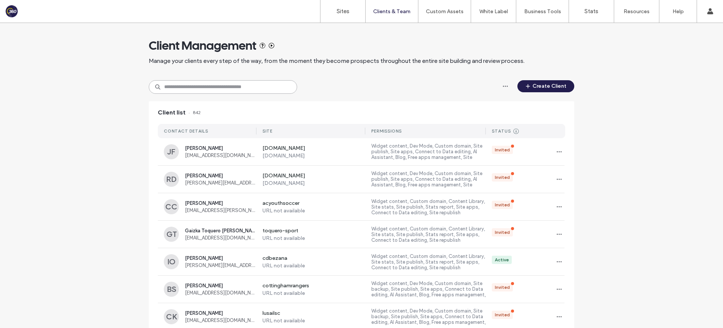
click at [251, 91] on input at bounding box center [223, 87] width 148 height 14
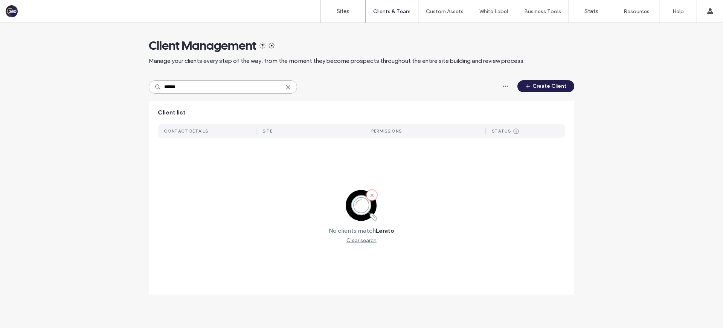
click at [198, 83] on input "******" at bounding box center [223, 87] width 148 height 14
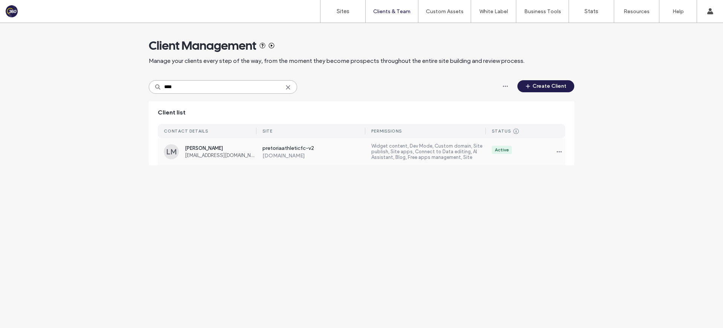
type input "****"
click at [225, 155] on span "[EMAIL_ADDRESS][DOMAIN_NAME]" at bounding box center [221, 155] width 72 height 6
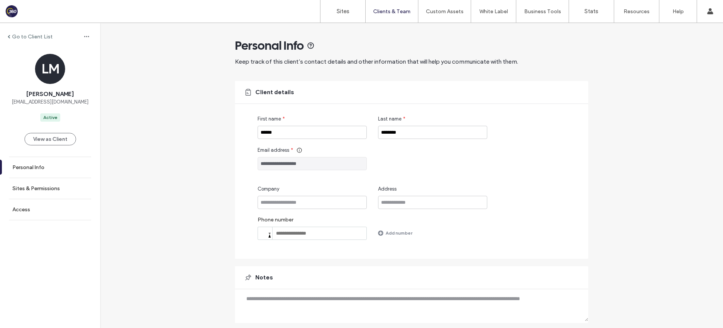
scroll to position [23, 0]
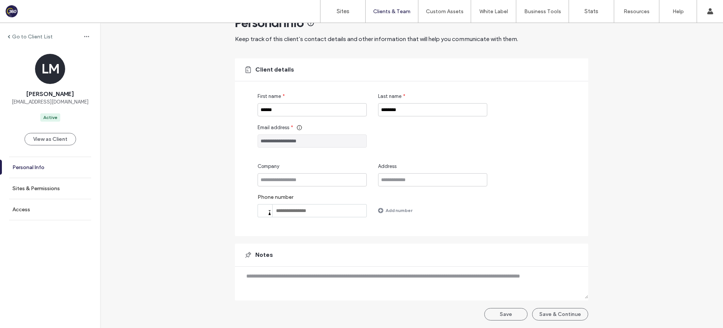
click at [44, 175] on link "Personal Info" at bounding box center [50, 167] width 100 height 21
click at [41, 184] on link "Sites & Permissions" at bounding box center [50, 188] width 100 height 21
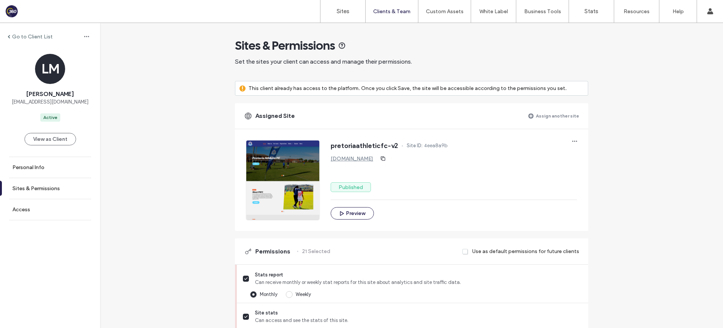
click at [395, 146] on div "pretoriaathleticfc-v2 Site ID: 4eea8a9b" at bounding box center [453, 146] width 246 height 12
drag, startPoint x: 394, startPoint y: 145, endPoint x: 327, endPoint y: 146, distance: 67.4
click at [327, 146] on div "pretoriaathleticfc-v2 Site ID: 4eea8a9b pretoriaathleticfc-v2.360player.club Pu…" at bounding box center [411, 179] width 330 height 79
copy span "pretoriaathleticfc-v2"
click at [342, 8] on label "Sites" at bounding box center [342, 11] width 13 height 7
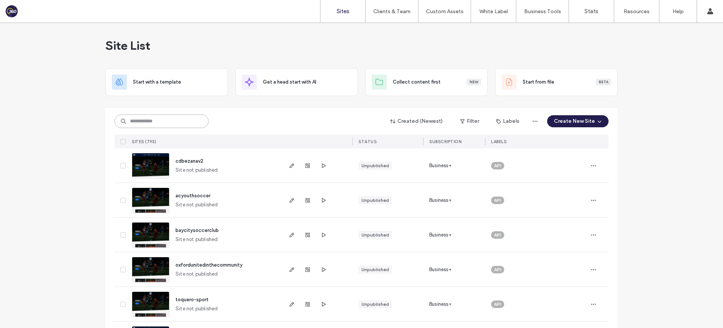
click at [165, 122] on input at bounding box center [161, 121] width 94 height 14
paste input "**********"
type input "**********"
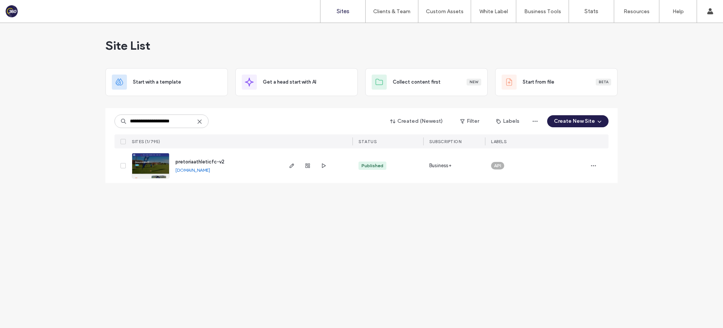
click at [199, 163] on span "pretoriaathleticfc-v2" at bounding box center [199, 162] width 49 height 6
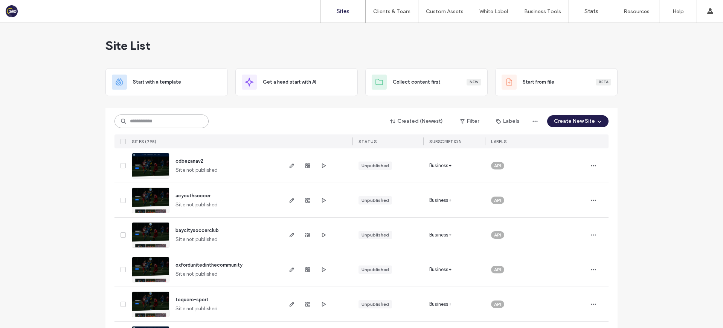
click at [174, 119] on input at bounding box center [161, 121] width 94 height 14
click at [140, 125] on input at bounding box center [161, 121] width 94 height 14
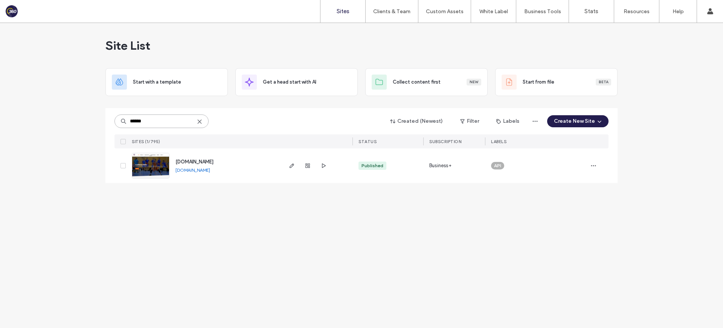
type input "******"
click at [198, 163] on span "www.londiniumvolley.co.uk" at bounding box center [194, 162] width 38 height 6
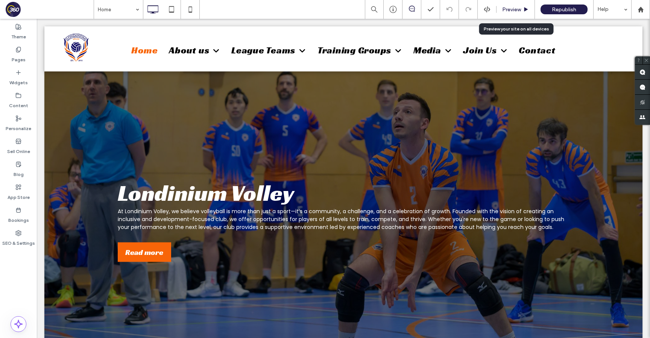
click at [513, 11] on span "Preview" at bounding box center [511, 9] width 19 height 6
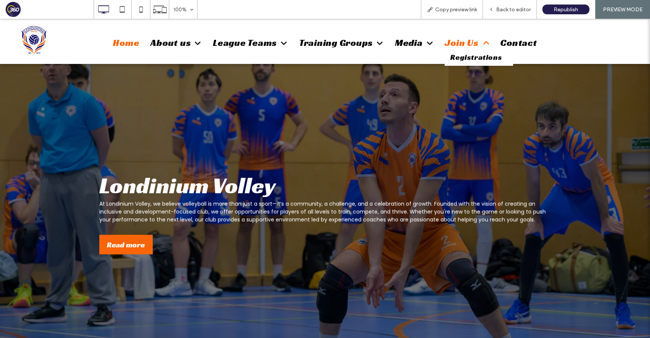
click at [463, 44] on span "Join Us" at bounding box center [467, 43] width 44 height 12
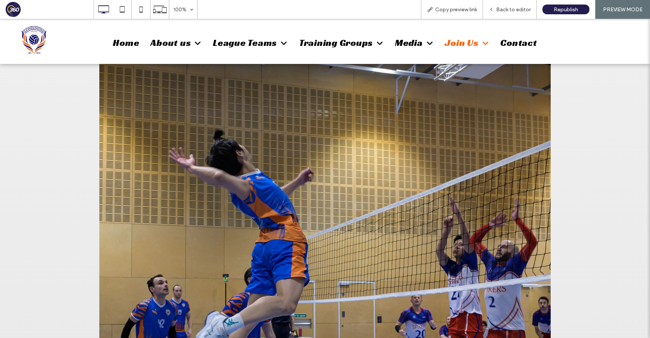
scroll to position [374, 0]
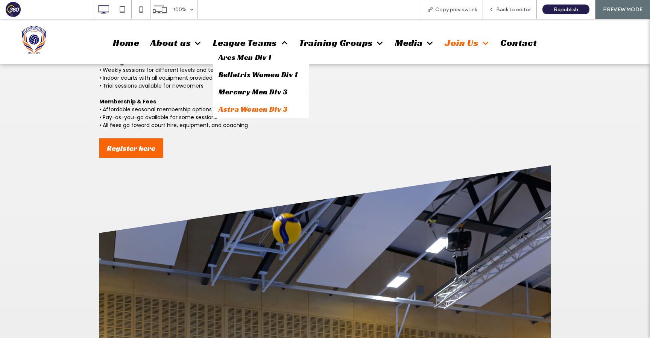
click at [255, 107] on span "Astra Women Div 3" at bounding box center [253, 109] width 69 height 10
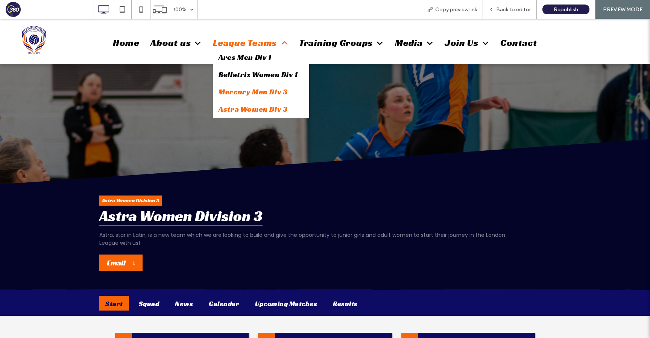
click at [250, 89] on span "Mercury Men Div 3" at bounding box center [253, 92] width 69 height 10
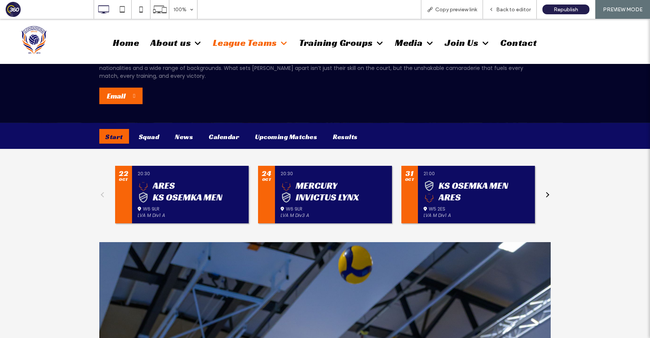
scroll to position [262, 0]
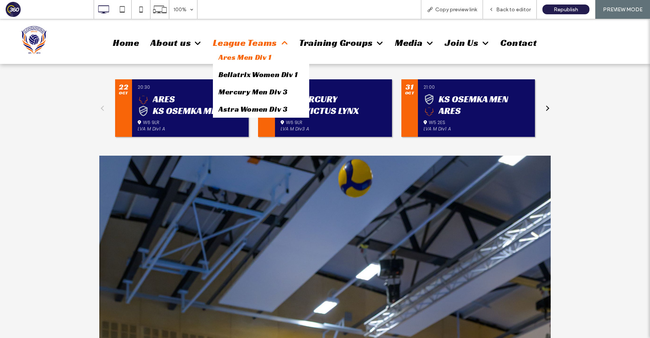
click at [247, 43] on span "League Teams" at bounding box center [250, 43] width 75 height 12
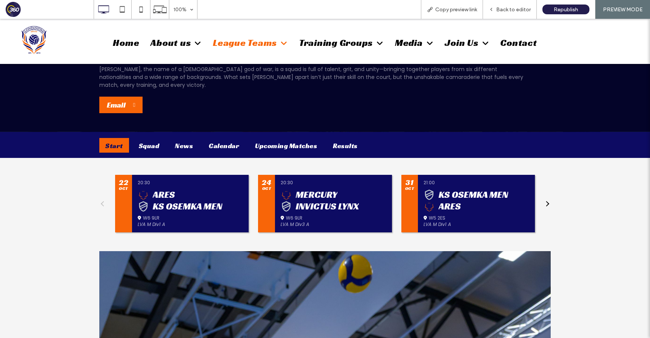
scroll to position [160, 0]
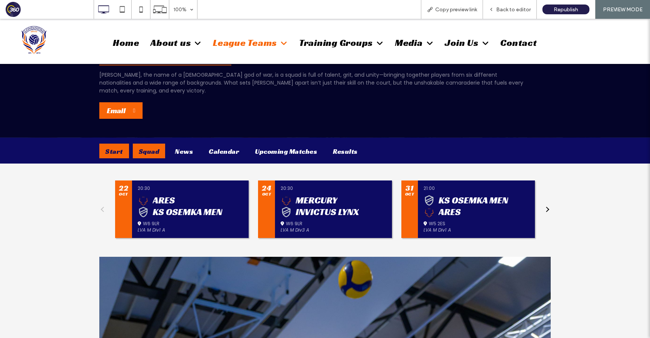
click at [152, 147] on div "Squad" at bounding box center [149, 151] width 33 height 15
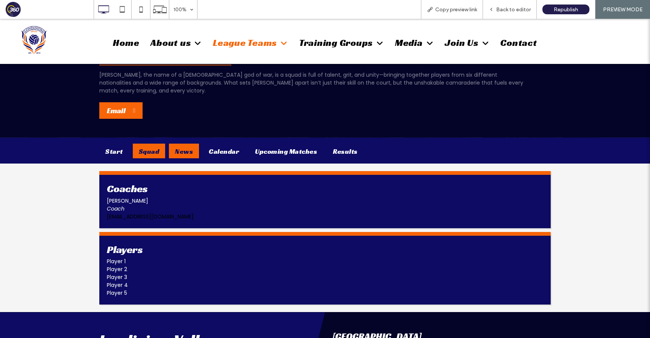
click at [185, 144] on div "News" at bounding box center [184, 151] width 30 height 15
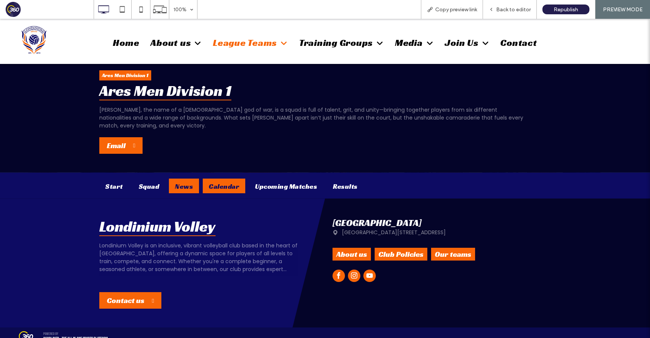
click at [216, 179] on div "Calendar" at bounding box center [224, 186] width 43 height 15
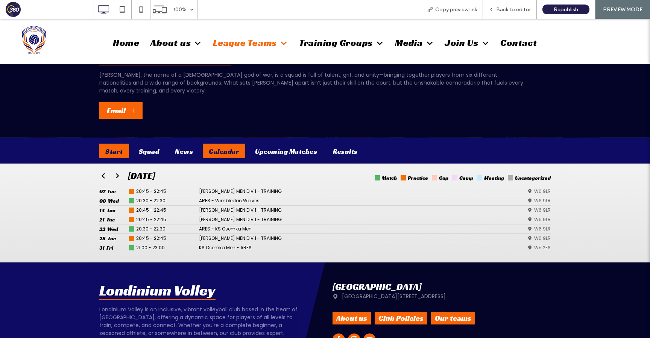
click at [116, 144] on div "Start" at bounding box center [114, 151] width 30 height 15
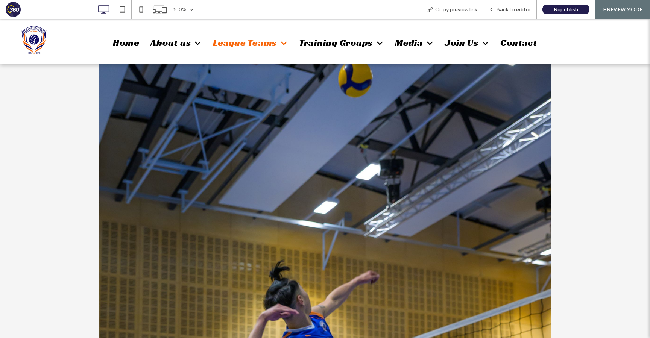
scroll to position [0, 0]
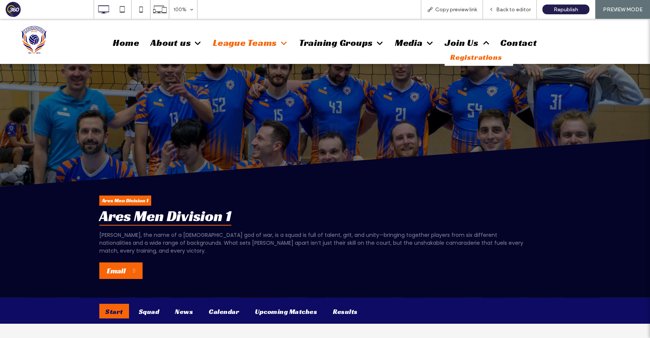
click at [472, 59] on span "Registrations" at bounding box center [477, 57] width 52 height 10
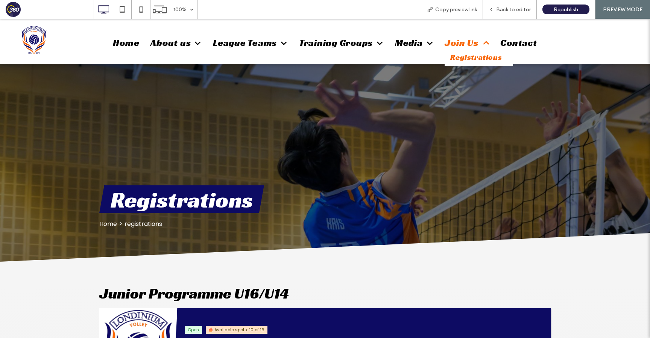
click at [457, 43] on span "Join Us" at bounding box center [467, 43] width 44 height 12
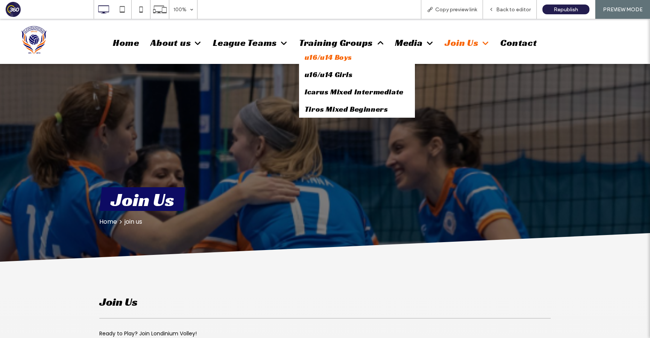
click at [329, 58] on span "u16/u14 Boys" at bounding box center [328, 57] width 47 height 10
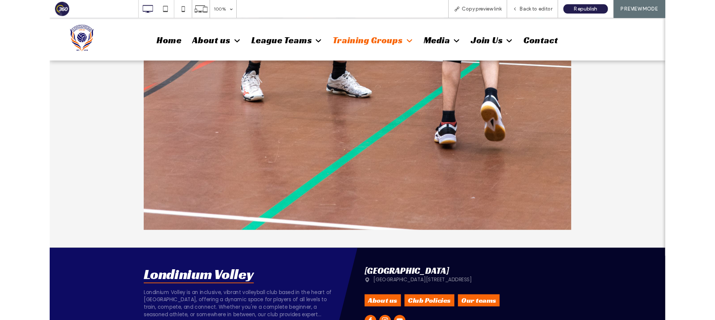
scroll to position [931, 0]
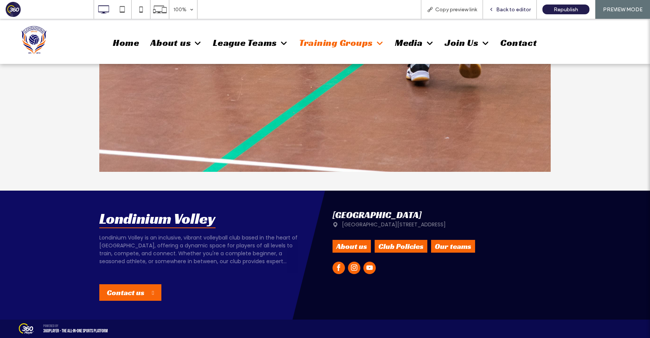
click at [509, 7] on span "Back to editor" at bounding box center [513, 9] width 35 height 6
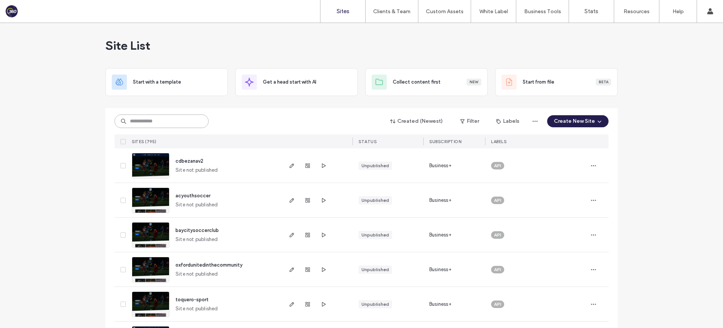
click at [177, 125] on input at bounding box center [161, 121] width 94 height 14
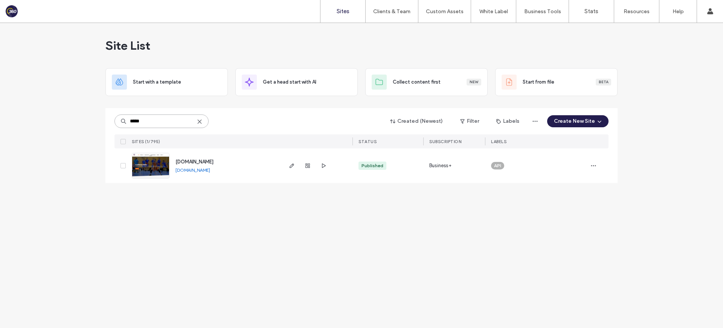
type input "*****"
click at [213, 161] on span "[DOMAIN_NAME]" at bounding box center [194, 162] width 38 height 6
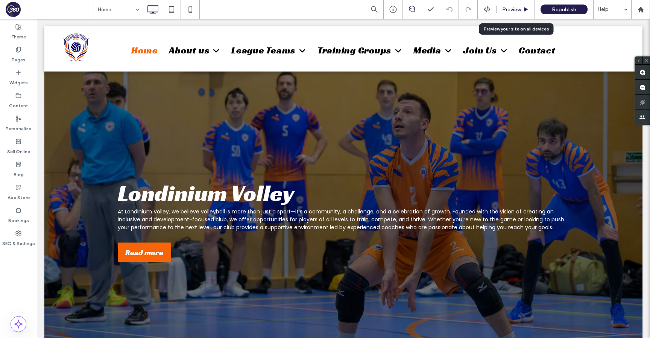
click at [515, 6] on span "Preview" at bounding box center [511, 9] width 19 height 6
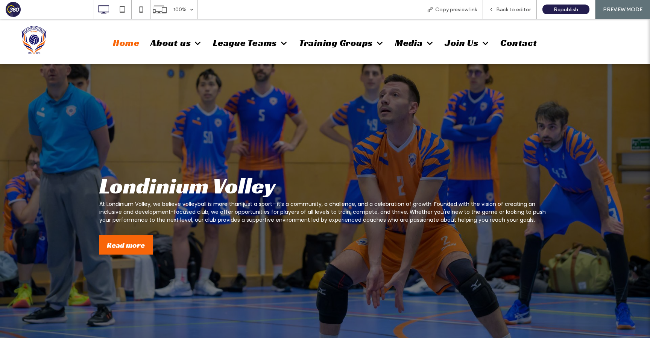
scroll to position [5, 0]
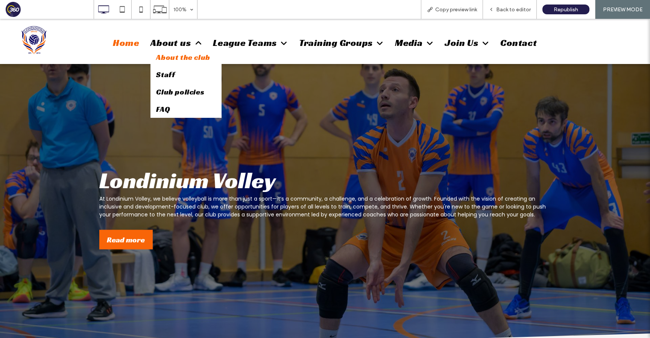
click at [174, 59] on span "About the club" at bounding box center [183, 57] width 54 height 10
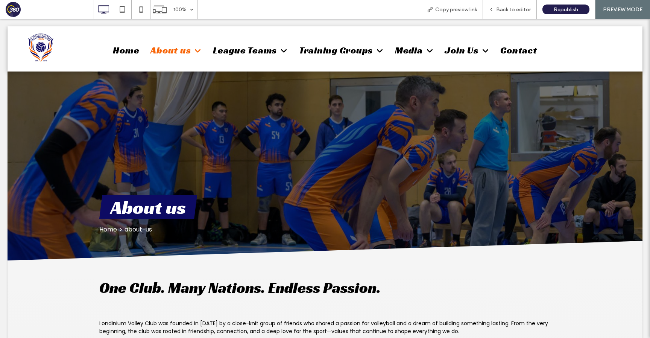
scroll to position [0, 0]
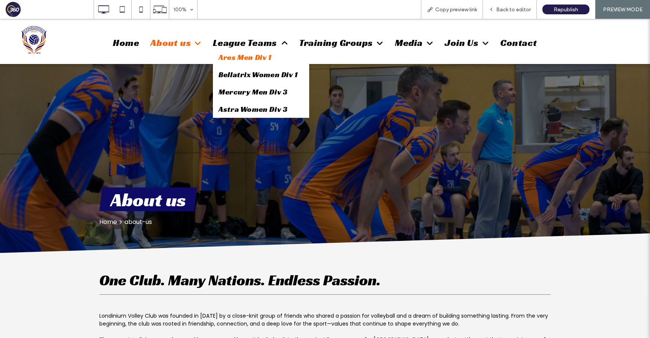
click at [254, 59] on span "Ares Men Div 1" at bounding box center [245, 57] width 53 height 10
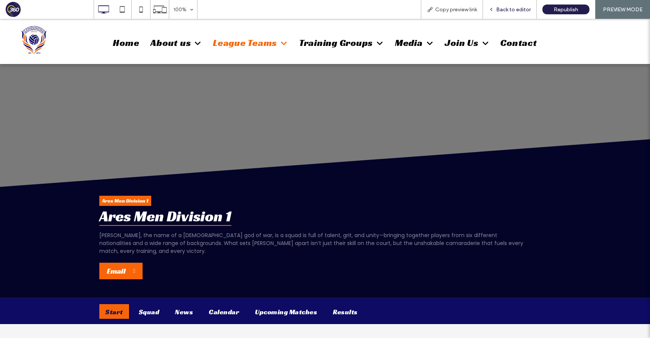
click at [516, 10] on span "Back to editor" at bounding box center [513, 9] width 35 height 6
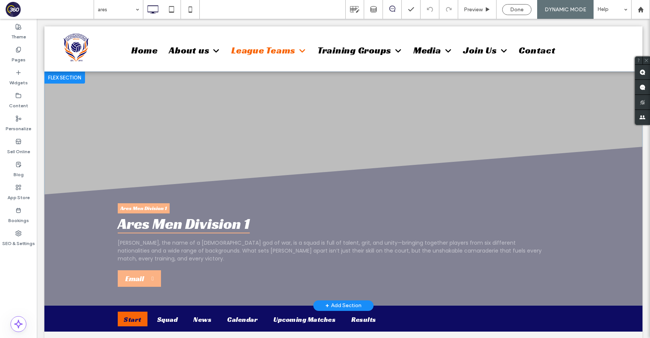
click at [65, 79] on div at bounding box center [64, 78] width 41 height 12
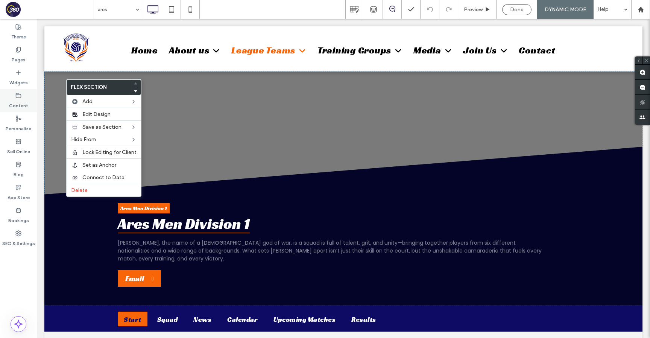
click at [9, 101] on div "Content" at bounding box center [18, 100] width 37 height 23
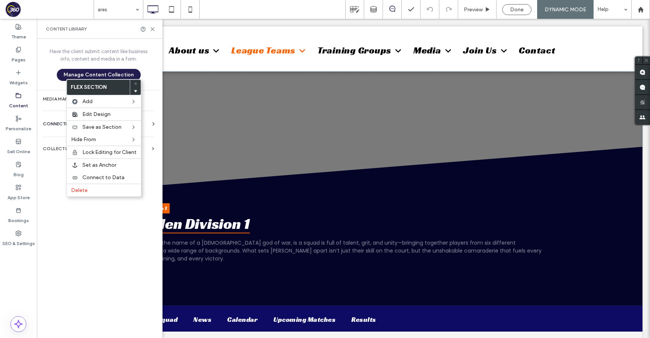
click at [45, 124] on span "CONNECTED DATA (CMS)" at bounding box center [70, 124] width 55 height 8
click at [52, 122] on span "CONNECTED DATA (CMS)" at bounding box center [70, 124] width 55 height 8
click at [52, 151] on label "Collections" at bounding box center [96, 148] width 106 height 5
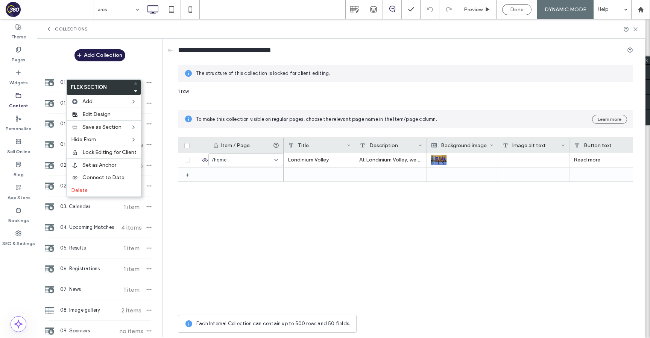
click at [66, 27] on span "Collections" at bounding box center [71, 29] width 33 height 6
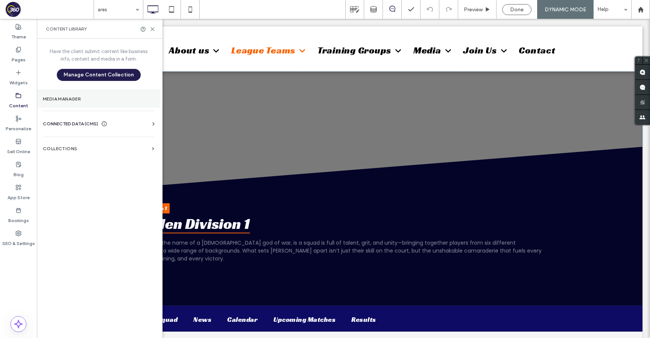
click at [50, 103] on section "Media Manager" at bounding box center [98, 98] width 123 height 17
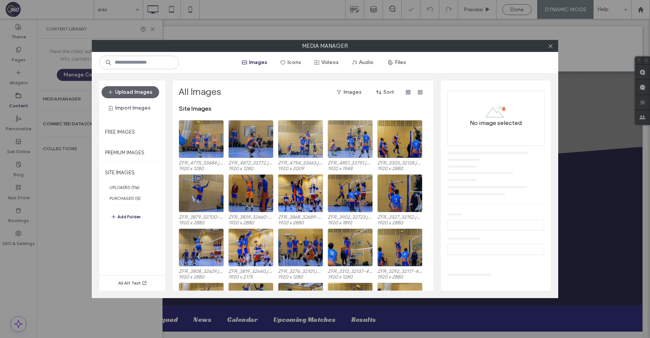
click at [555, 47] on div at bounding box center [550, 45] width 11 height 11
click at [549, 48] on icon at bounding box center [551, 46] width 6 height 6
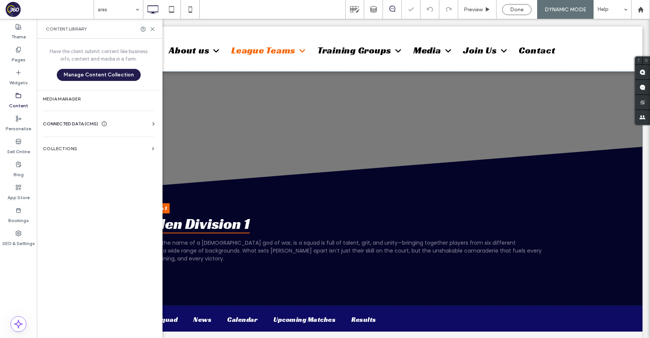
click at [119, 121] on div "CONNECTED DATA (CMS)" at bounding box center [100, 124] width 114 height 8
click at [86, 179] on label "Business Images" at bounding box center [100, 176] width 102 height 5
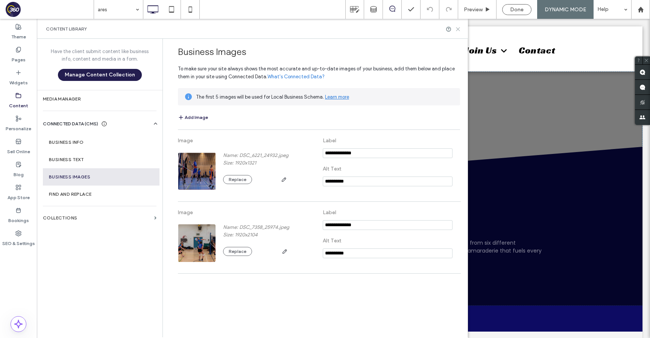
click at [459, 27] on icon at bounding box center [458, 29] width 6 height 6
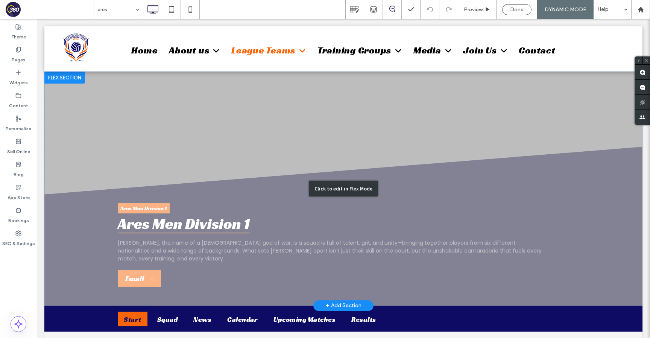
click at [104, 136] on div "Click to edit in Flex Mode" at bounding box center [343, 189] width 598 height 234
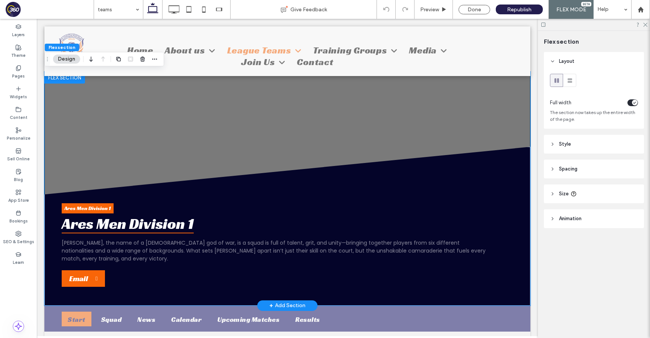
click at [66, 80] on div at bounding box center [64, 78] width 41 height 12
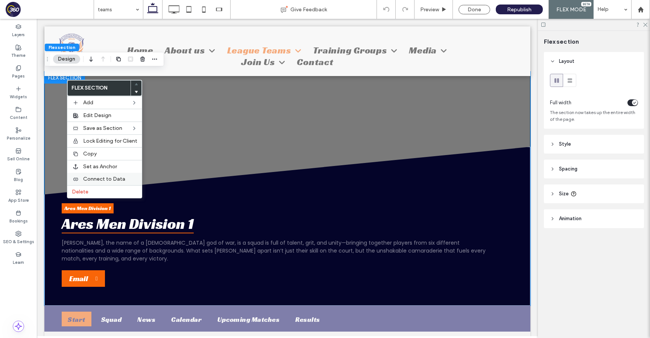
click at [96, 180] on span "Connect to Data" at bounding box center [104, 179] width 42 height 6
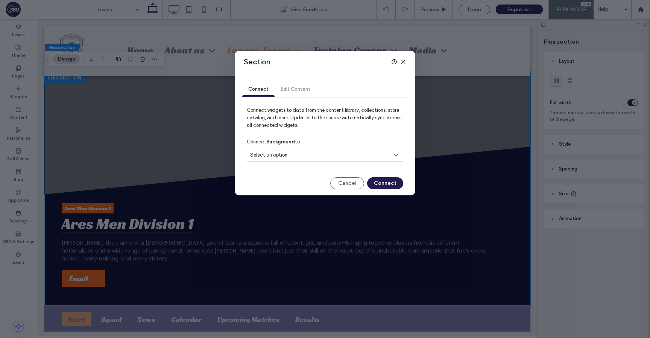
click at [266, 155] on span "Select an option" at bounding box center [268, 155] width 37 height 8
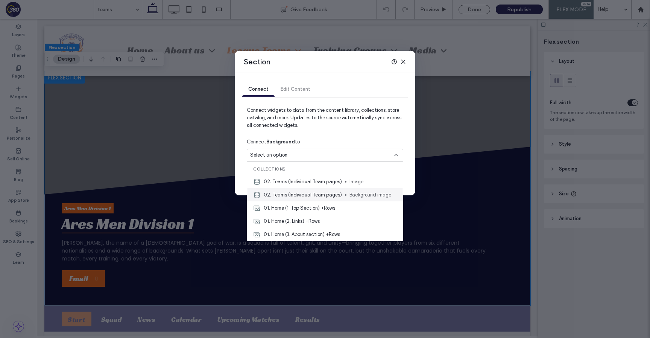
click at [348, 197] on div "02. Teams (Individual Team pages) Background image" at bounding box center [325, 194] width 156 height 13
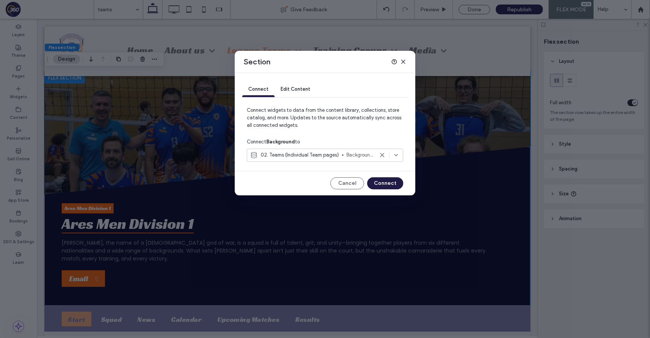
click at [392, 186] on button "Connect" at bounding box center [385, 183] width 36 height 12
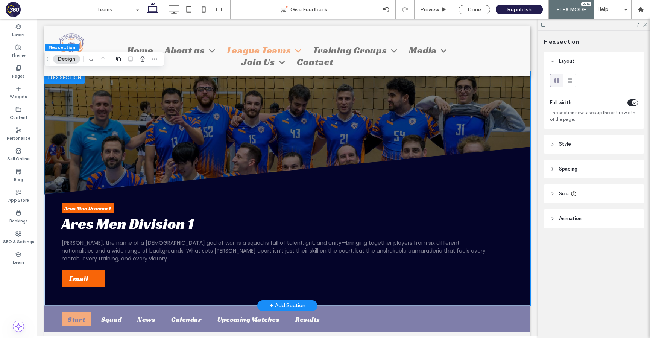
click at [69, 80] on div at bounding box center [64, 78] width 41 height 12
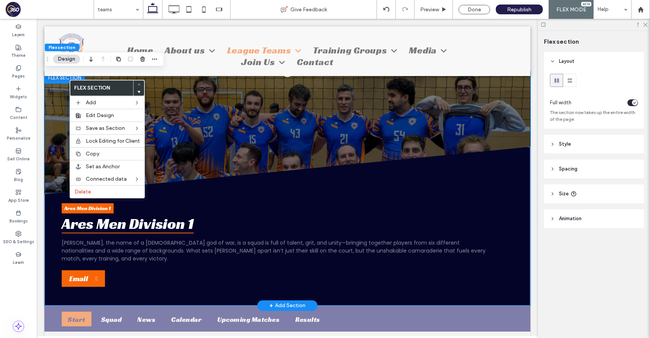
click at [251, 124] on div "Ares Men Division 1 Ares Men Division 1 Ares, the name of a Greek god of war, i…" at bounding box center [287, 189] width 486 height 234
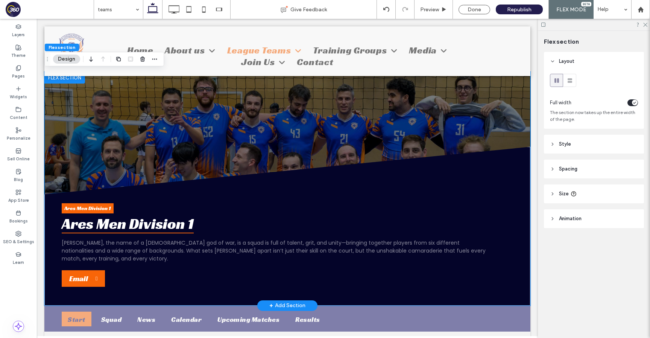
click at [58, 78] on div at bounding box center [64, 78] width 41 height 12
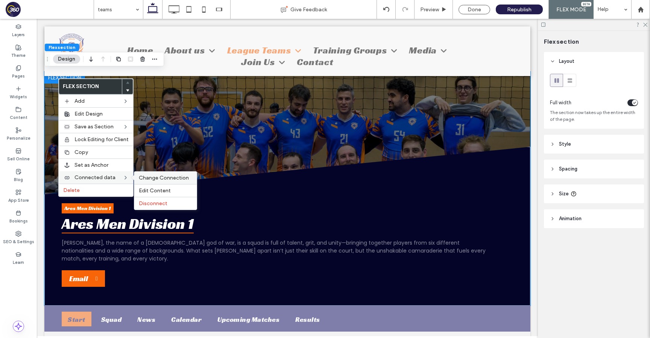
click at [166, 180] on span "Change Connection" at bounding box center [164, 178] width 50 height 6
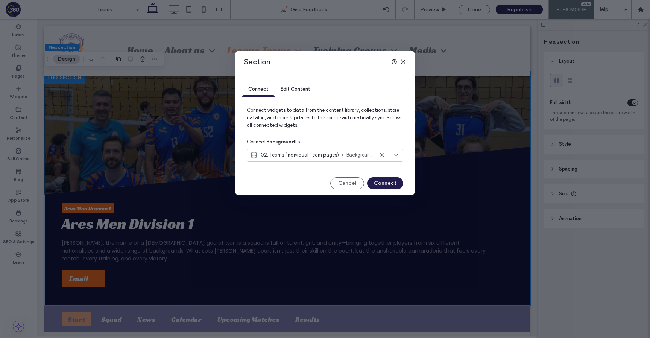
click at [403, 61] on icon at bounding box center [403, 62] width 6 height 6
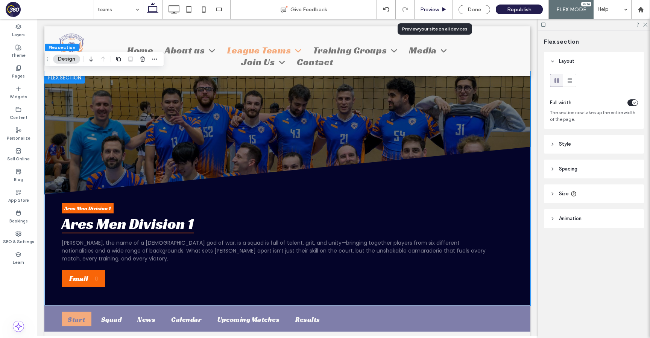
click at [442, 11] on icon at bounding box center [444, 10] width 6 height 6
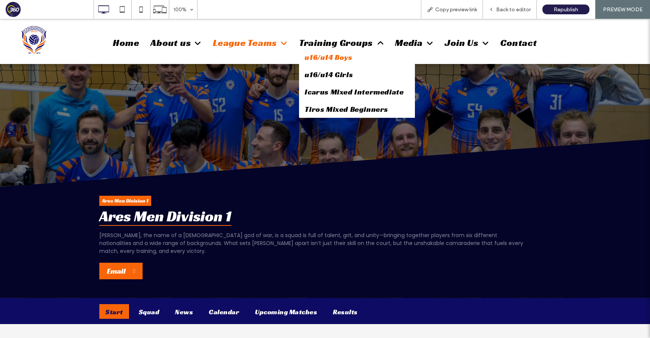
click at [339, 58] on span "u16/u14 Boys" at bounding box center [328, 57] width 47 height 10
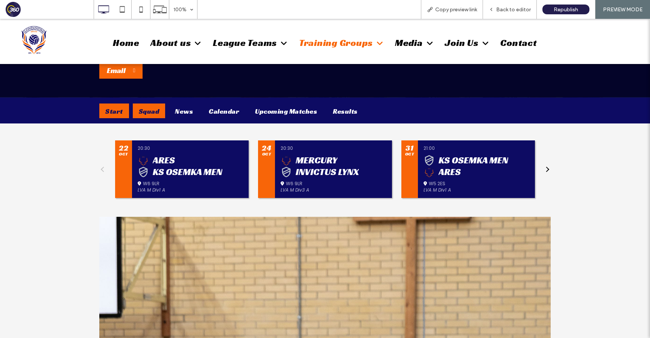
click at [152, 110] on div "Squad" at bounding box center [149, 111] width 33 height 15
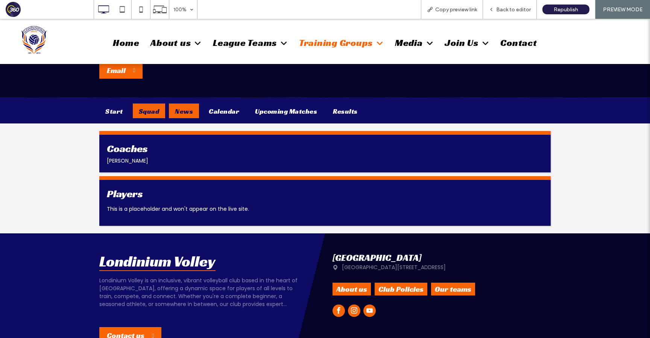
click at [186, 116] on div "News" at bounding box center [184, 111] width 30 height 15
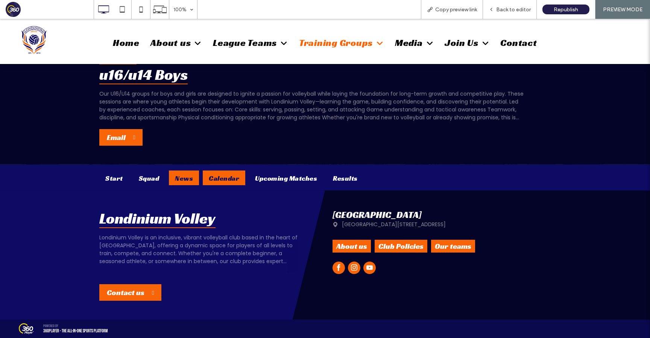
click at [226, 175] on div "Calendar" at bounding box center [224, 177] width 43 height 15
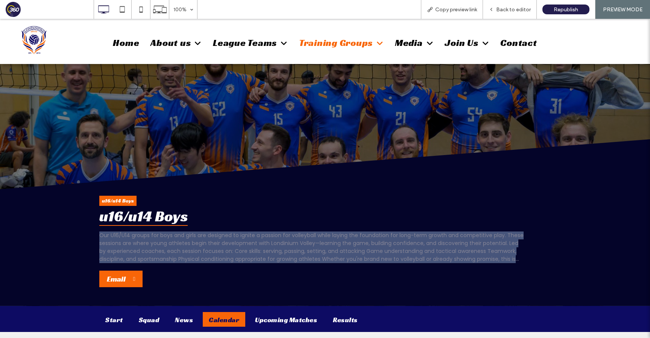
drag, startPoint x: 99, startPoint y: 237, endPoint x: 380, endPoint y: 264, distance: 282.9
click at [380, 264] on div "u16/u14 Boys u16/u14 Boys Our U16/U14 groups for boys and girls are designed to…" at bounding box center [325, 222] width 650 height 167
click at [524, 260] on p "Our U16/U14 groups for boys and girls are designed to ignite a passion for voll…" at bounding box center [311, 247] width 425 height 32
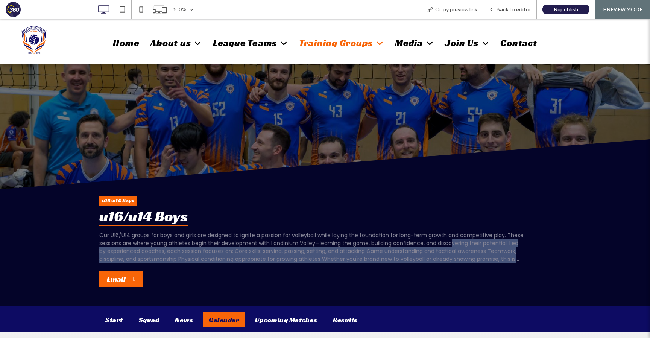
drag, startPoint x: 524, startPoint y: 262, endPoint x: 452, endPoint y: 245, distance: 74.1
click at [452, 245] on p "Our U16/U14 groups for boys and girls are designed to ignite a passion for voll…" at bounding box center [311, 247] width 425 height 32
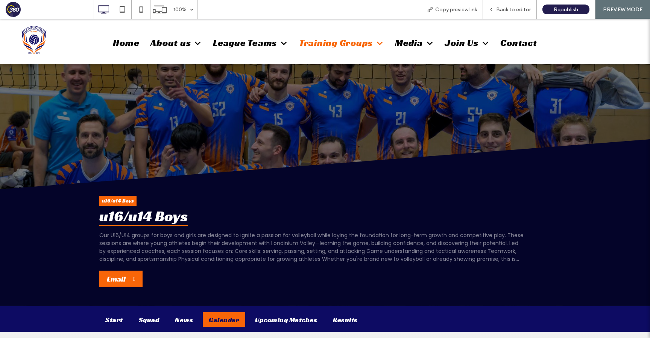
click at [522, 264] on div "u16/u14 Boys u16/u14 Boys Our U16/U14 groups for boys and girls are designed to…" at bounding box center [325, 241] width 452 height 91
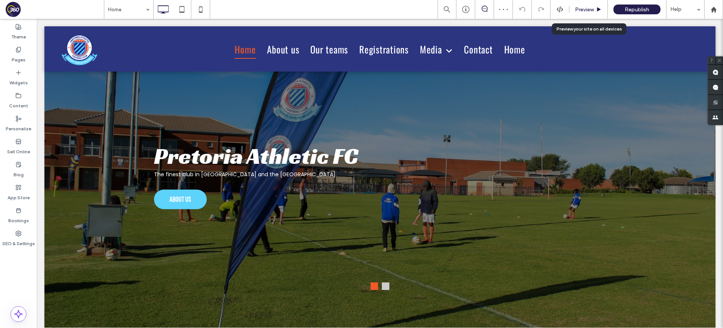
click at [580, 9] on span "Preview" at bounding box center [584, 9] width 19 height 6
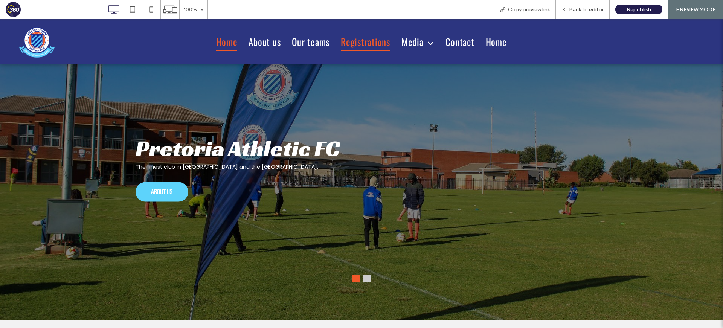
click at [361, 41] on span "Registrations" at bounding box center [365, 41] width 49 height 19
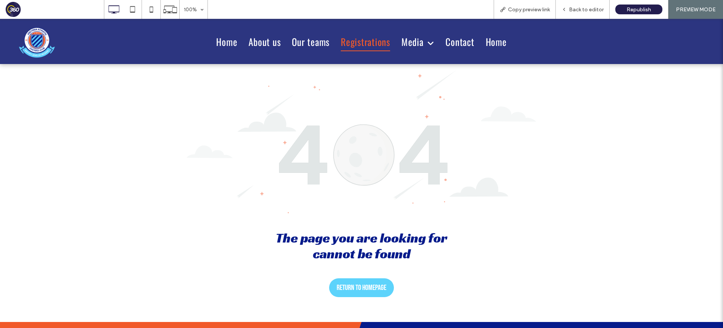
scroll to position [50, 0]
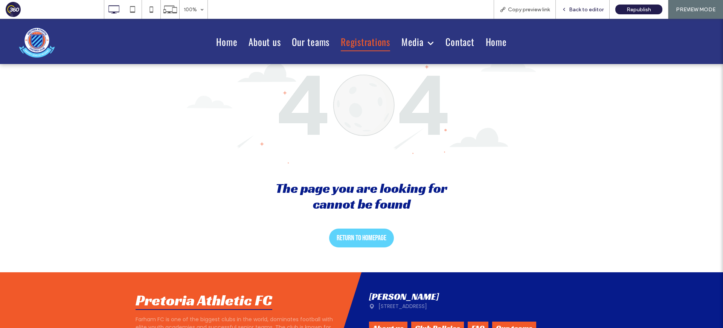
click at [588, 8] on span "Back to editor" at bounding box center [586, 9] width 35 height 6
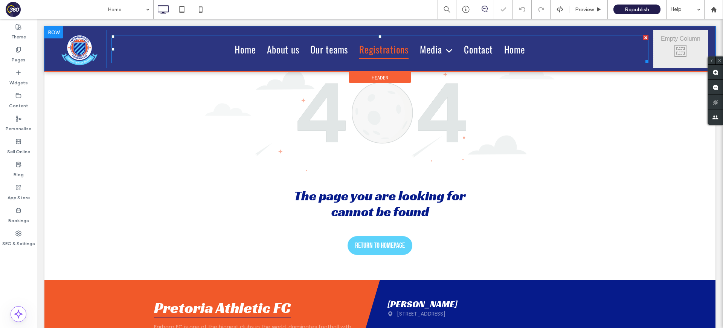
click at [559, 47] on nav "Home About us Our teams Registrations Media News Image gallery Contact Home" at bounding box center [379, 49] width 537 height 28
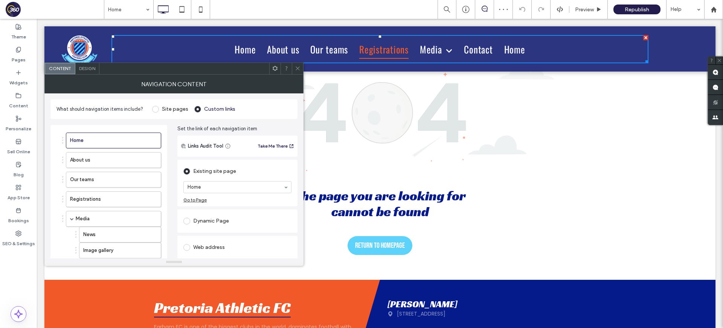
click at [297, 70] on icon at bounding box center [298, 68] width 6 height 6
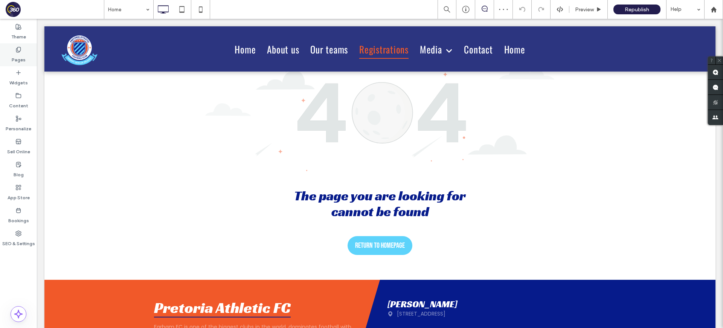
click at [13, 56] on label "Pages" at bounding box center [19, 58] width 14 height 11
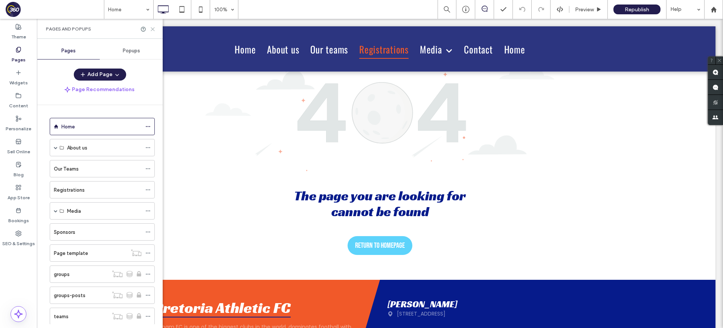
click at [152, 30] on icon at bounding box center [153, 29] width 6 height 6
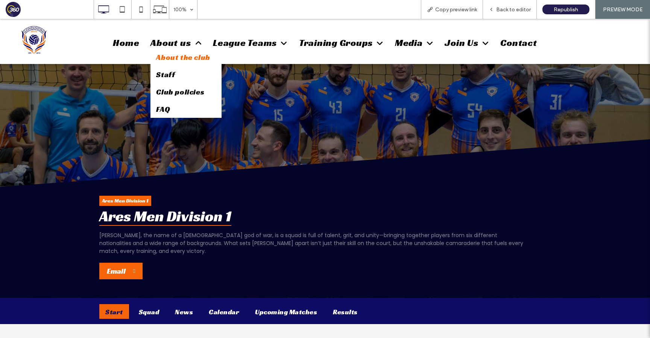
click at [172, 61] on span "About the club" at bounding box center [183, 57] width 54 height 10
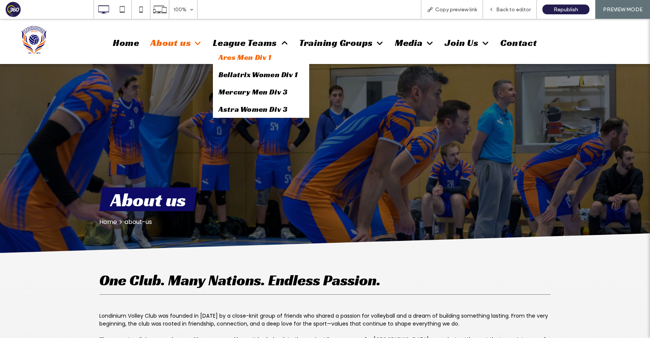
click at [250, 61] on span "Ares Men Div 1" at bounding box center [245, 57] width 53 height 10
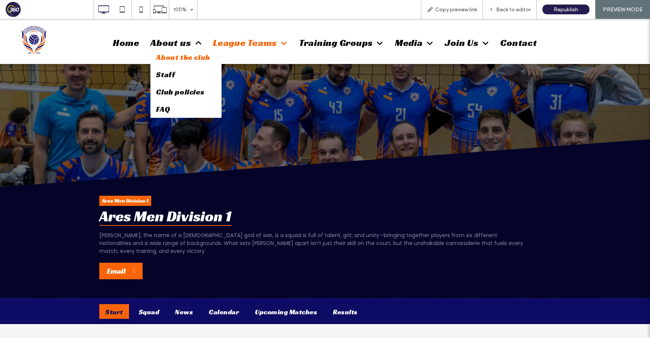
click at [177, 58] on span "About the club" at bounding box center [183, 57] width 54 height 10
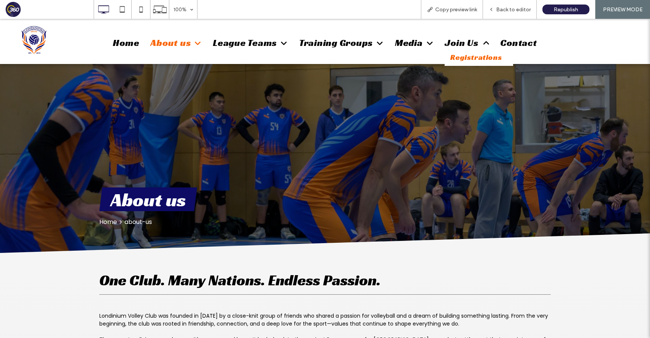
click at [462, 54] on span "Registrations" at bounding box center [477, 57] width 52 height 10
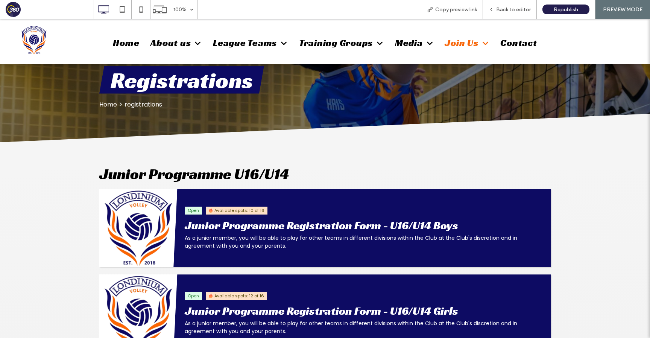
scroll to position [94, 0]
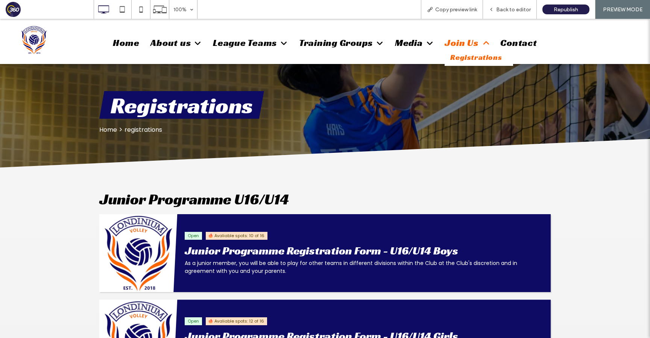
click at [476, 54] on span "Registrations" at bounding box center [477, 57] width 52 height 10
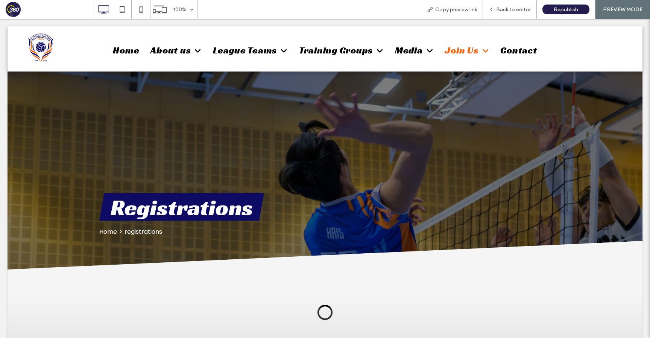
scroll to position [0, 0]
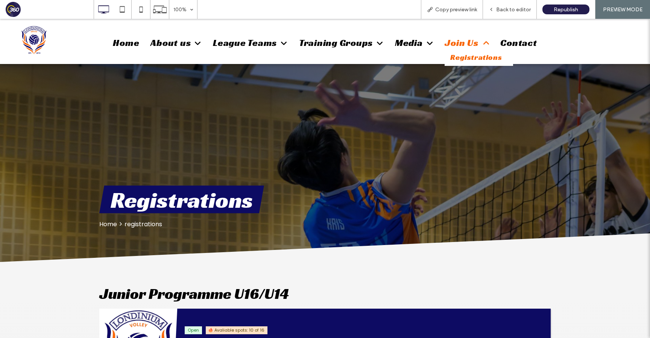
click at [464, 43] on span "Join Us" at bounding box center [467, 43] width 44 height 12
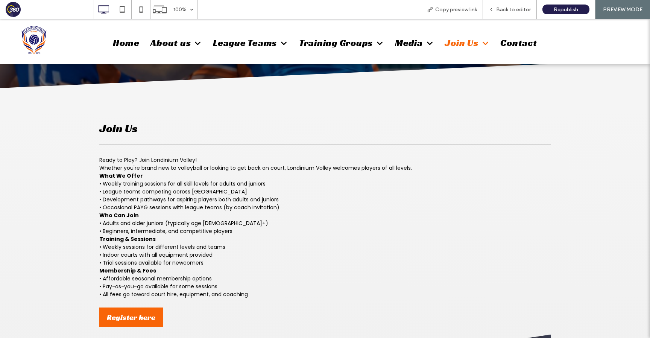
scroll to position [176, 0]
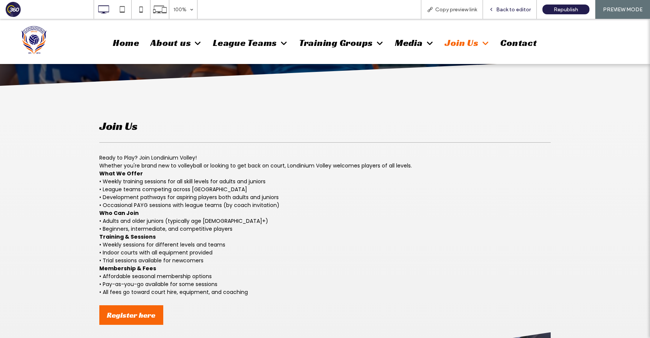
click at [516, 5] on div "Back to editor" at bounding box center [510, 9] width 54 height 19
click at [353, 200] on p "• Development pathways for aspiring players both adults and juniors" at bounding box center [325, 197] width 452 height 8
click at [511, 8] on span "Back to editor" at bounding box center [513, 9] width 35 height 6
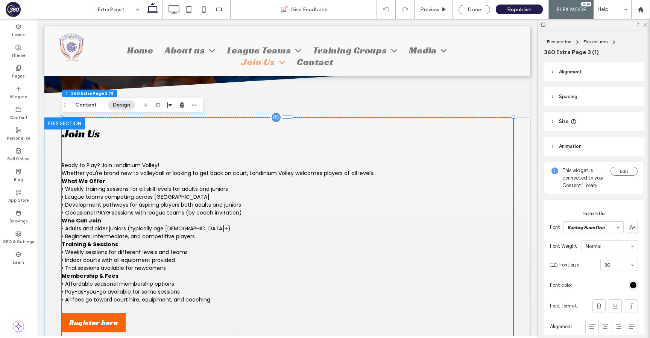
click at [299, 193] on p "• League teams competing across London" at bounding box center [288, 197] width 452 height 8
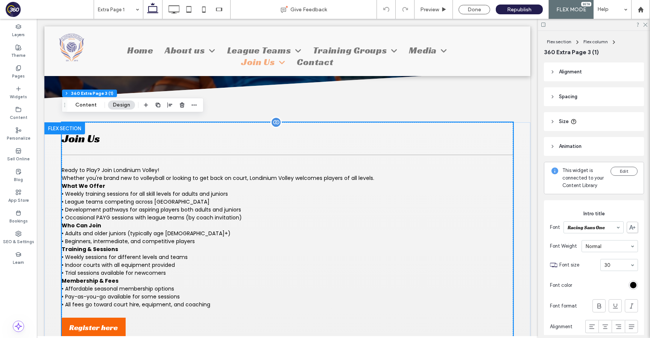
scroll to position [181, 0]
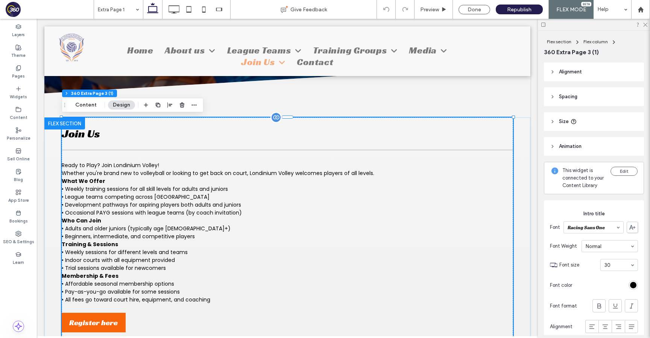
click at [281, 192] on p "• Weekly training sessions for all skill levels for adults and juniors" at bounding box center [288, 189] width 452 height 8
click at [248, 176] on p "Whether you're brand new to volleyball or looking to get back on court, Londini…" at bounding box center [288, 173] width 452 height 8
click at [245, 186] on p "• Weekly training sessions for all skill levels for adults and juniors" at bounding box center [288, 189] width 452 height 8
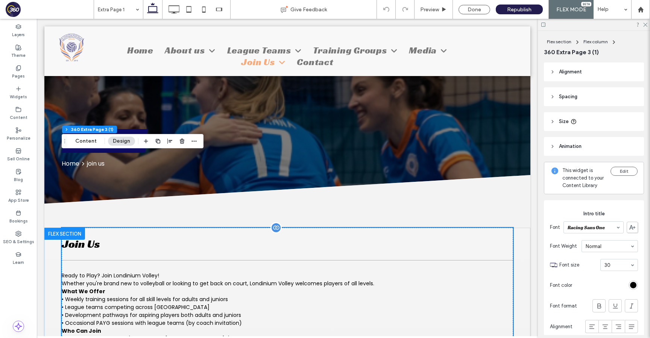
scroll to position [0, 0]
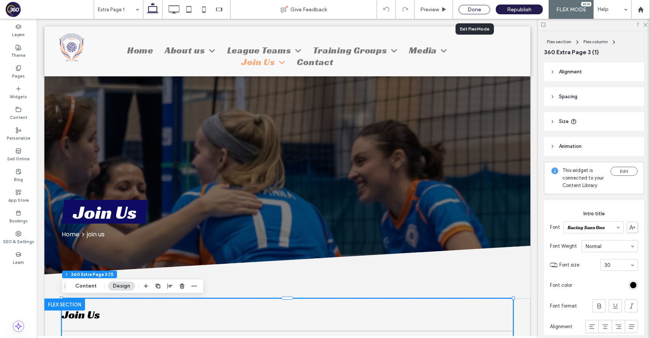
click at [472, 12] on div "Done" at bounding box center [475, 9] width 32 height 9
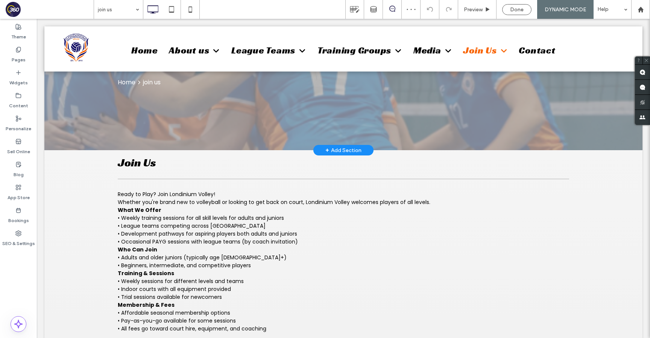
scroll to position [177, 0]
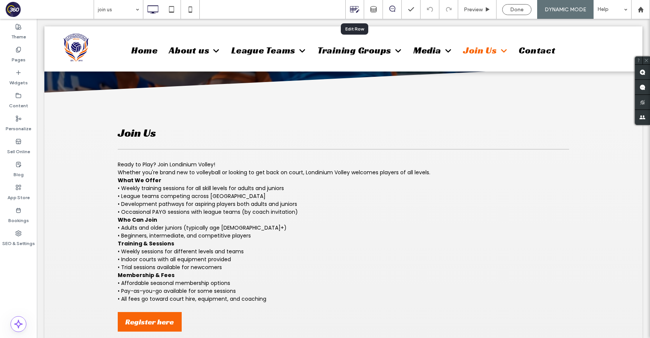
click at [356, 11] on icon at bounding box center [355, 10] width 10 height 10
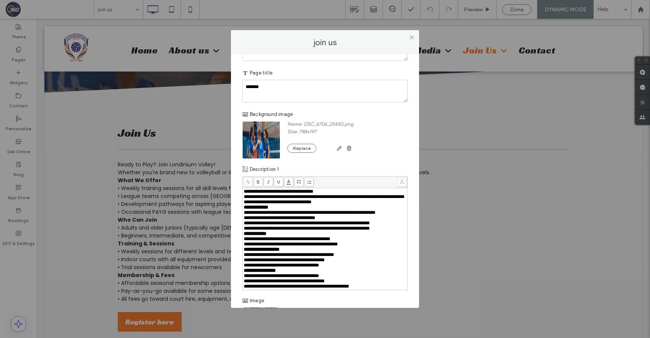
scroll to position [140, 0]
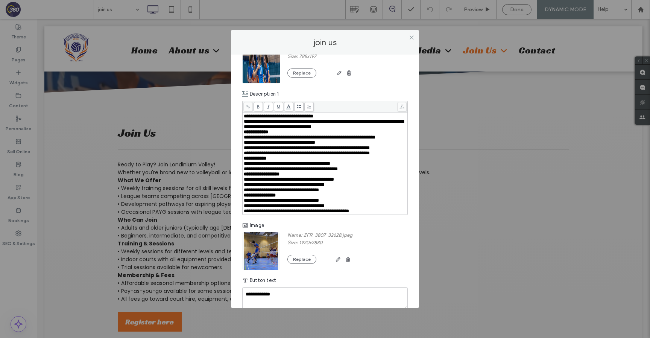
click at [245, 122] on span "**********" at bounding box center [324, 124] width 160 height 10
click at [412, 38] on icon at bounding box center [412, 38] width 6 height 6
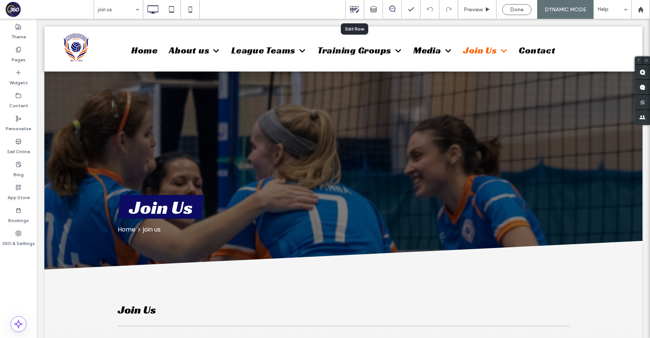
scroll to position [0, 0]
click at [353, 11] on icon at bounding box center [355, 10] width 10 height 10
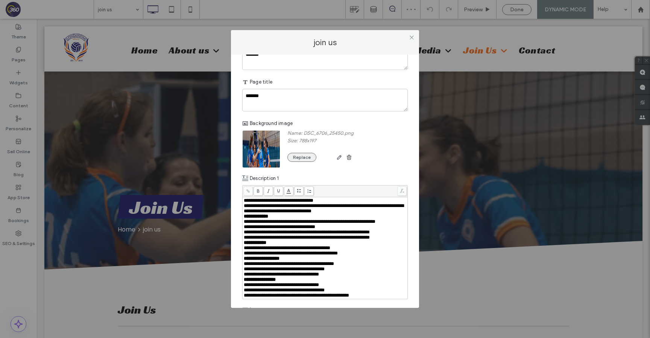
scroll to position [58, 0]
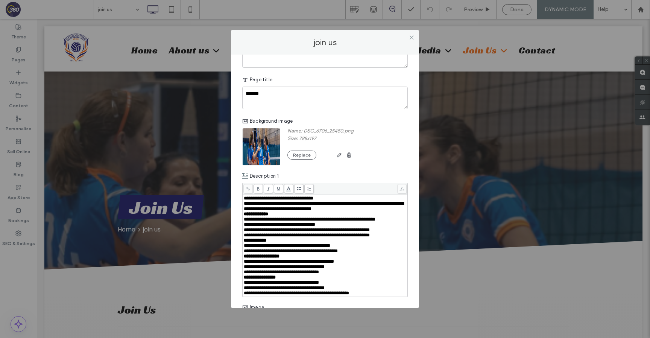
click at [247, 205] on span "**********" at bounding box center [324, 206] width 160 height 10
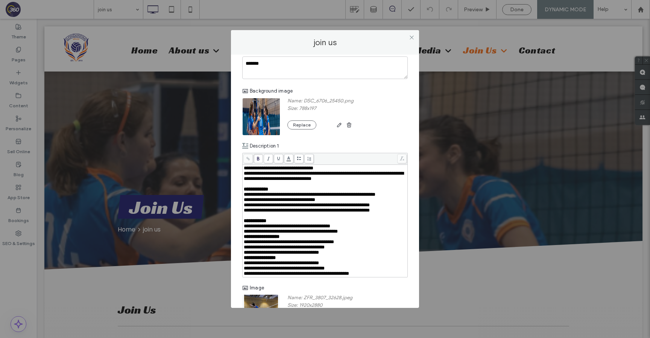
scroll to position [101, 0]
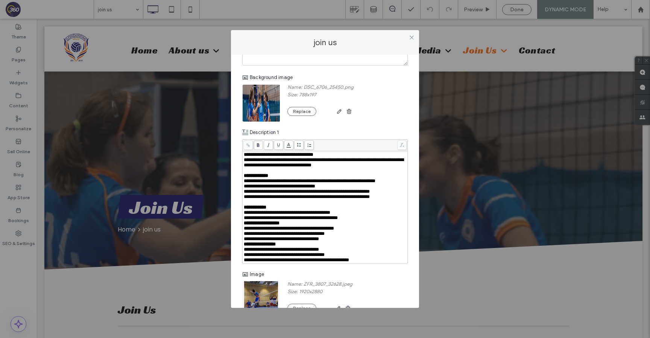
click at [243, 234] on div "**********" at bounding box center [325, 207] width 165 height 112
click at [245, 225] on span "**********" at bounding box center [262, 223] width 36 height 5
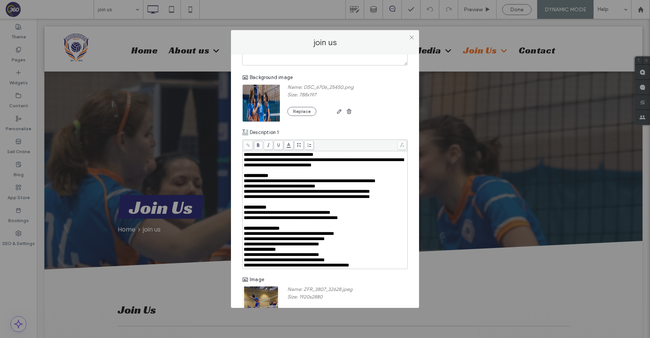
scroll to position [215, 0]
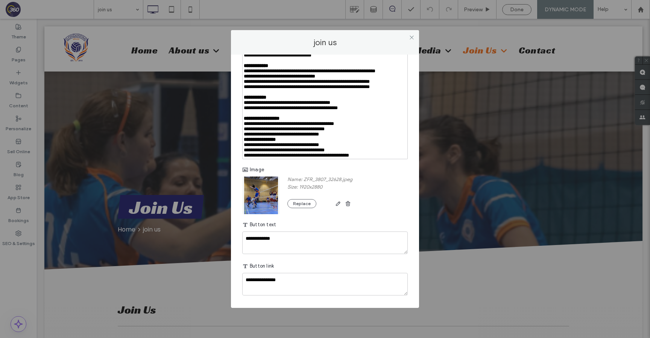
click at [244, 142] on span "**********" at bounding box center [260, 139] width 32 height 5
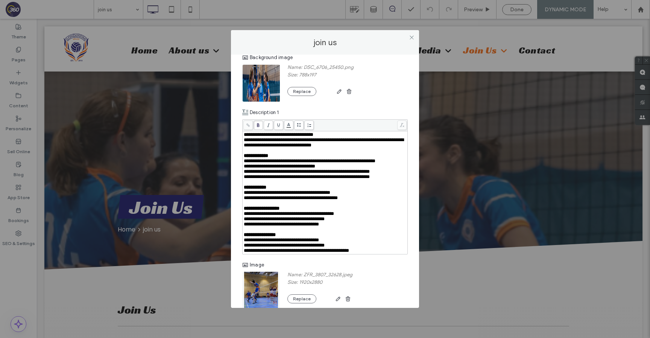
scroll to position [111, 0]
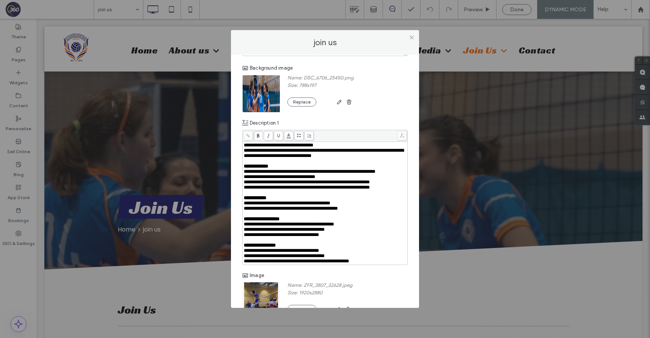
click at [244, 153] on div "**********" at bounding box center [325, 203] width 163 height 121
click at [413, 33] on span at bounding box center [412, 37] width 6 height 11
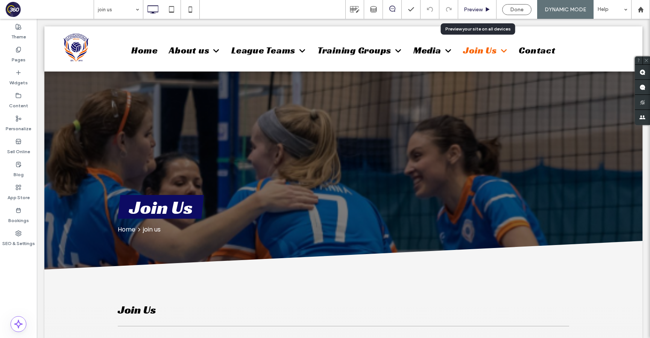
scroll to position [0, 0]
click at [477, 8] on span "Preview" at bounding box center [473, 9] width 19 height 6
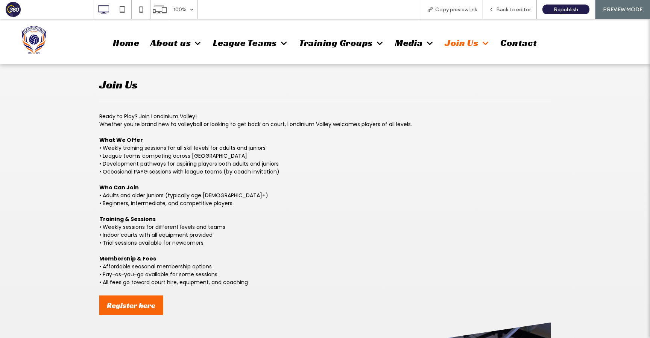
scroll to position [197, 0]
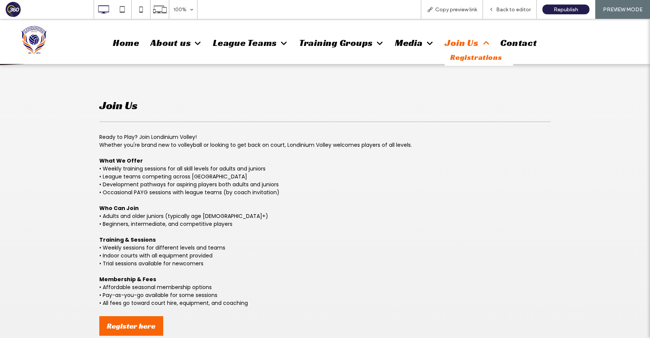
click at [469, 53] on span "Registrations" at bounding box center [477, 57] width 52 height 10
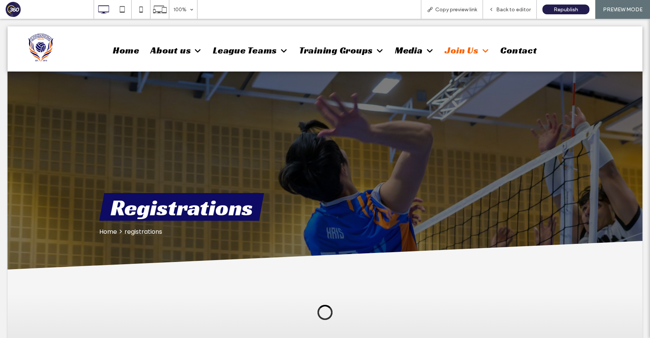
scroll to position [0, 0]
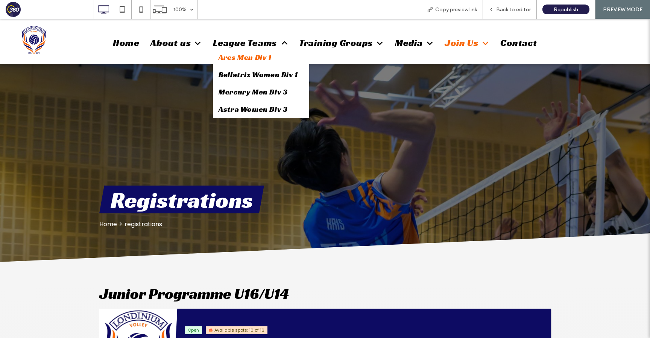
click at [260, 57] on span "Ares Men Div 1" at bounding box center [245, 57] width 53 height 10
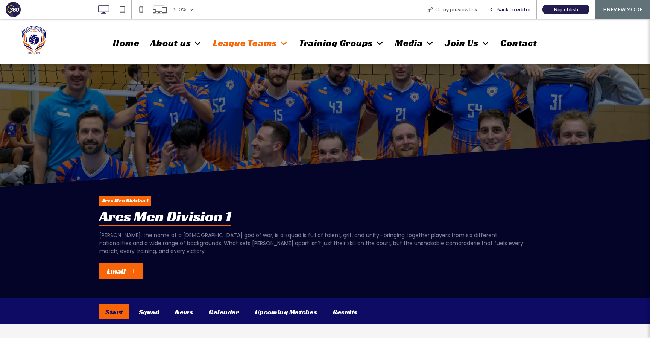
click at [515, 8] on span "Back to editor" at bounding box center [513, 9] width 35 height 6
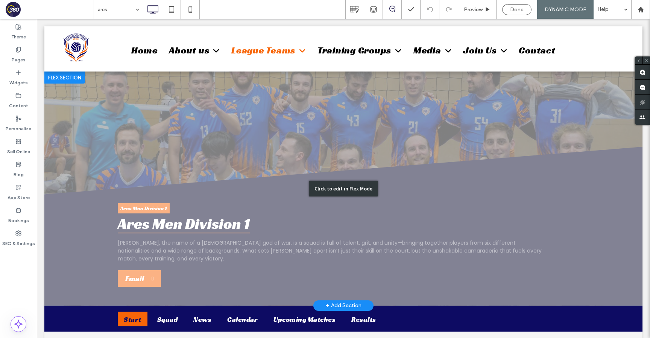
click at [79, 102] on div "Click to edit in Flex Mode" at bounding box center [343, 189] width 598 height 234
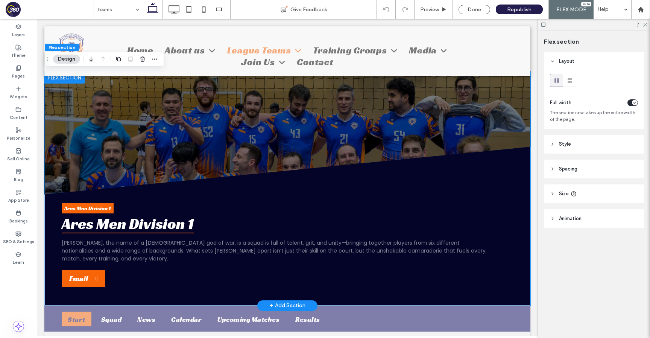
click at [61, 80] on div at bounding box center [64, 78] width 41 height 12
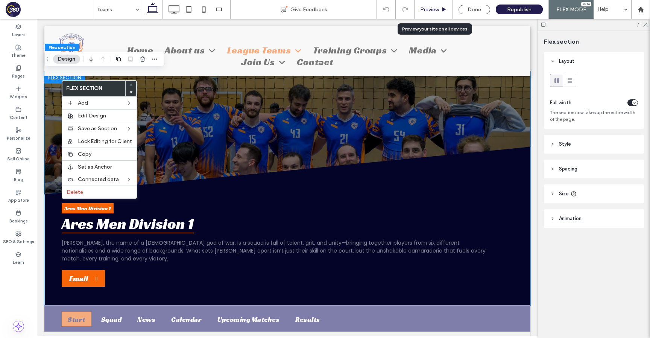
click at [440, 5] on div "Preview" at bounding box center [434, 9] width 38 height 19
drag, startPoint x: 437, startPoint y: 11, endPoint x: 371, endPoint y: 133, distance: 138.9
click at [437, 11] on span "Preview" at bounding box center [429, 9] width 19 height 6
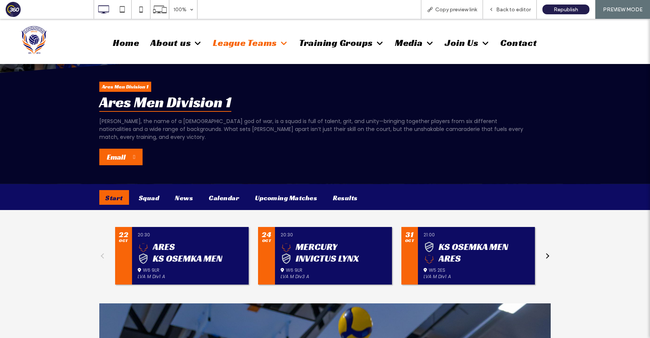
scroll to position [122, 0]
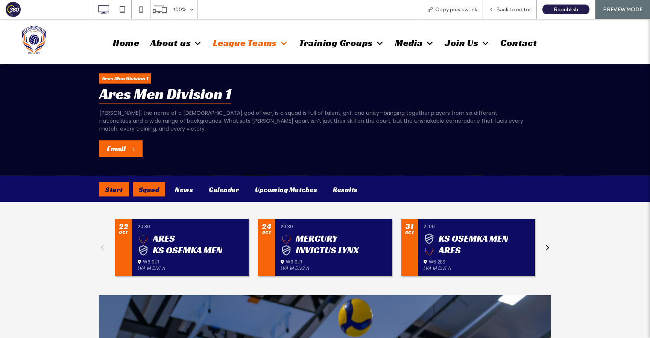
click at [149, 184] on div "Squad" at bounding box center [149, 189] width 33 height 15
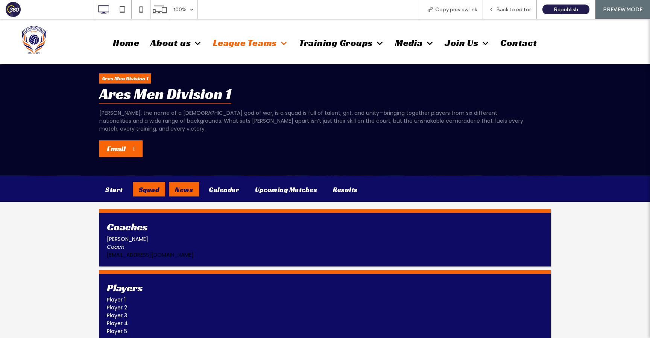
click at [190, 182] on div "News" at bounding box center [184, 189] width 30 height 15
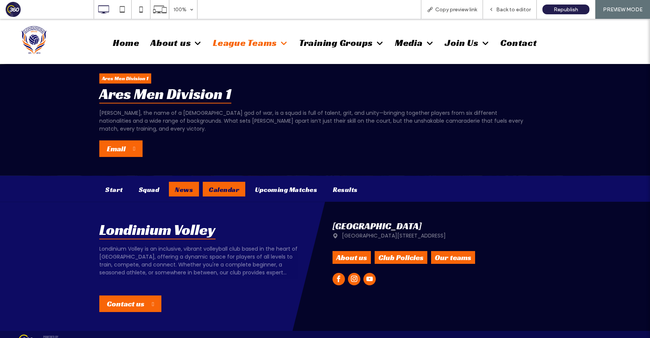
click at [226, 183] on div "Calendar" at bounding box center [224, 189] width 43 height 15
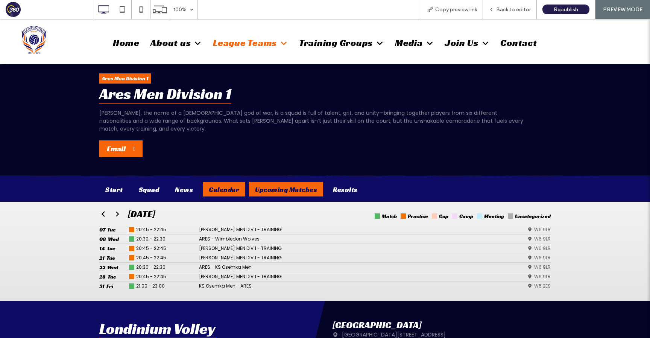
click at [283, 182] on div "Upcoming Matches" at bounding box center [286, 189] width 74 height 15
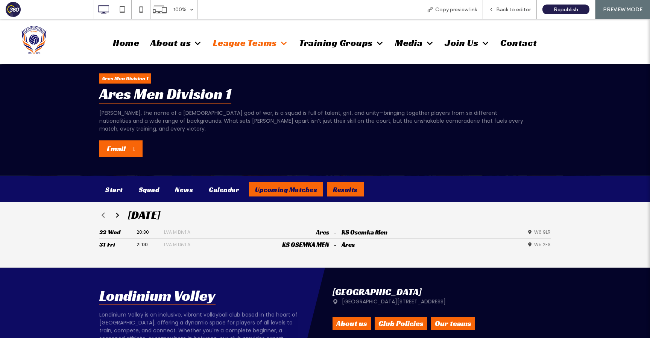
click at [343, 185] on div "Results" at bounding box center [345, 189] width 37 height 15
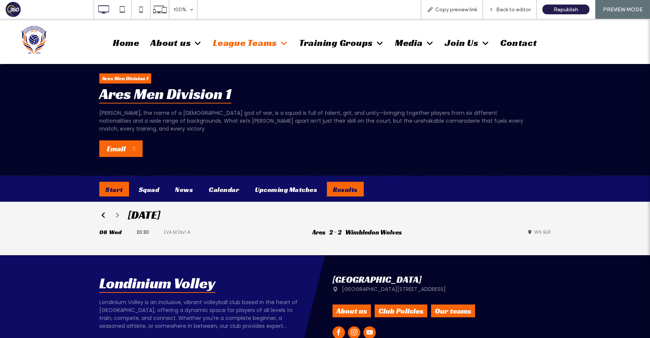
click at [122, 182] on div "Start" at bounding box center [114, 189] width 30 height 15
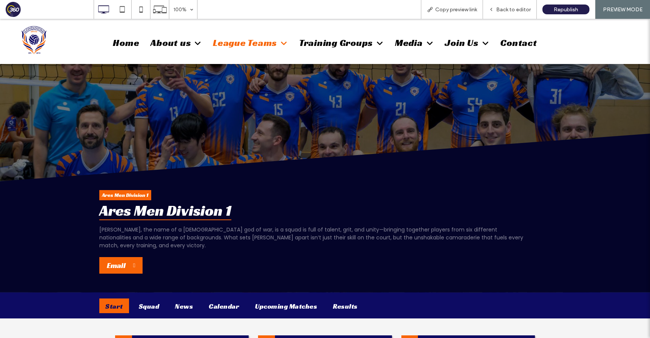
scroll to position [0, 0]
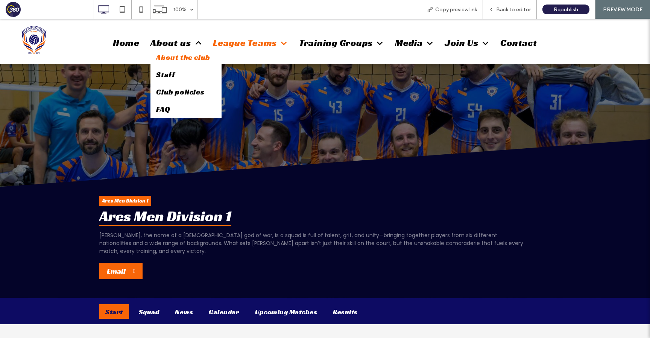
click at [181, 60] on span "About the club" at bounding box center [183, 57] width 54 height 10
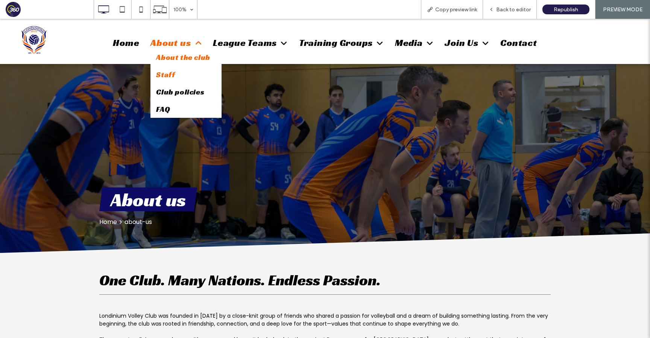
click at [172, 73] on span "Staff" at bounding box center [165, 75] width 19 height 10
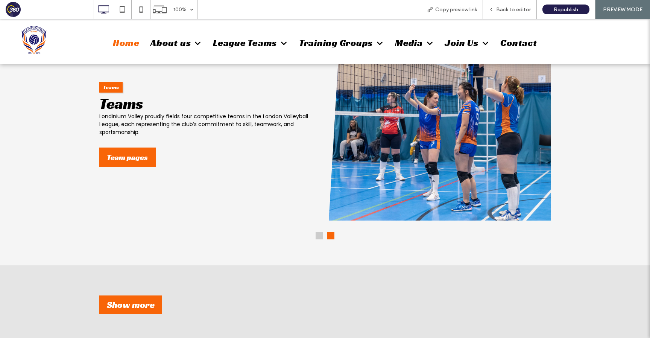
click at [318, 237] on button at bounding box center [320, 236] width 8 height 8
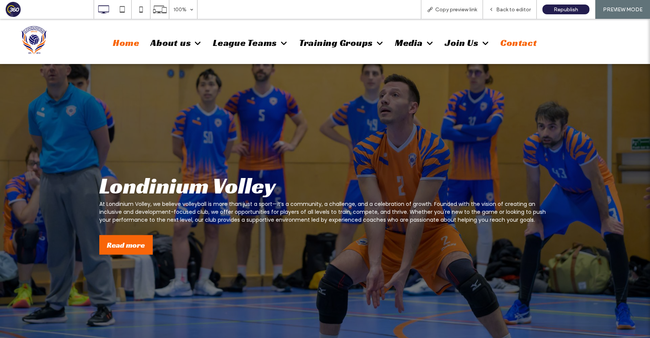
click at [507, 42] on span "Contact" at bounding box center [519, 43] width 37 height 12
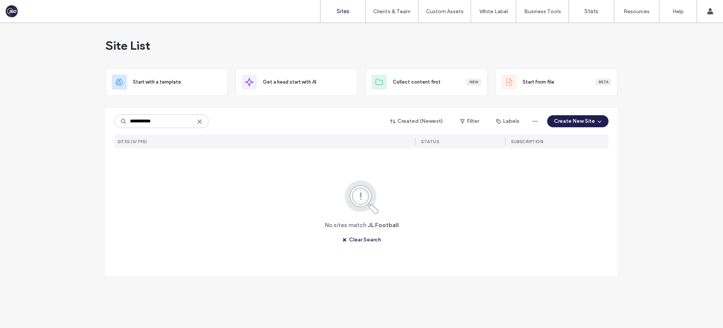
drag, startPoint x: 166, startPoint y: 121, endPoint x: 137, endPoint y: 121, distance: 29.4
click at [137, 121] on input "**********" at bounding box center [161, 121] width 94 height 14
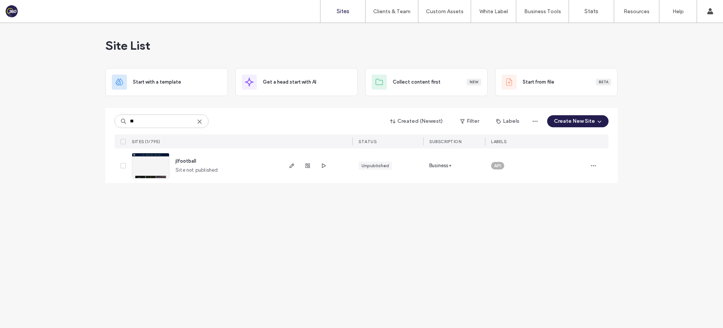
type input "**"
drag, startPoint x: 242, startPoint y: 182, endPoint x: 230, endPoint y: 169, distance: 18.4
click at [243, 181] on div "jlfootball Site not published" at bounding box center [225, 165] width 112 height 35
click at [194, 160] on span "jlfootball" at bounding box center [185, 161] width 21 height 6
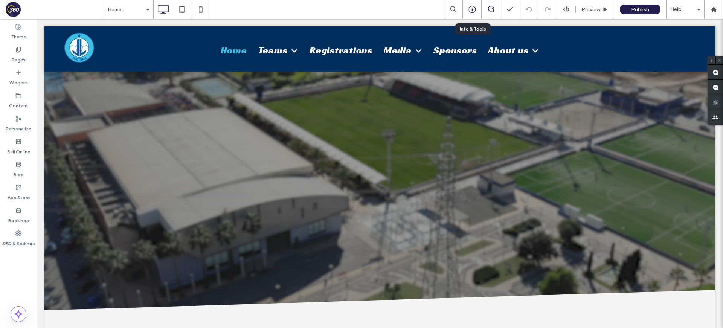
click at [473, 8] on icon at bounding box center [472, 10] width 8 height 8
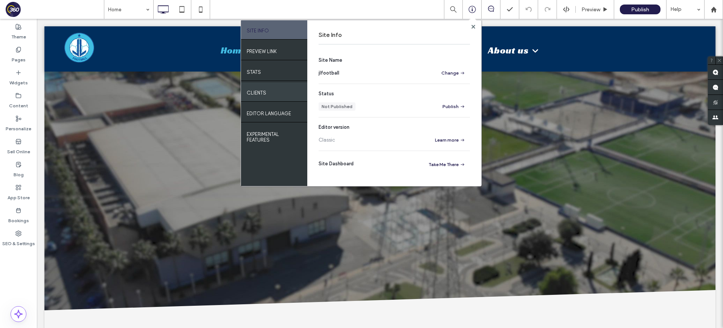
click at [264, 92] on label "Clients" at bounding box center [257, 90] width 20 height 9
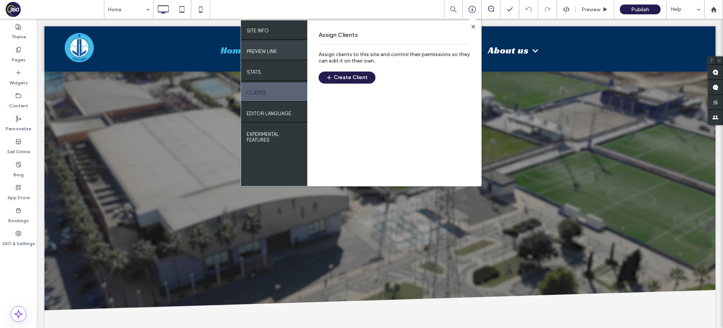
click at [267, 52] on label "PREVIEW LINK" at bounding box center [262, 49] width 30 height 9
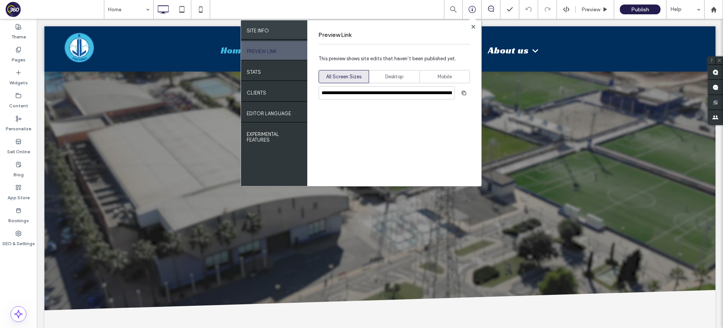
click at [263, 29] on label "SITE INFO" at bounding box center [258, 28] width 22 height 9
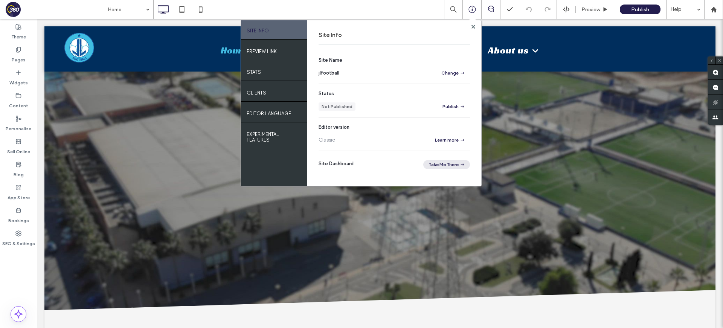
click at [460, 165] on icon "button" at bounding box center [462, 164] width 6 height 6
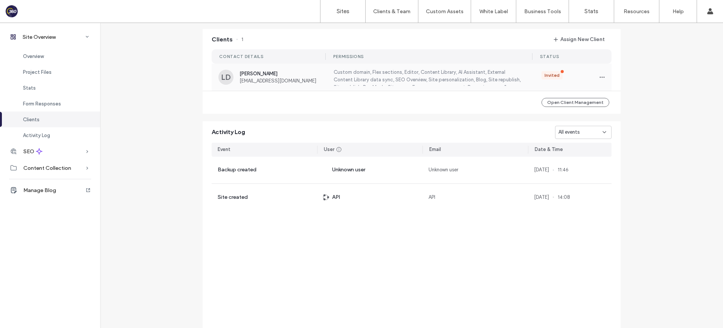
scroll to position [613, 0]
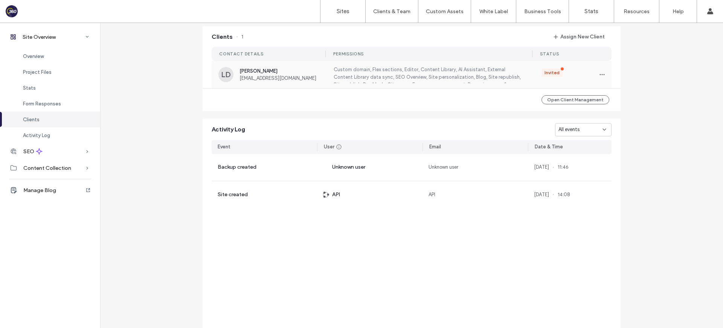
click at [349, 75] on label "Custom domain, Flex sections, Editor, Content Library, AI Assistant, External C…" at bounding box center [427, 74] width 191 height 17
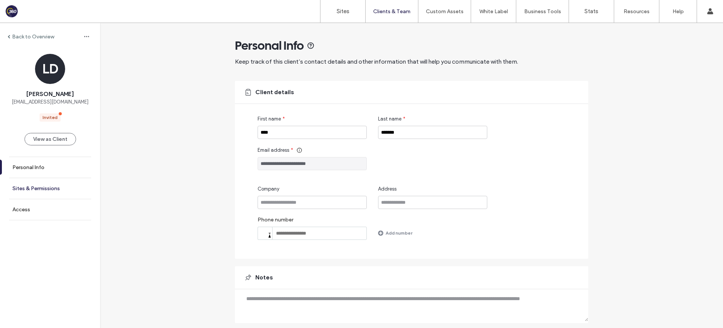
click at [31, 187] on label "Sites & Permissions" at bounding box center [35, 188] width 47 height 6
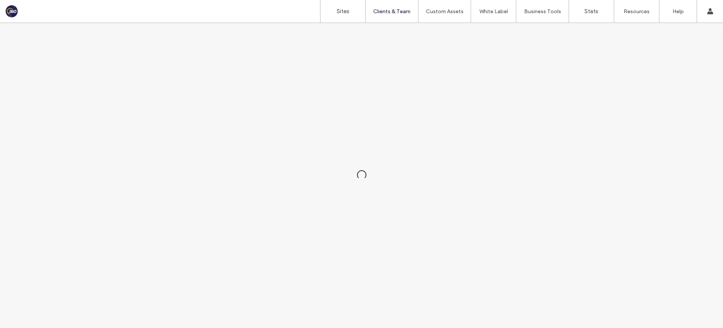
click at [27, 208] on div at bounding box center [361, 175] width 723 height 305
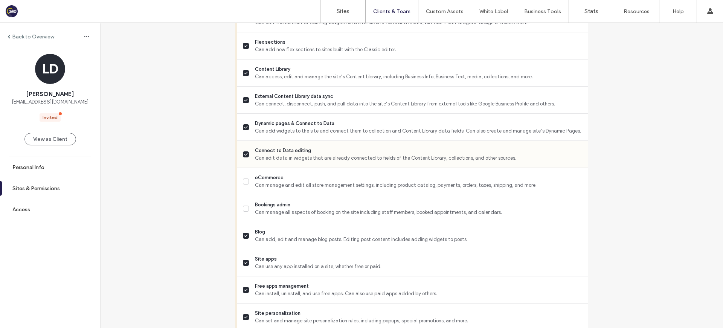
scroll to position [375, 0]
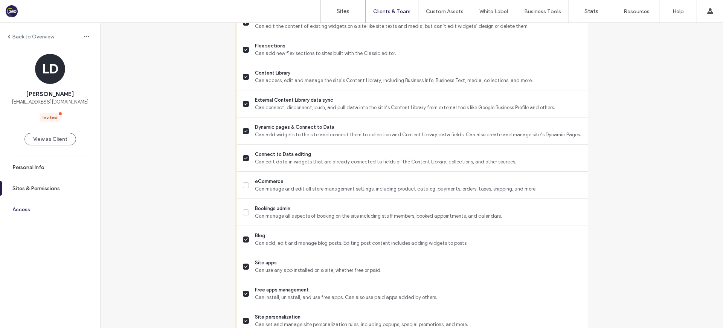
click at [32, 209] on link "Access" at bounding box center [50, 209] width 100 height 21
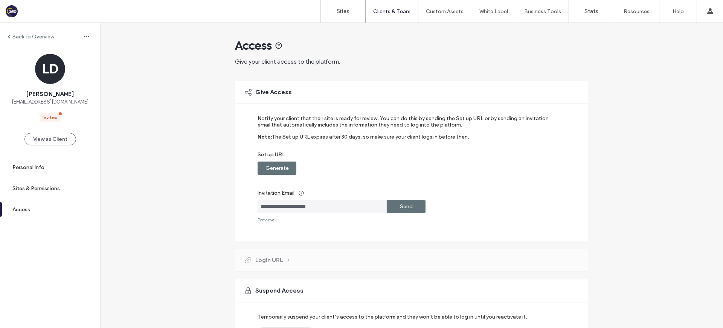
click at [280, 171] on label "Generate" at bounding box center [276, 168] width 23 height 14
click at [394, 169] on div "Copy" at bounding box center [406, 167] width 39 height 13
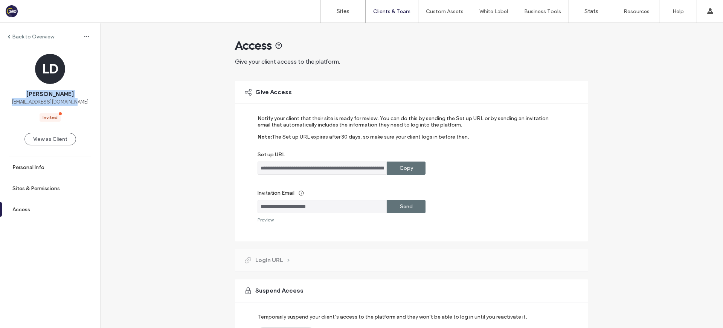
drag, startPoint x: 27, startPoint y: 96, endPoint x: 82, endPoint y: 100, distance: 55.1
click at [85, 100] on div "LD Liam Durrant jlfootball2017@gmail.com Invited" at bounding box center [50, 88] width 100 height 68
copy div "Liam Durrant jlfootball2017@gmail.com"
click at [339, 8] on label "Sites" at bounding box center [342, 11] width 13 height 7
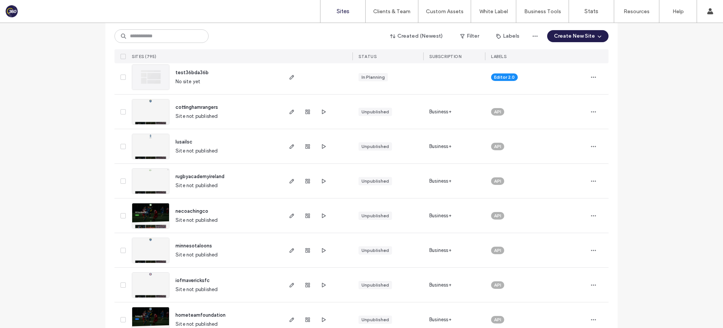
scroll to position [301, 0]
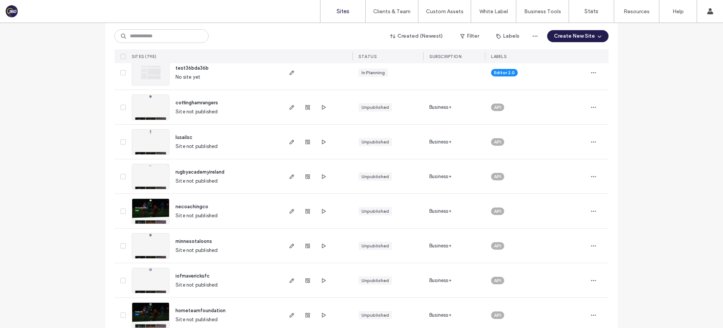
click at [190, 207] on span "necoachingco" at bounding box center [191, 207] width 33 height 6
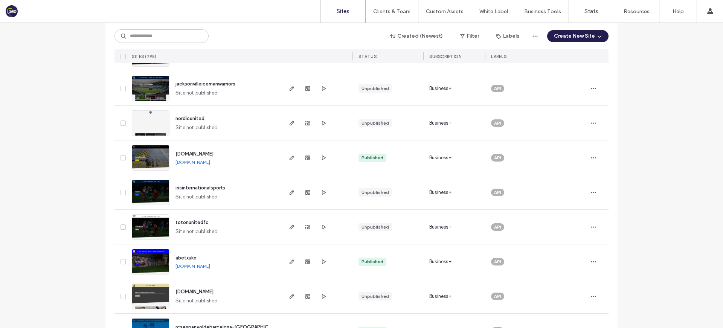
scroll to position [1011, 0]
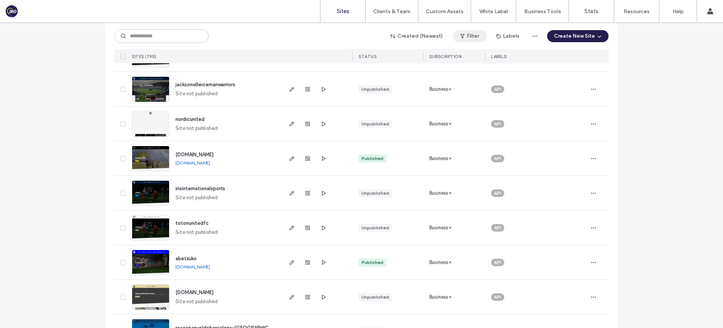
drag, startPoint x: 233, startPoint y: 155, endPoint x: 470, endPoint y: 40, distance: 264.1
click at [0, 0] on div "Sites Clients & Team Client Management Team Permissions Custom Assets Custom Te…" at bounding box center [361, 164] width 723 height 328
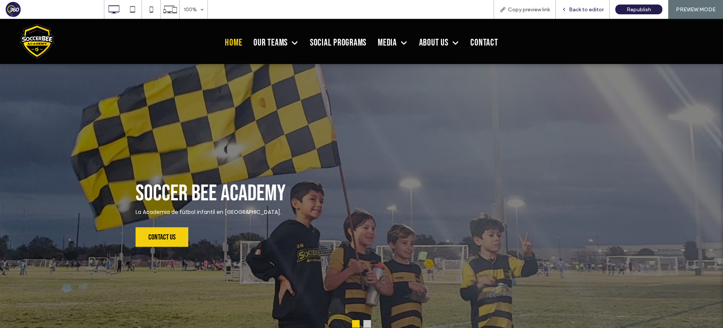
click at [575, 8] on span "Back to editor" at bounding box center [586, 9] width 35 height 6
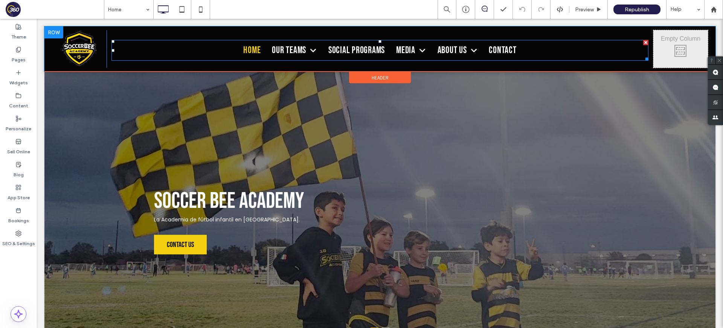
click at [547, 50] on nav "Home Our teams Teams Calendar Matches Upcoming Matches Results Social Programs …" at bounding box center [379, 50] width 537 height 21
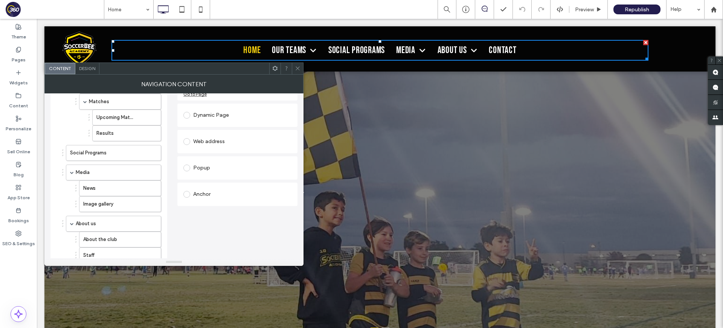
scroll to position [96, 0]
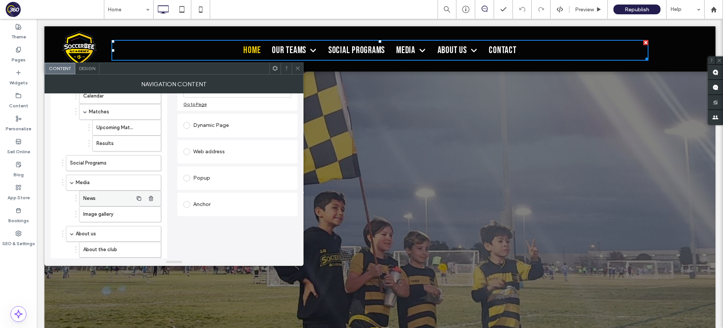
click at [99, 196] on label "News" at bounding box center [108, 198] width 50 height 15
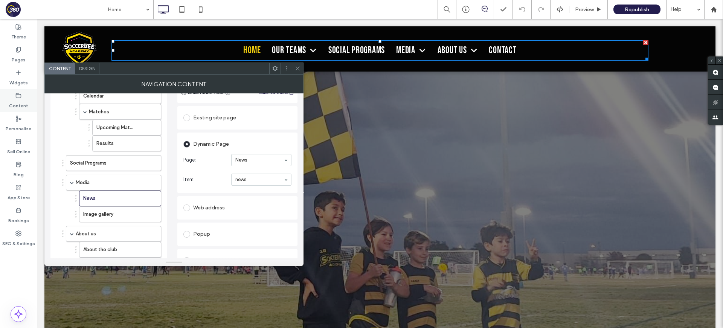
click at [22, 101] on label "Content" at bounding box center [18, 104] width 19 height 11
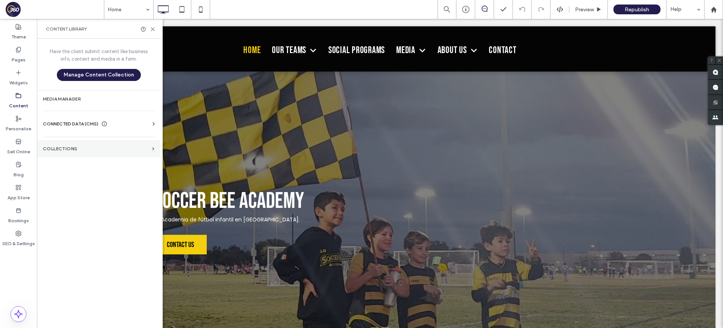
click at [82, 151] on label "Collections" at bounding box center [96, 148] width 106 height 5
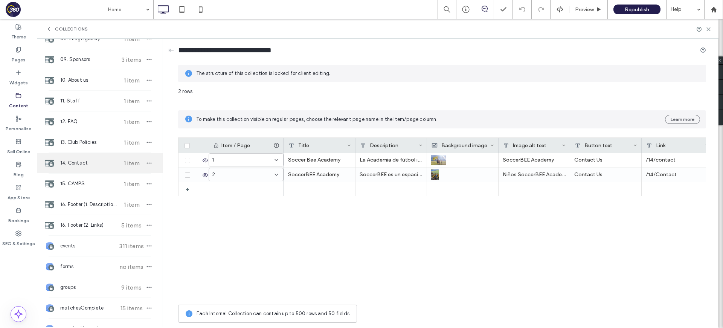
scroll to position [0, 0]
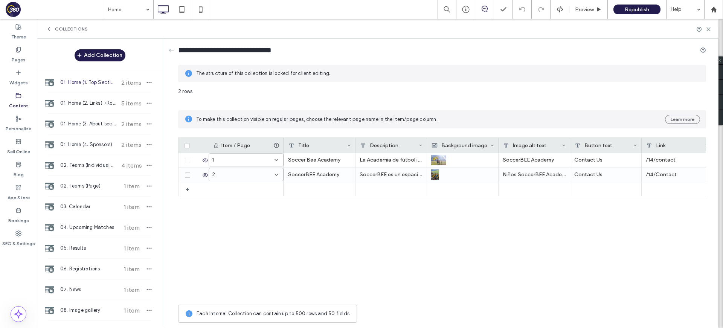
click at [96, 83] on span "01. Home (1. Top Section) +Rows" at bounding box center [88, 83] width 56 height 8
click at [94, 131] on div "01. Home (3. About section) +Rows 2 items" at bounding box center [100, 124] width 126 height 20
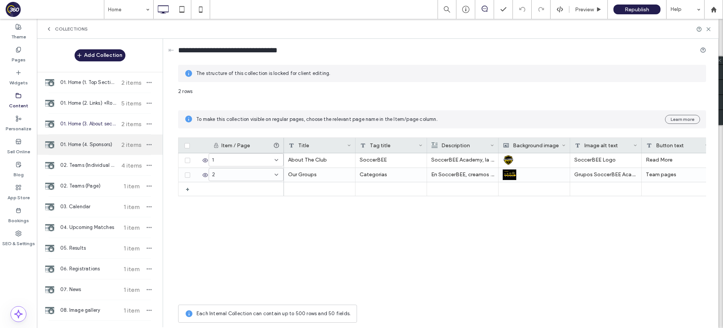
click at [90, 145] on span "01. Home (4. Sponsors)" at bounding box center [88, 145] width 56 height 8
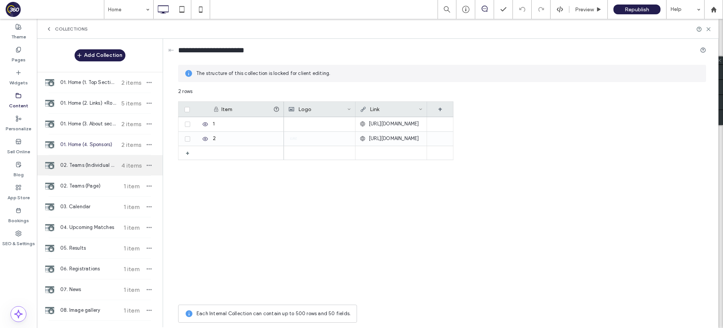
click at [88, 163] on span "02. Teams (Individual Team pages)" at bounding box center [88, 165] width 56 height 8
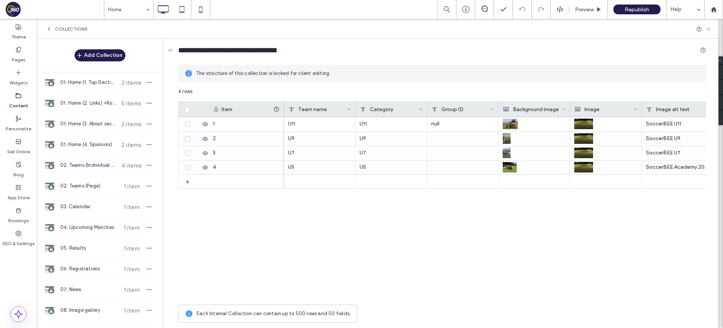
click at [709, 29] on icon at bounding box center [708, 29] width 6 height 6
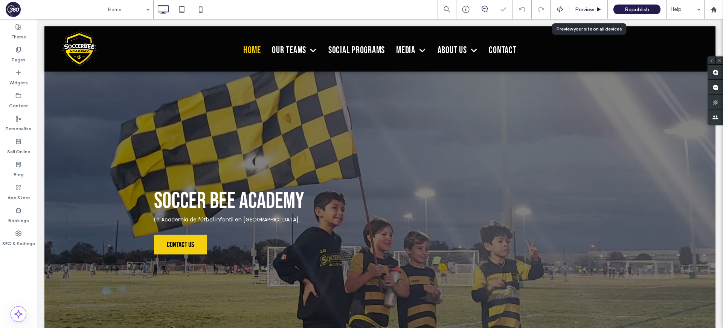
click at [586, 9] on span "Preview" at bounding box center [584, 9] width 19 height 6
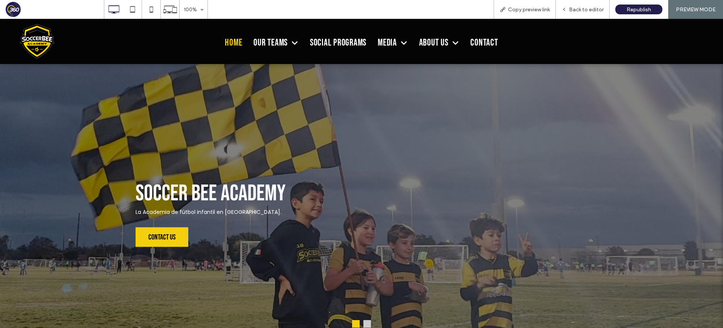
scroll to position [0, 0]
click at [581, 6] on span "Back to editor" at bounding box center [586, 9] width 35 height 6
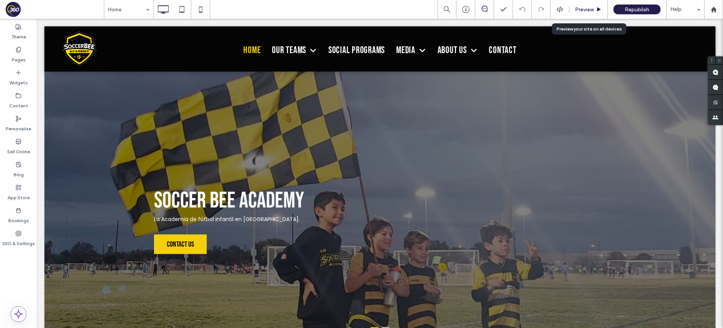
click at [580, 9] on span "Preview" at bounding box center [584, 9] width 19 height 6
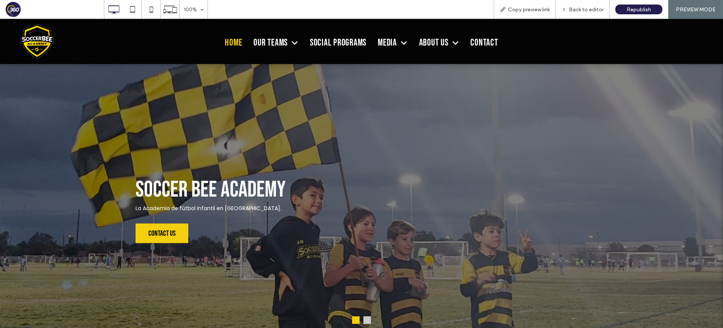
scroll to position [6, 0]
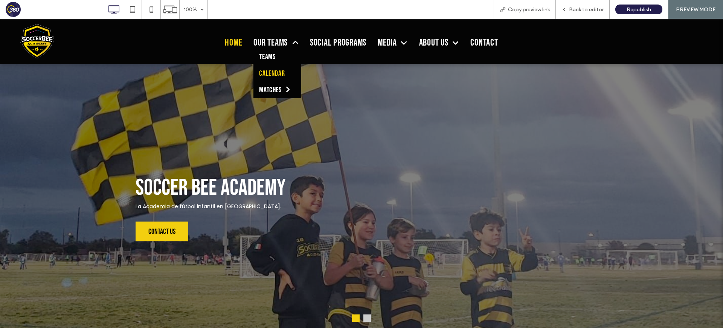
click at [275, 71] on span "Calendar" at bounding box center [272, 73] width 26 height 9
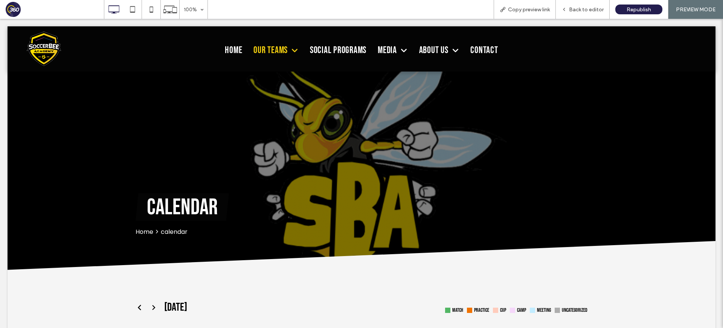
scroll to position [0, 0]
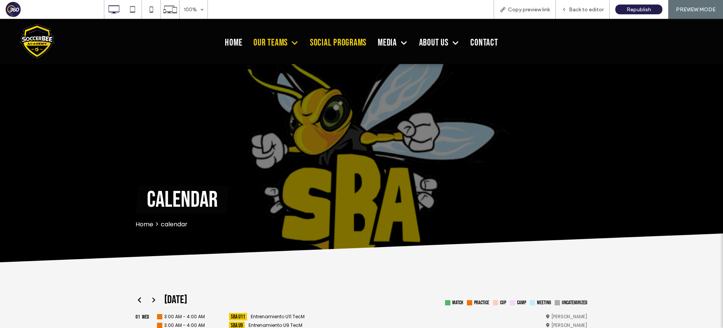
click at [345, 46] on span "Social Programs" at bounding box center [338, 43] width 56 height 12
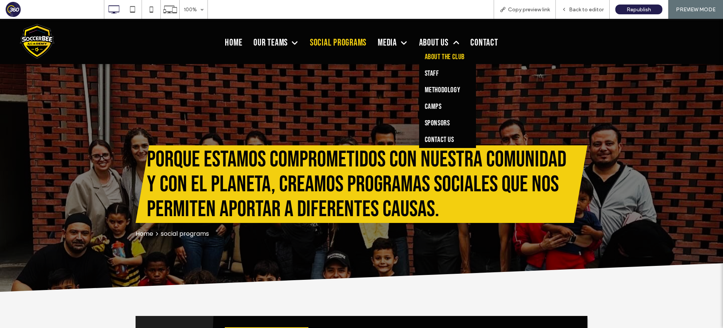
click at [446, 56] on span "About the club" at bounding box center [445, 56] width 40 height 9
